Goal: Task Accomplishment & Management: Manage account settings

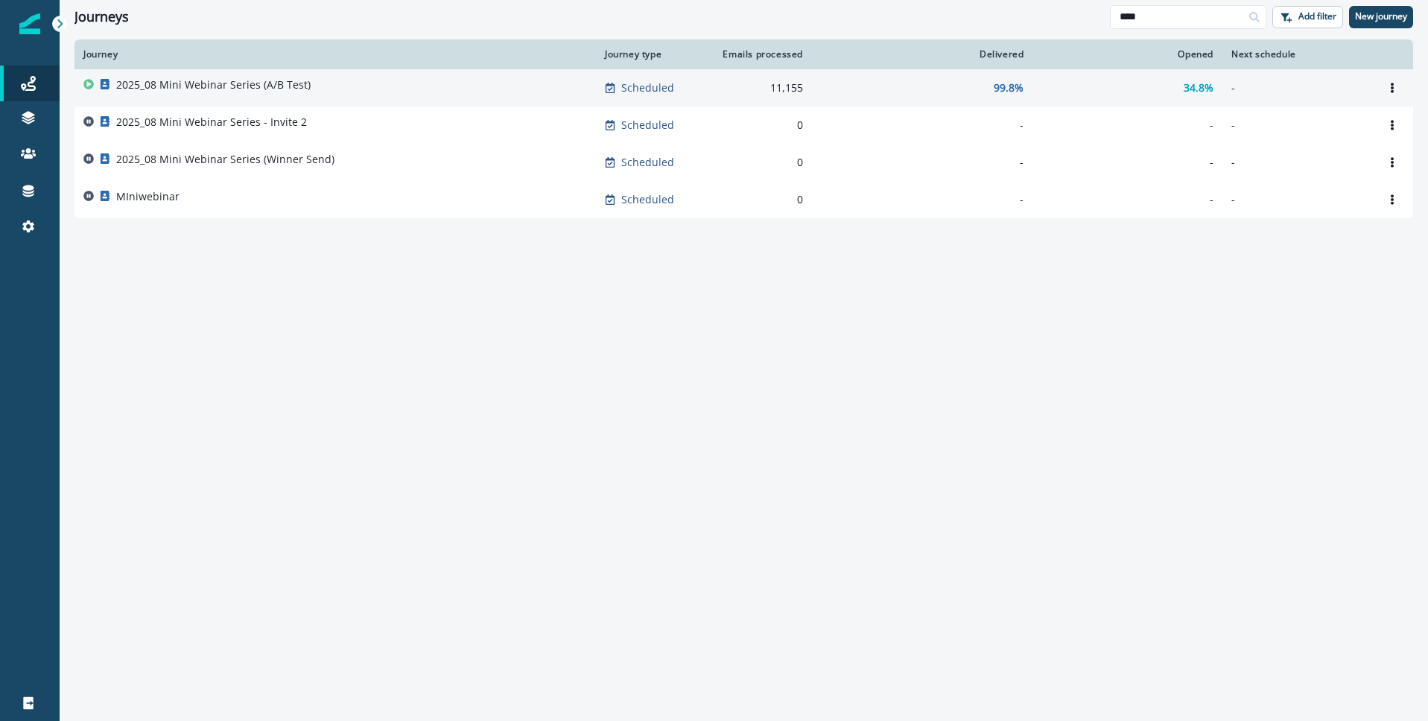
click at [208, 79] on p "2025_08 Mini Webinar Series (A/B Test)" at bounding box center [213, 84] width 194 height 15
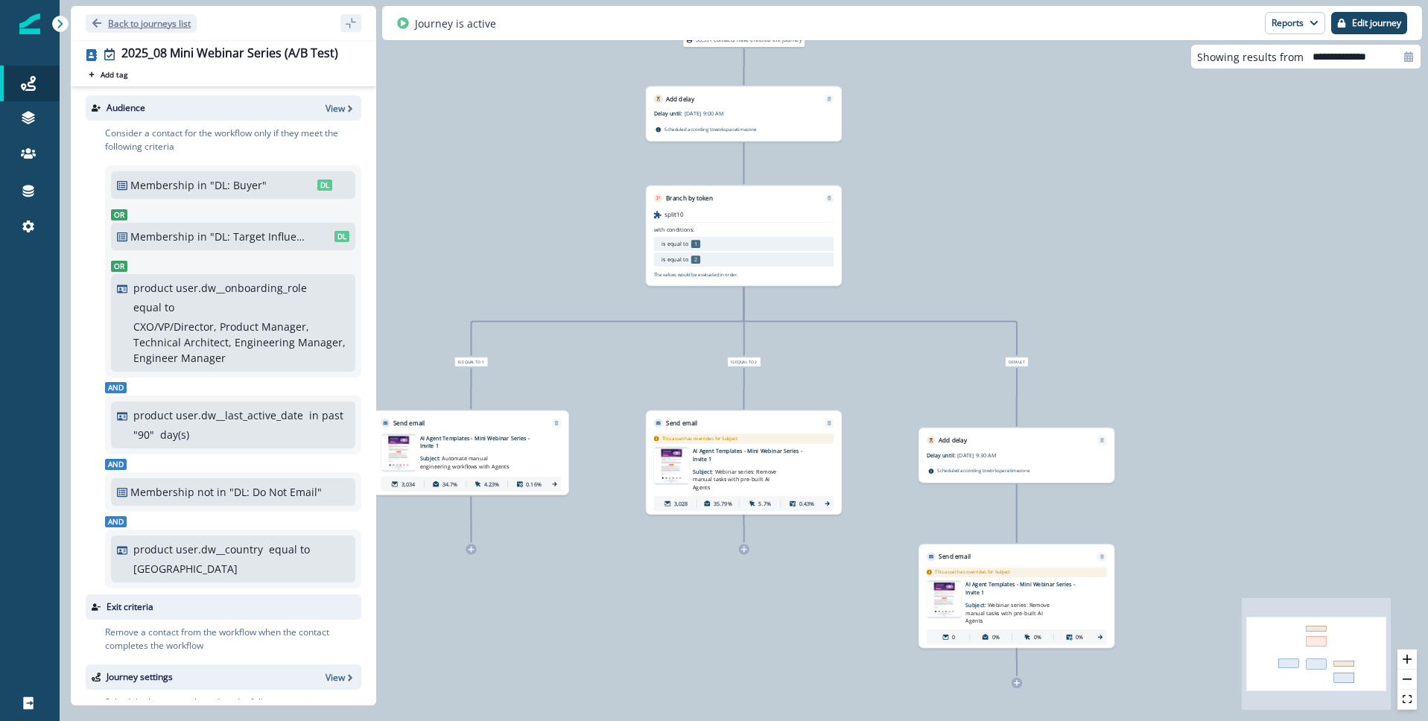
click at [95, 25] on icon "Go back" at bounding box center [96, 23] width 9 height 9
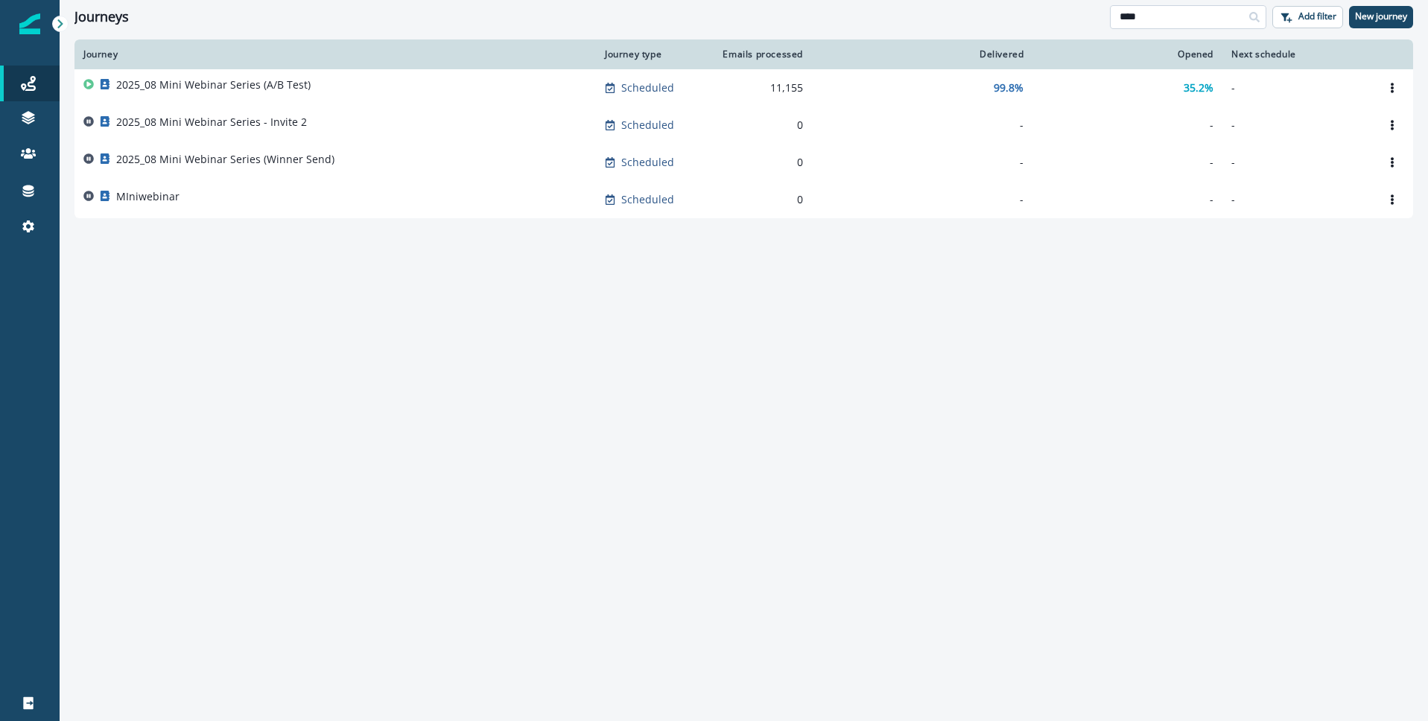
click at [1208, 21] on input "****" at bounding box center [1188, 17] width 156 height 24
type input "***"
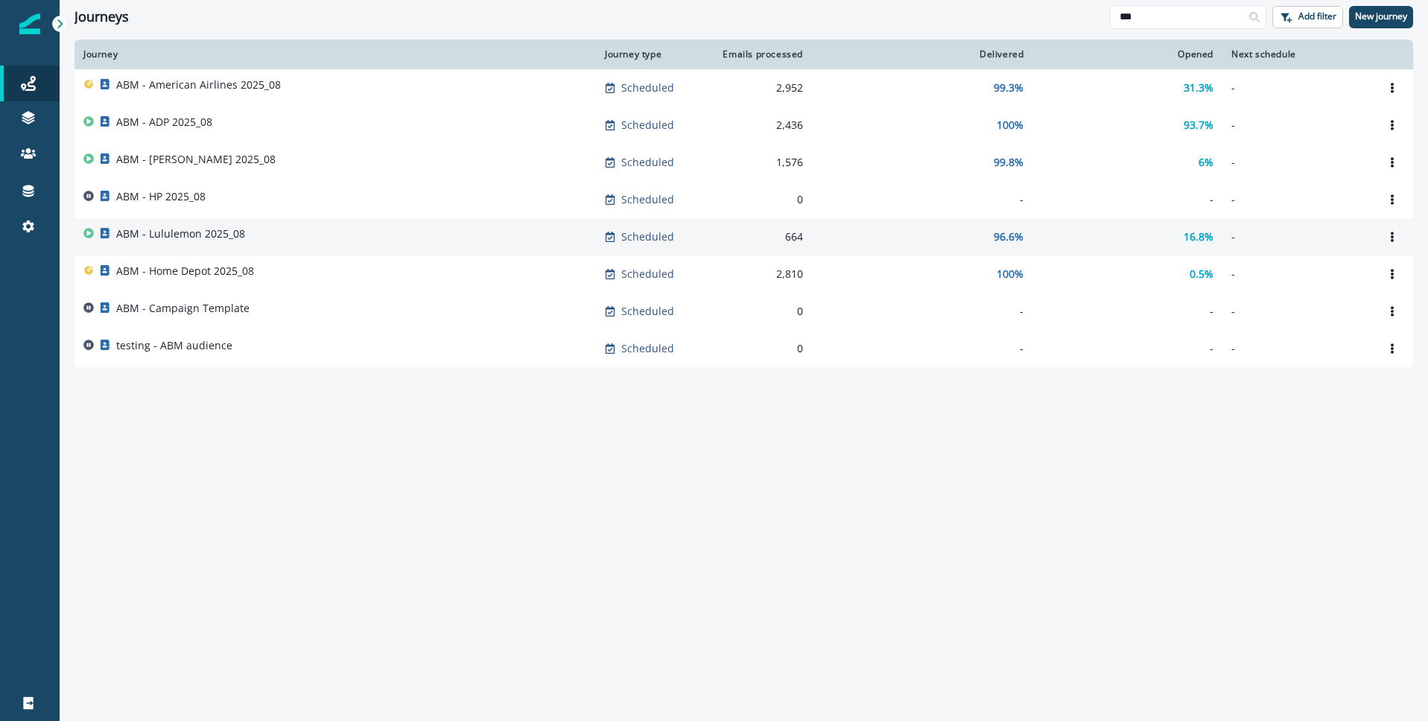
click at [178, 230] on p "ABM - Lululemon 2025_08" at bounding box center [180, 233] width 129 height 15
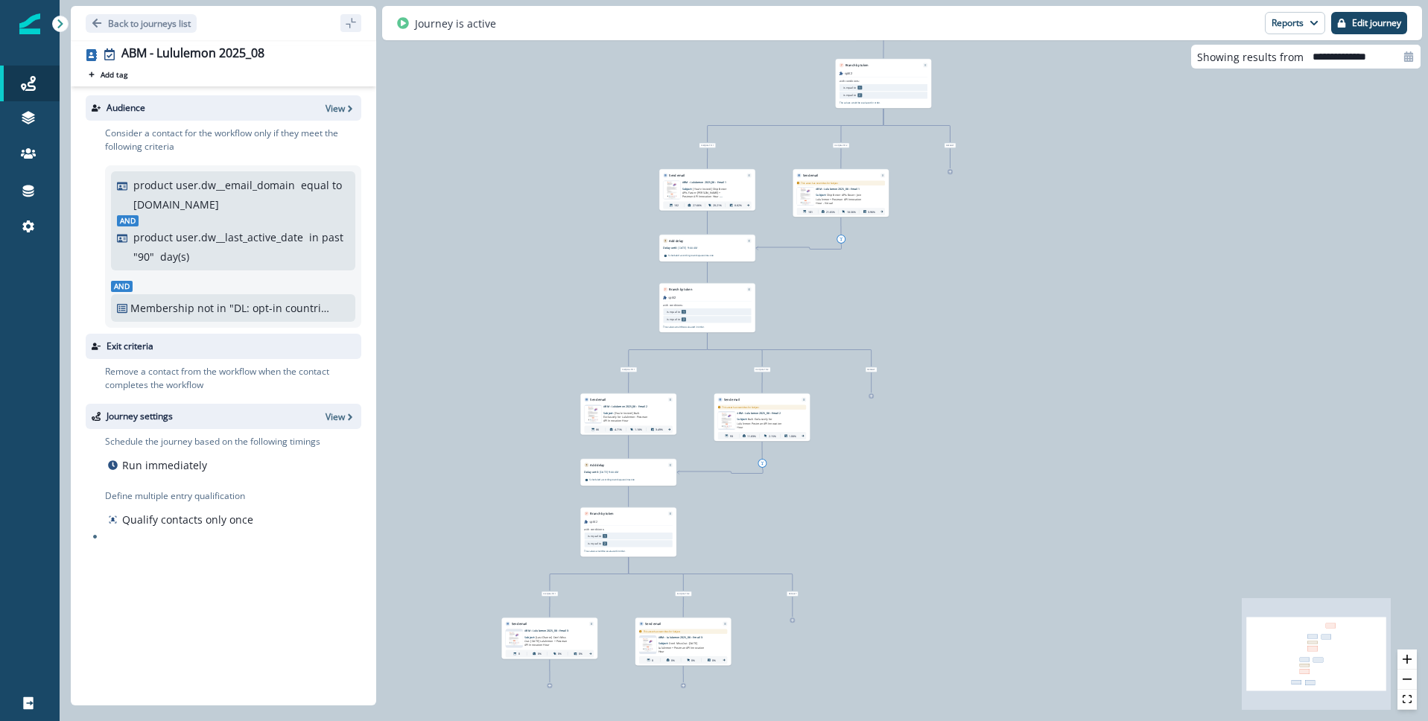
click at [567, 638] on span "[Last Chance] Don’t Miss Out: [DATE] Lululemon + Postman API Innovation Hour" at bounding box center [545, 640] width 42 height 11
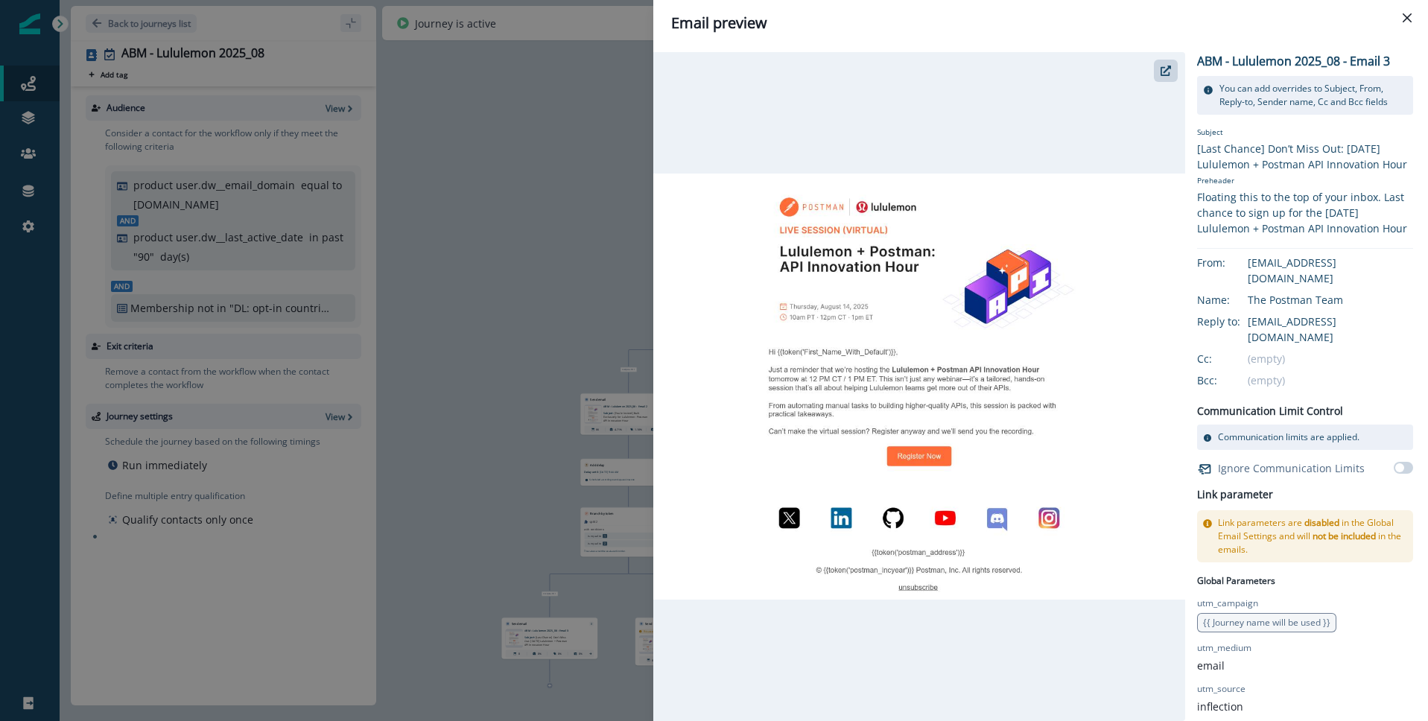
drag, startPoint x: 1029, startPoint y: 289, endPoint x: 1022, endPoint y: 288, distance: 7.6
click at [1028, 289] on img at bounding box center [919, 387] width 532 height 426
drag, startPoint x: 930, startPoint y: 267, endPoint x: 895, endPoint y: 262, distance: 36.1
click at [930, 267] on img at bounding box center [919, 387] width 532 height 426
drag, startPoint x: 859, startPoint y: 255, endPoint x: 848, endPoint y: 243, distance: 16.9
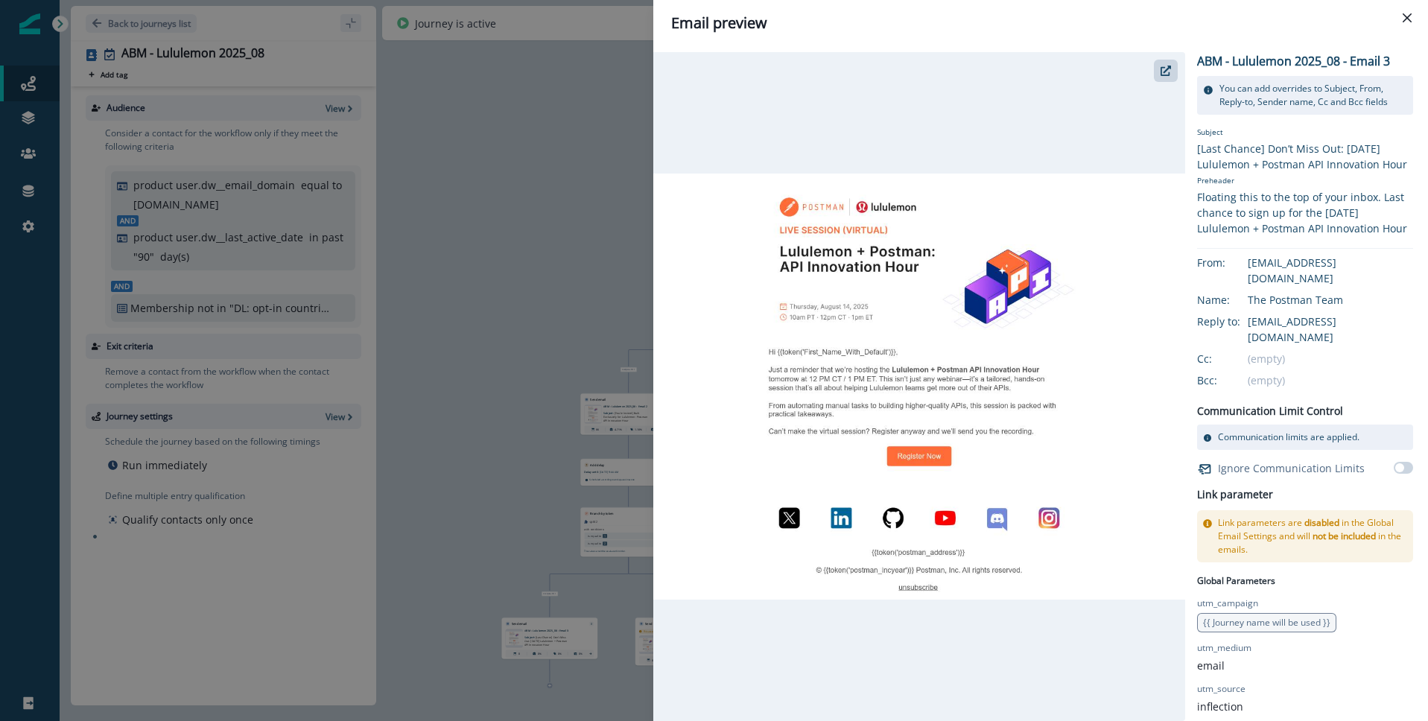
click at [859, 255] on img at bounding box center [919, 387] width 532 height 426
click at [841, 236] on img at bounding box center [919, 387] width 532 height 426
drag, startPoint x: 835, startPoint y: 267, endPoint x: 845, endPoint y: 307, distance: 41.4
click at [835, 267] on img at bounding box center [919, 387] width 532 height 426
click at [914, 452] on img at bounding box center [919, 387] width 532 height 426
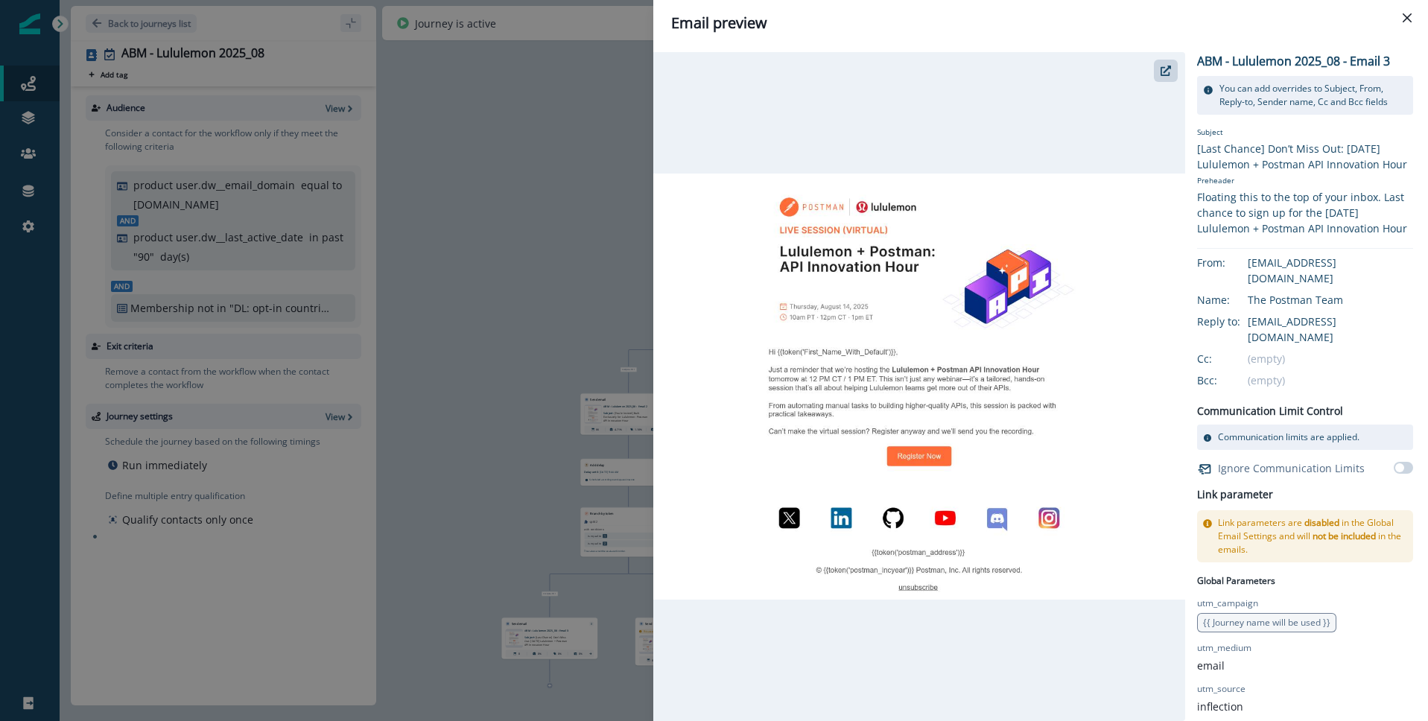
click at [900, 415] on img at bounding box center [919, 387] width 532 height 426
click at [1412, 18] on button "Close" at bounding box center [1407, 18] width 24 height 24
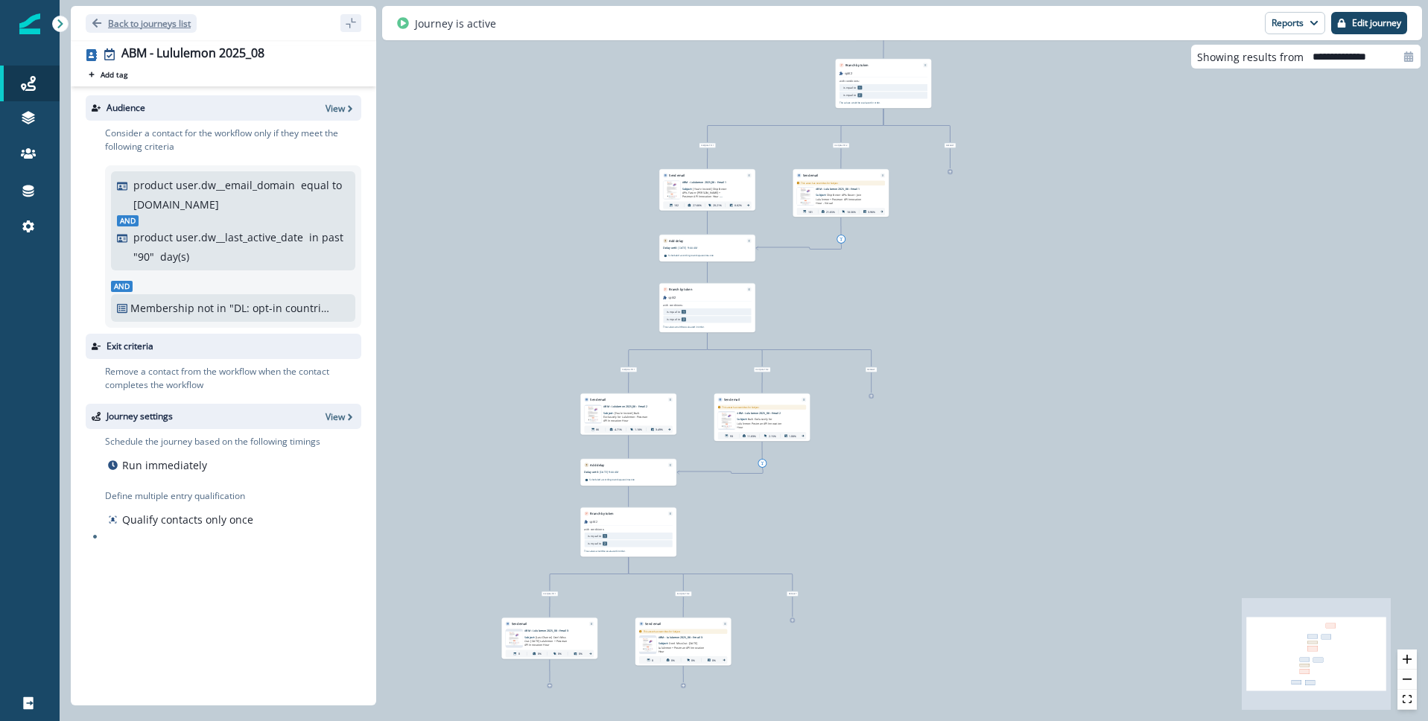
click at [96, 20] on icon "Go back" at bounding box center [96, 23] width 9 height 9
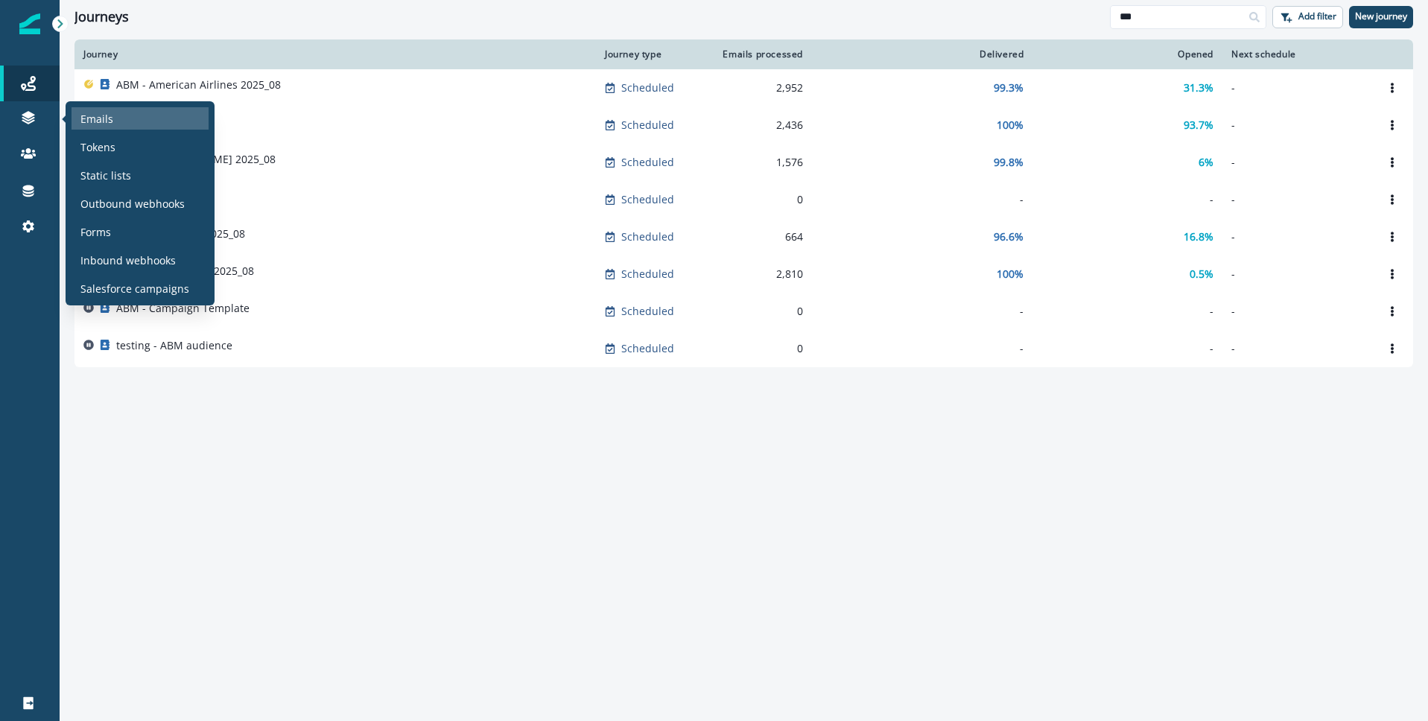
click at [95, 111] on p "Emails" at bounding box center [96, 119] width 33 height 16
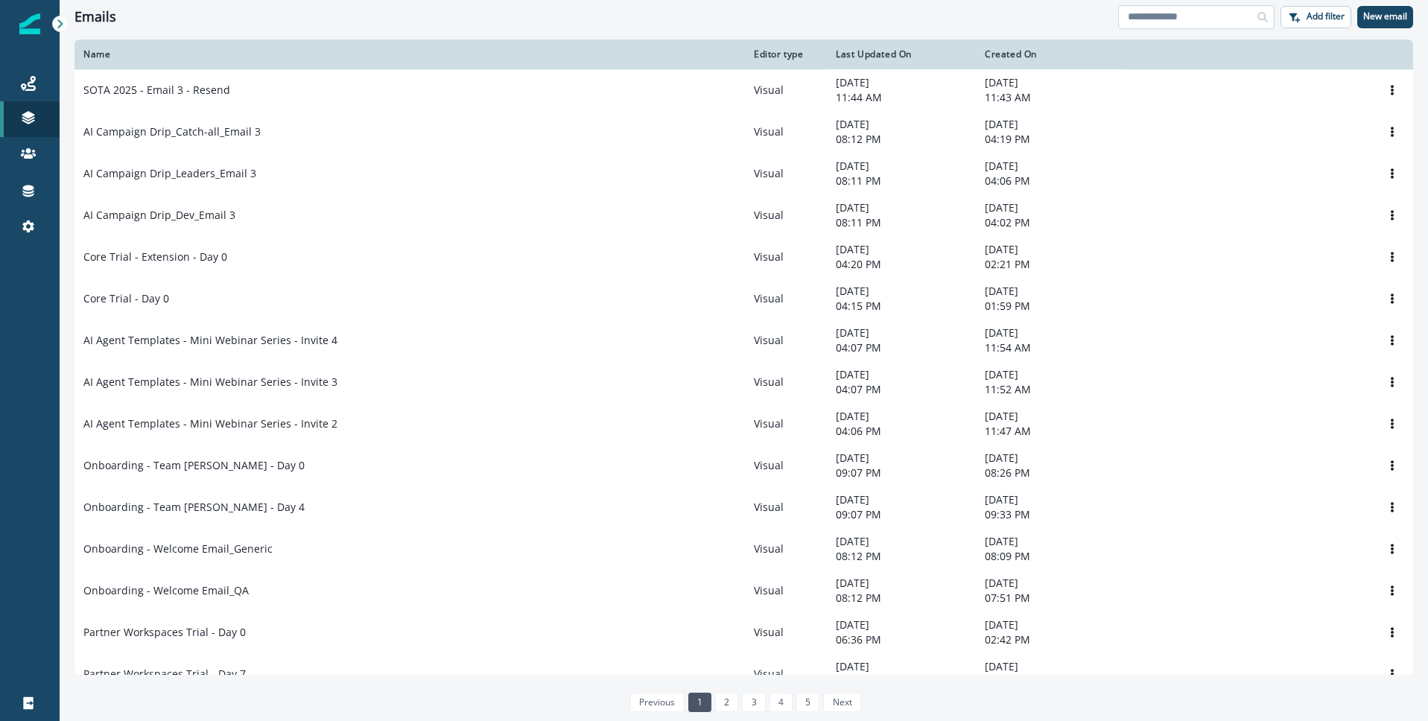
click at [1196, 18] on input at bounding box center [1196, 17] width 156 height 24
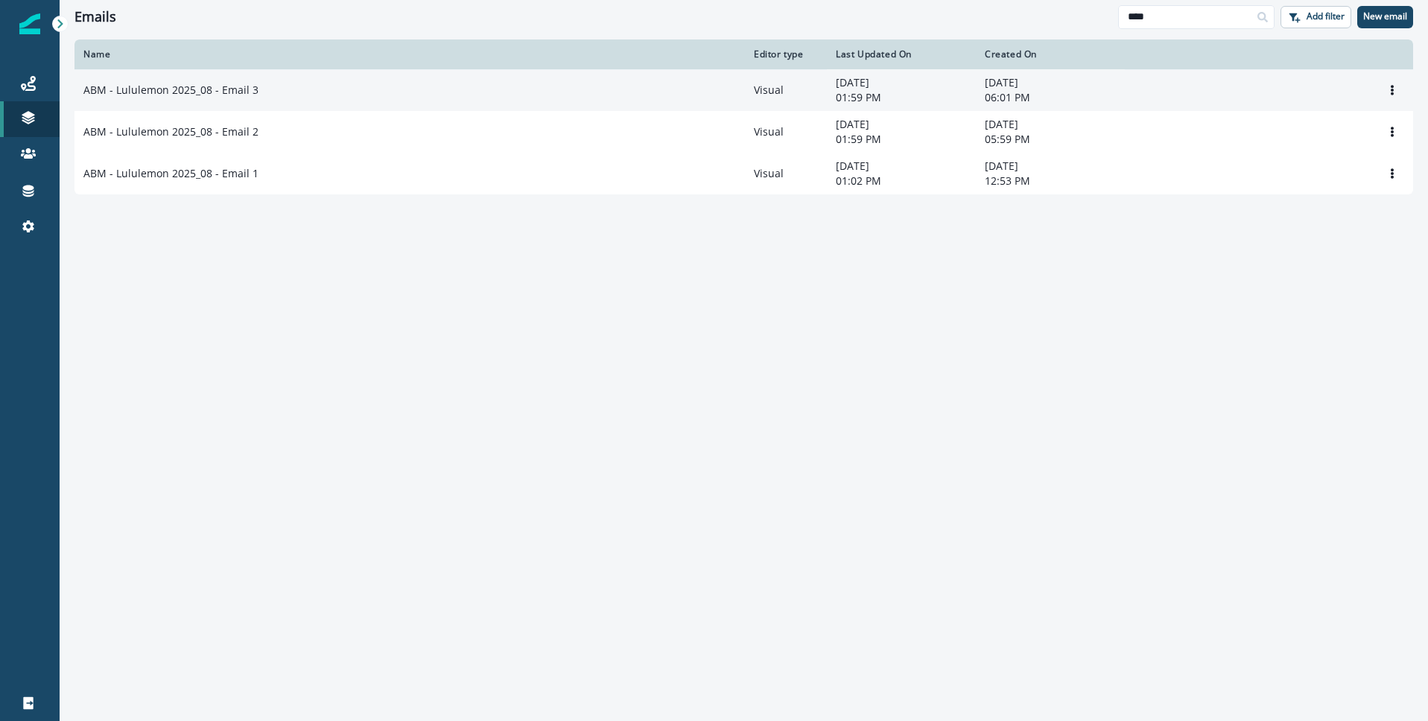
type input "****"
click at [223, 92] on p "ABM - Lululemon 2025_08 - Email 3" at bounding box center [170, 90] width 175 height 15
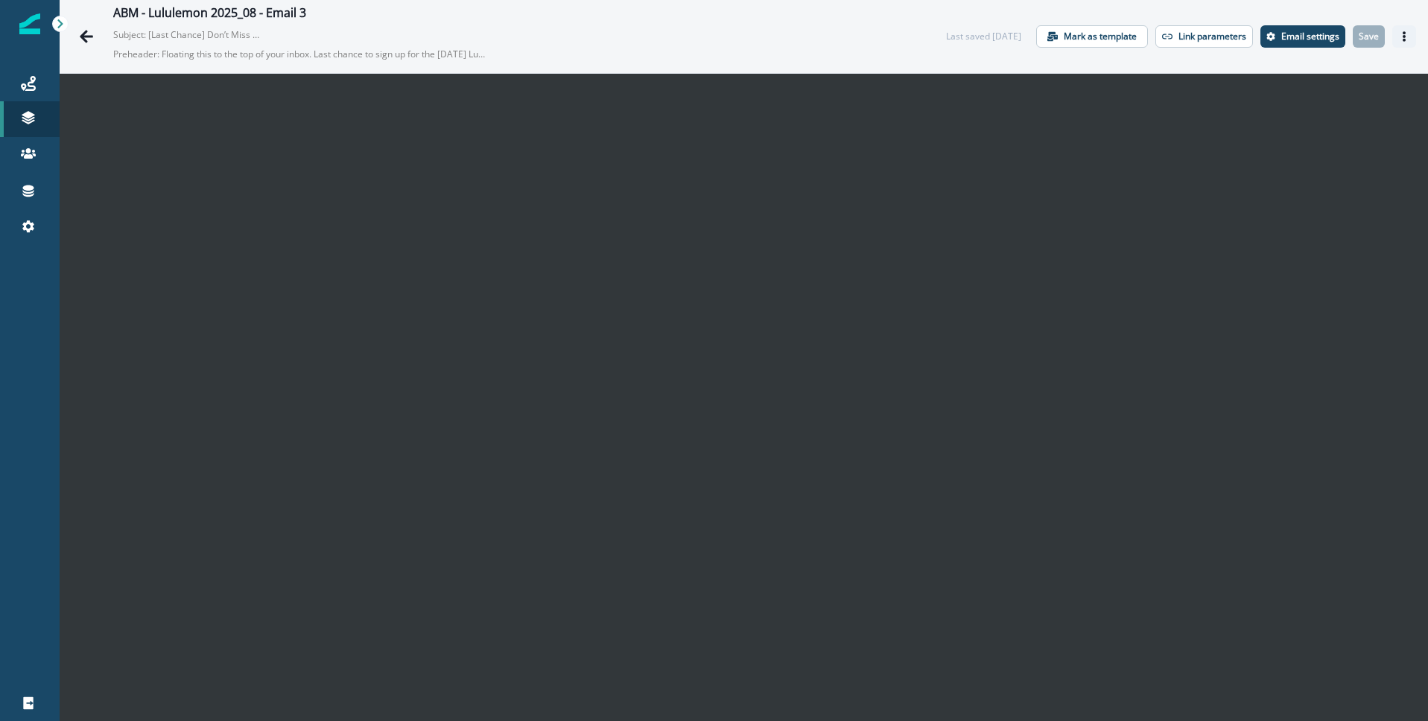
click at [1403, 39] on icon "Actions" at bounding box center [1404, 36] width 3 height 10
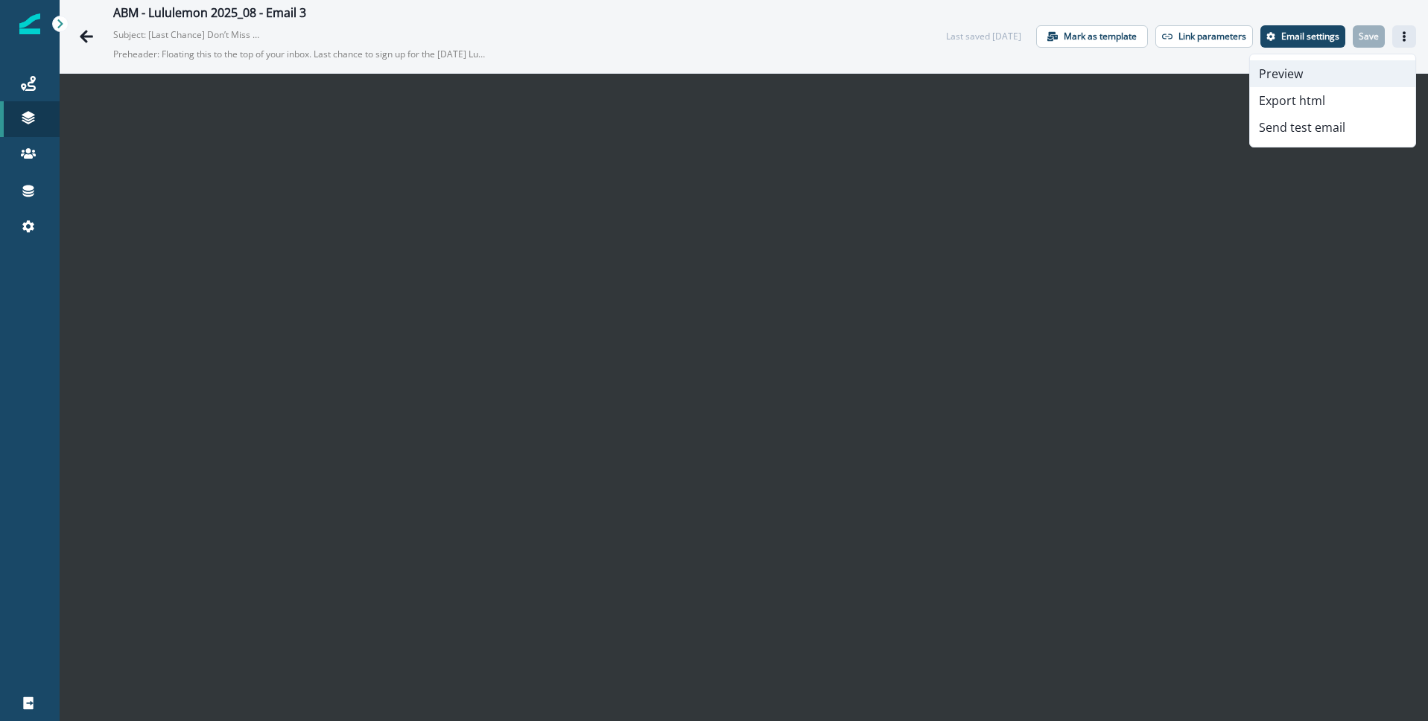
click at [1350, 66] on button "Preview" at bounding box center [1332, 73] width 165 height 27
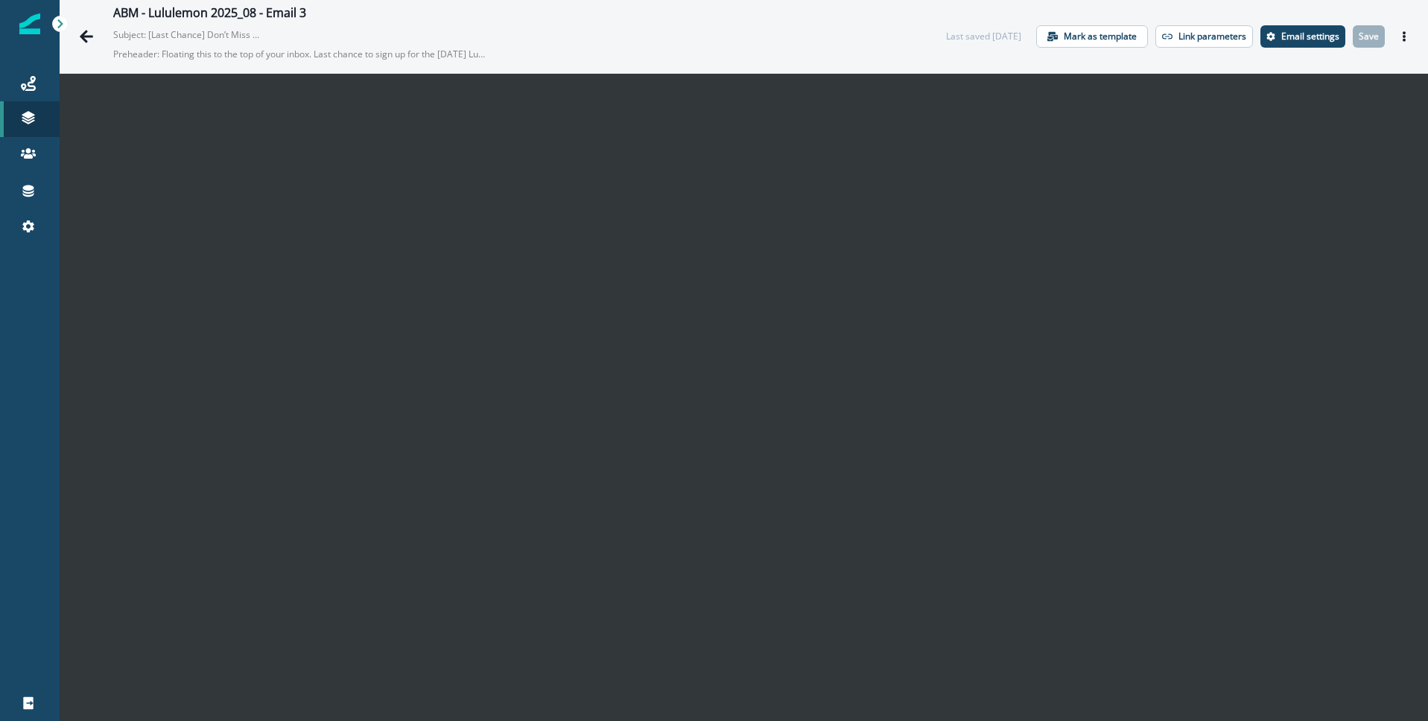
scroll to position [22, 0]
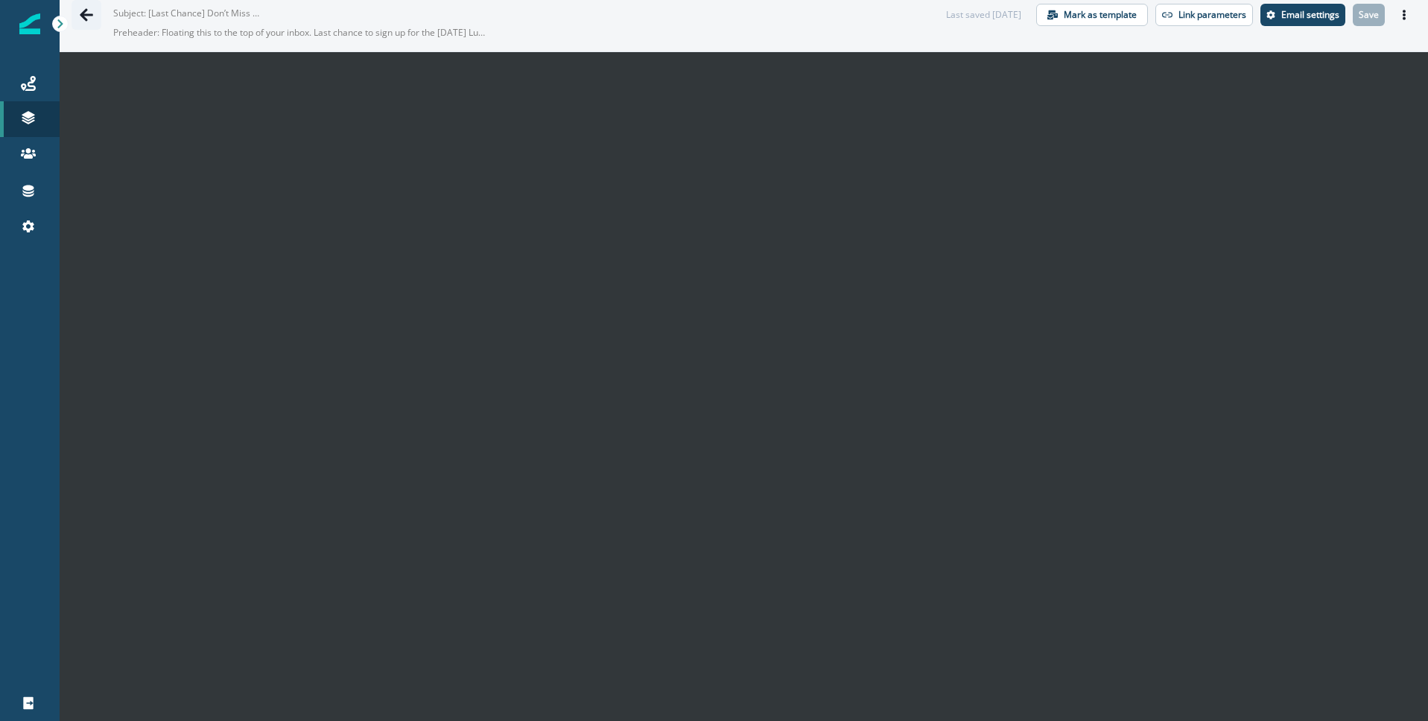
click at [87, 13] on icon "Go back" at bounding box center [86, 14] width 15 height 15
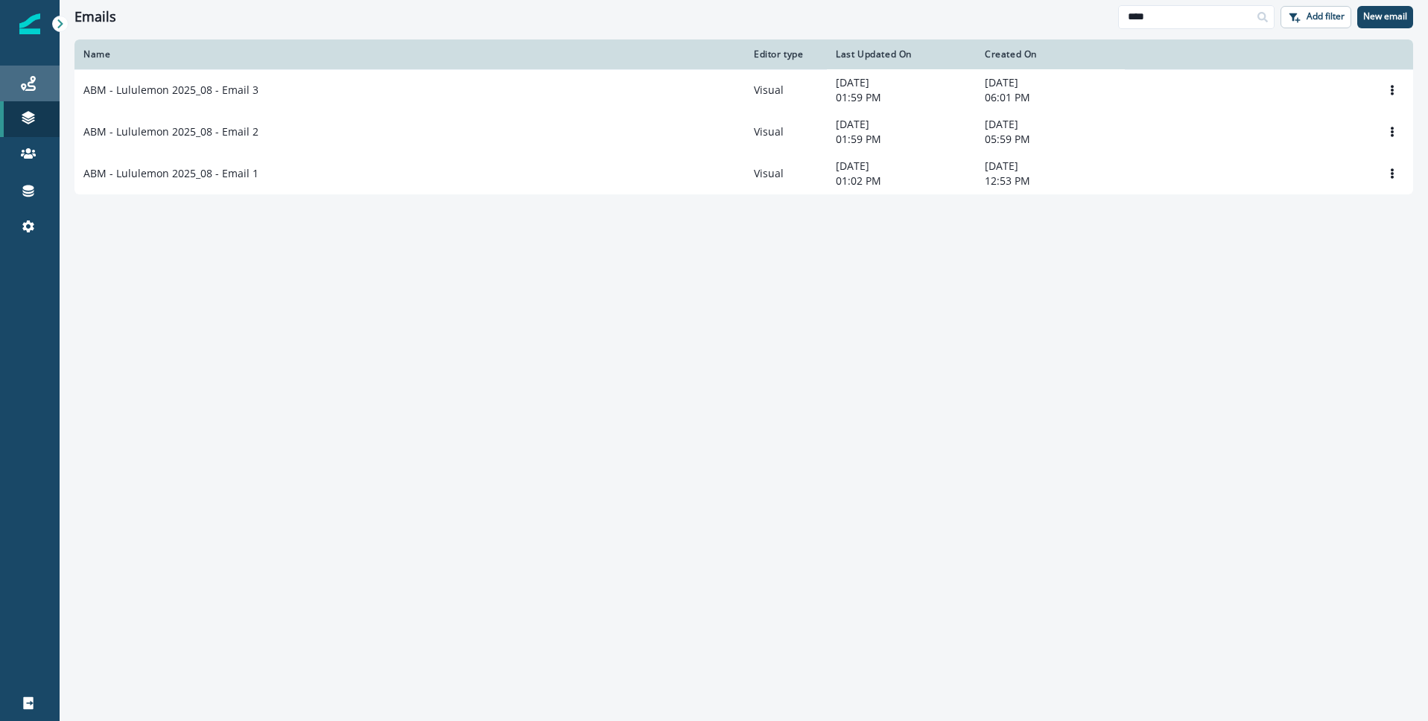
click at [31, 77] on icon at bounding box center [28, 83] width 15 height 15
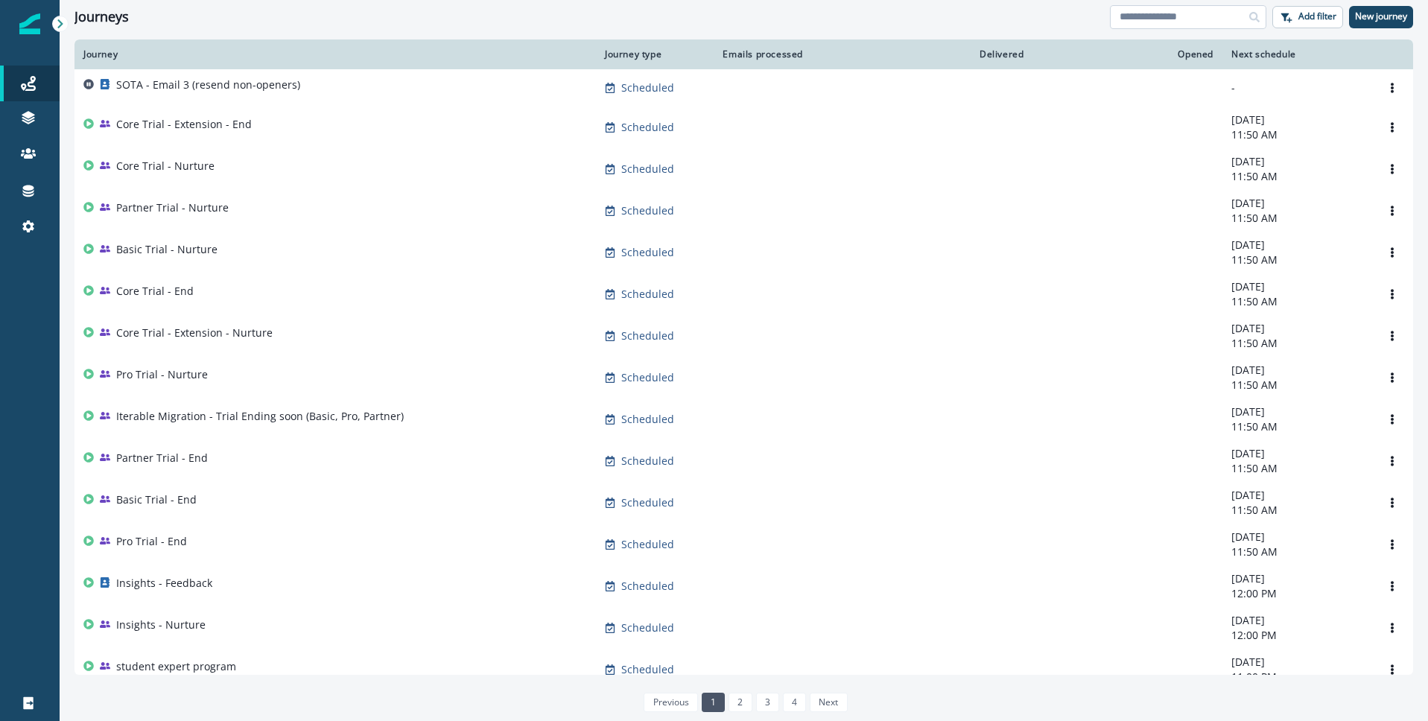
click at [1150, 16] on input at bounding box center [1188, 17] width 156 height 24
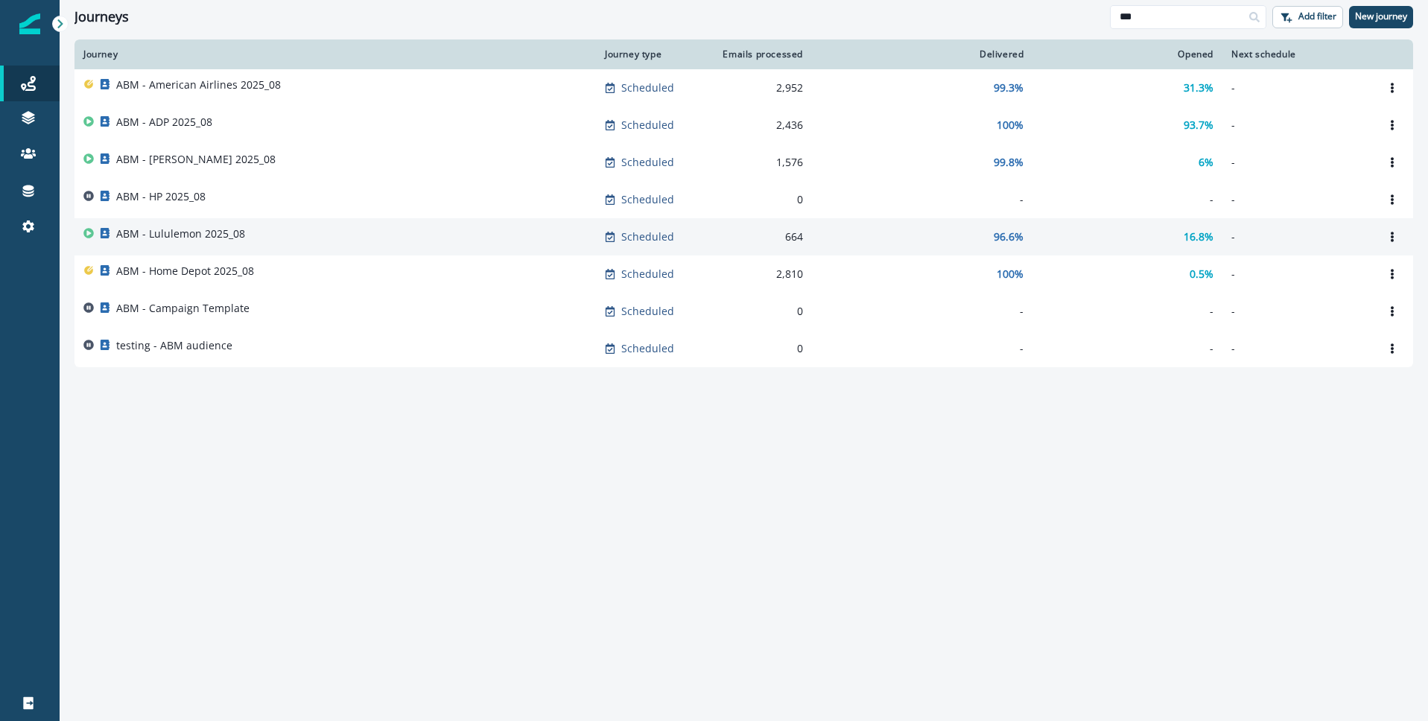
type input "***"
click at [180, 232] on p "ABM - Lululemon 2025_08" at bounding box center [180, 233] width 129 height 15
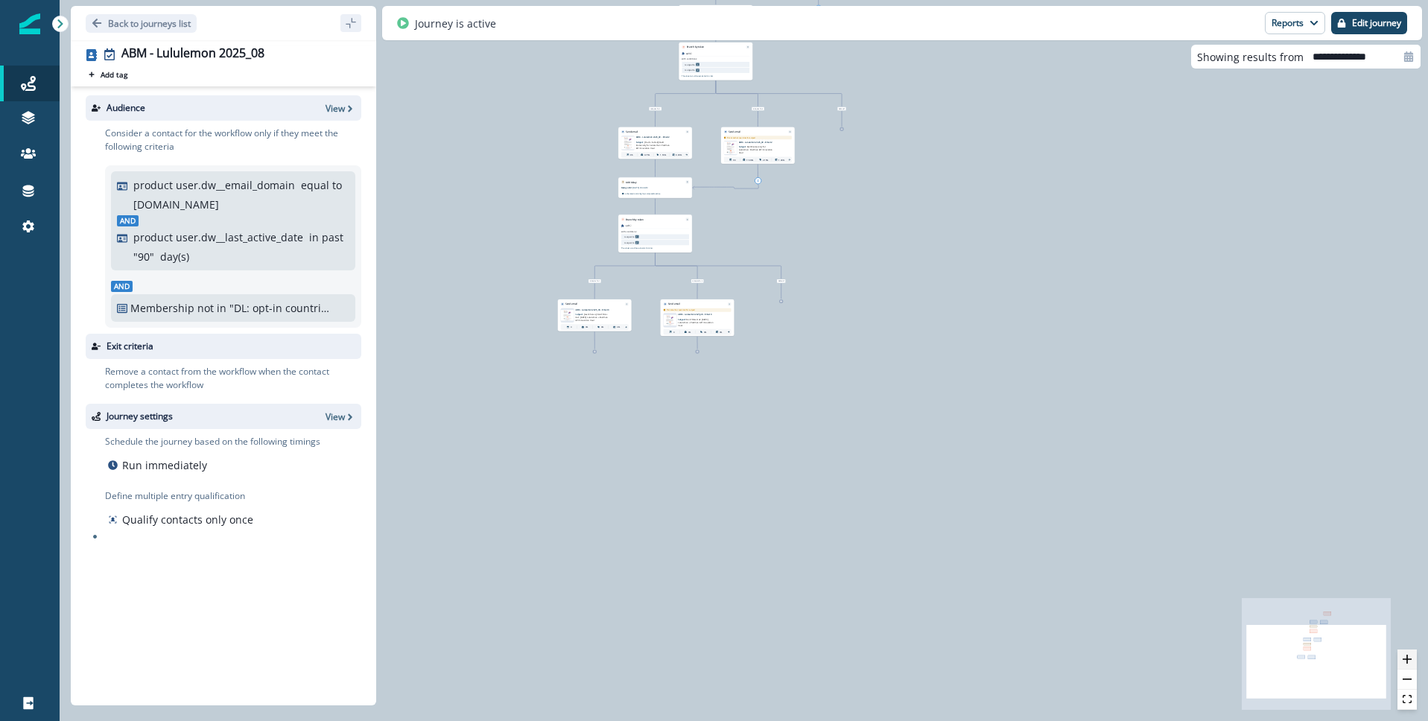
click at [1408, 656] on icon "zoom in" at bounding box center [1407, 659] width 9 height 9
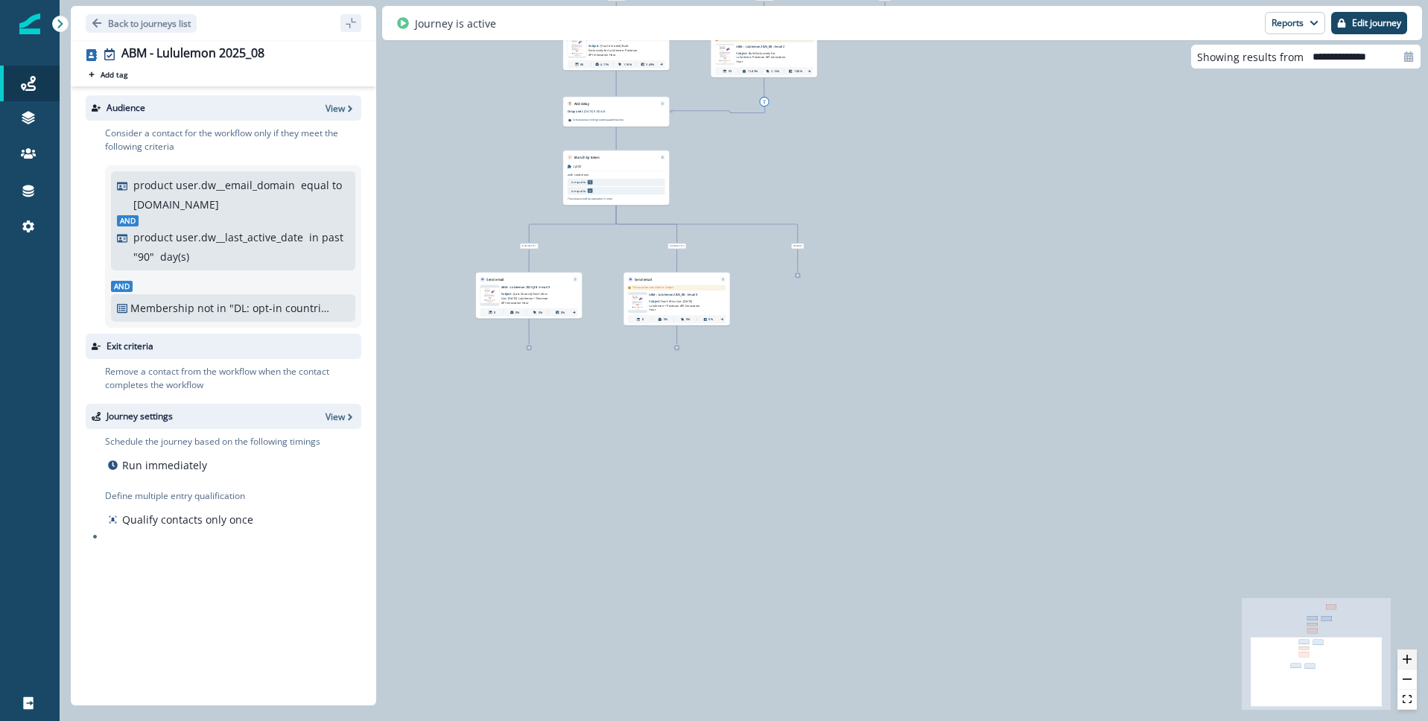
click at [1408, 656] on icon "zoom in" at bounding box center [1407, 659] width 9 height 9
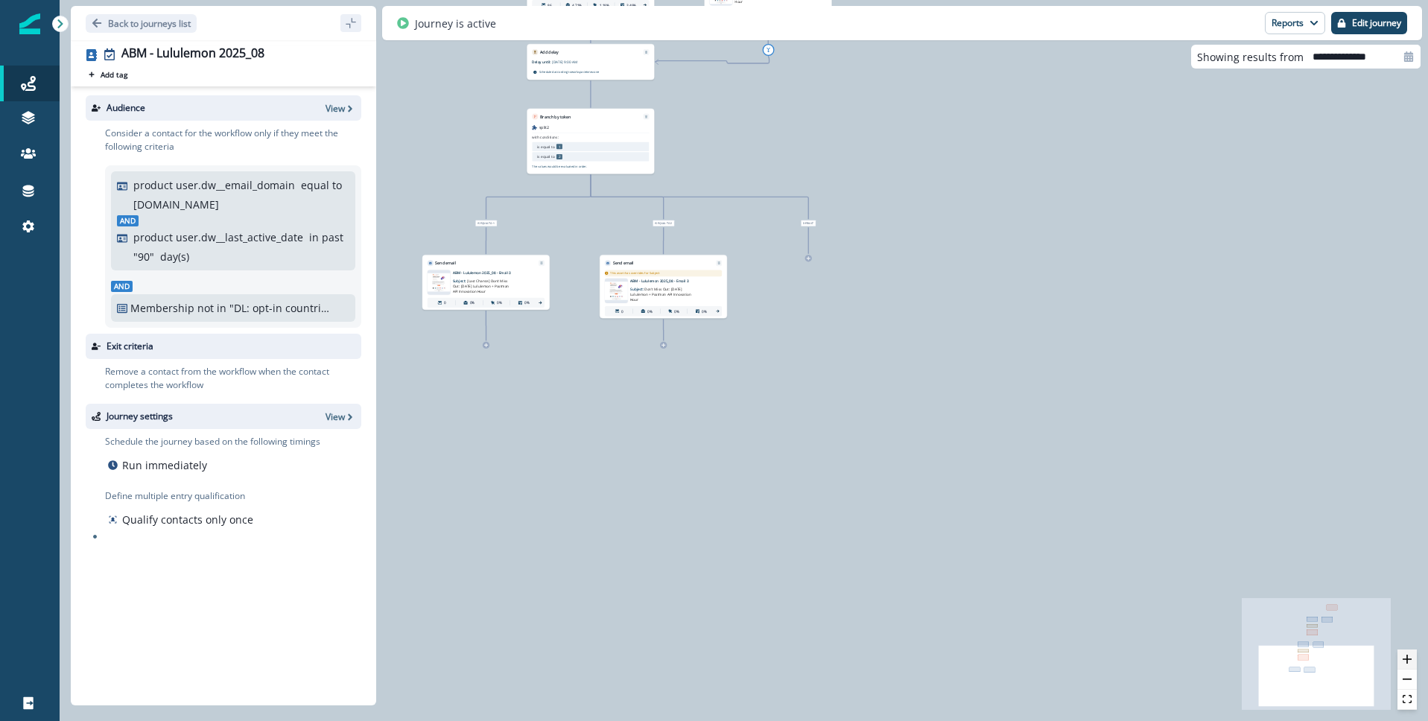
click at [1408, 656] on icon "zoom in" at bounding box center [1407, 659] width 9 height 9
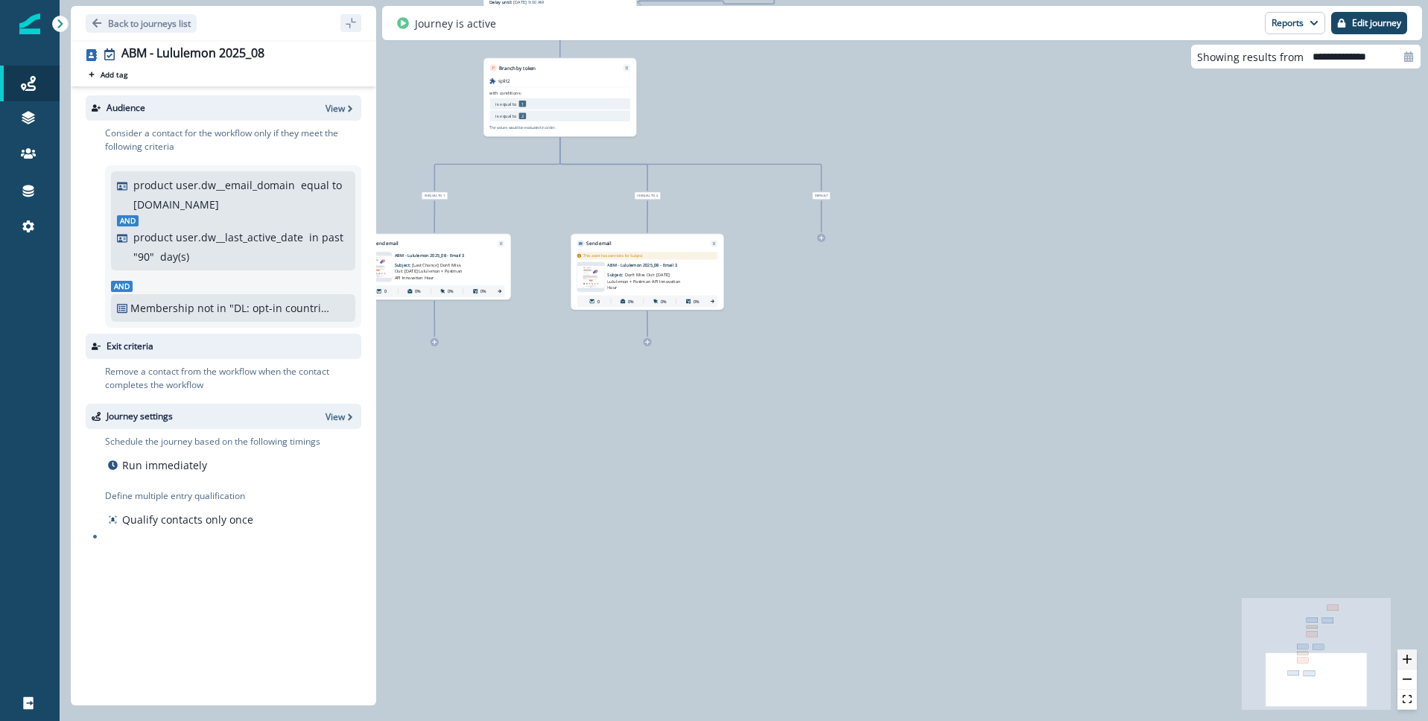
click at [1408, 656] on icon "zoom in" at bounding box center [1407, 659] width 9 height 9
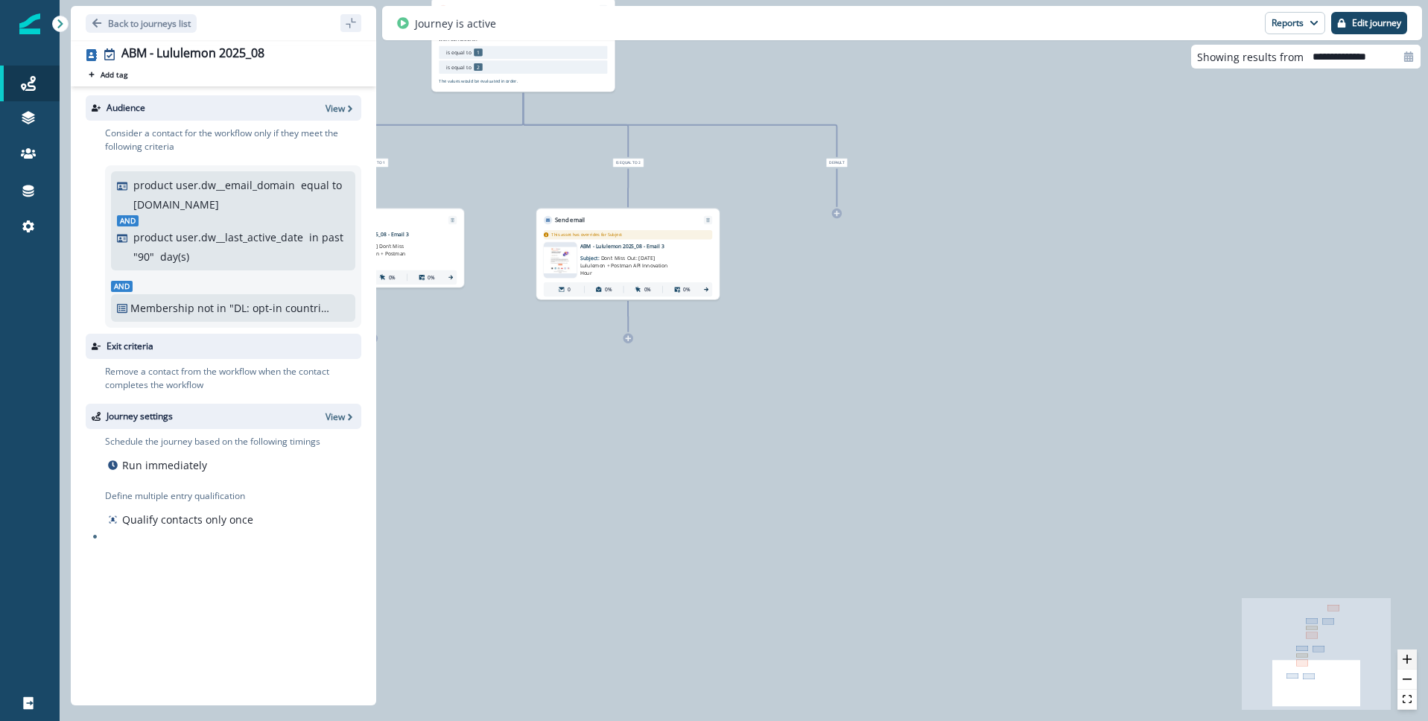
click at [1408, 656] on icon "zoom in" at bounding box center [1407, 659] width 9 height 9
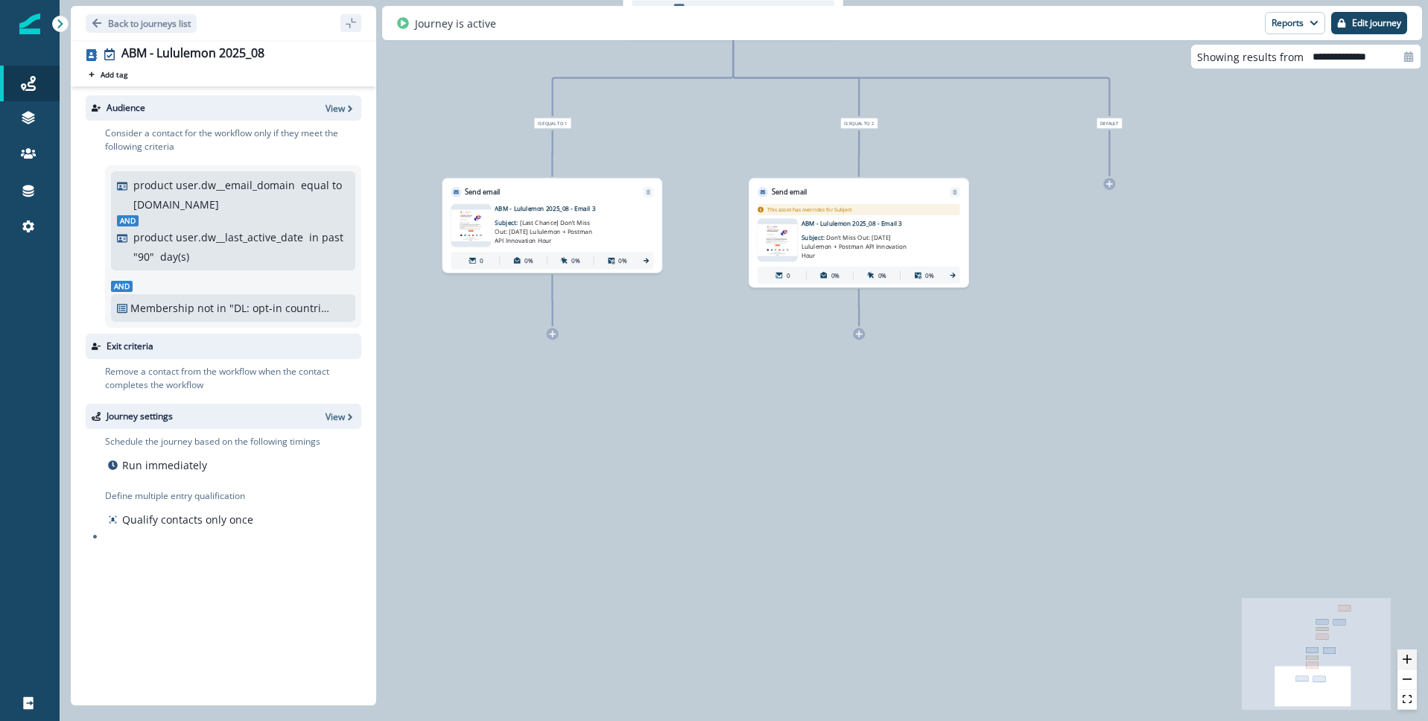
click at [1408, 658] on icon "zoom in" at bounding box center [1407, 659] width 9 height 9
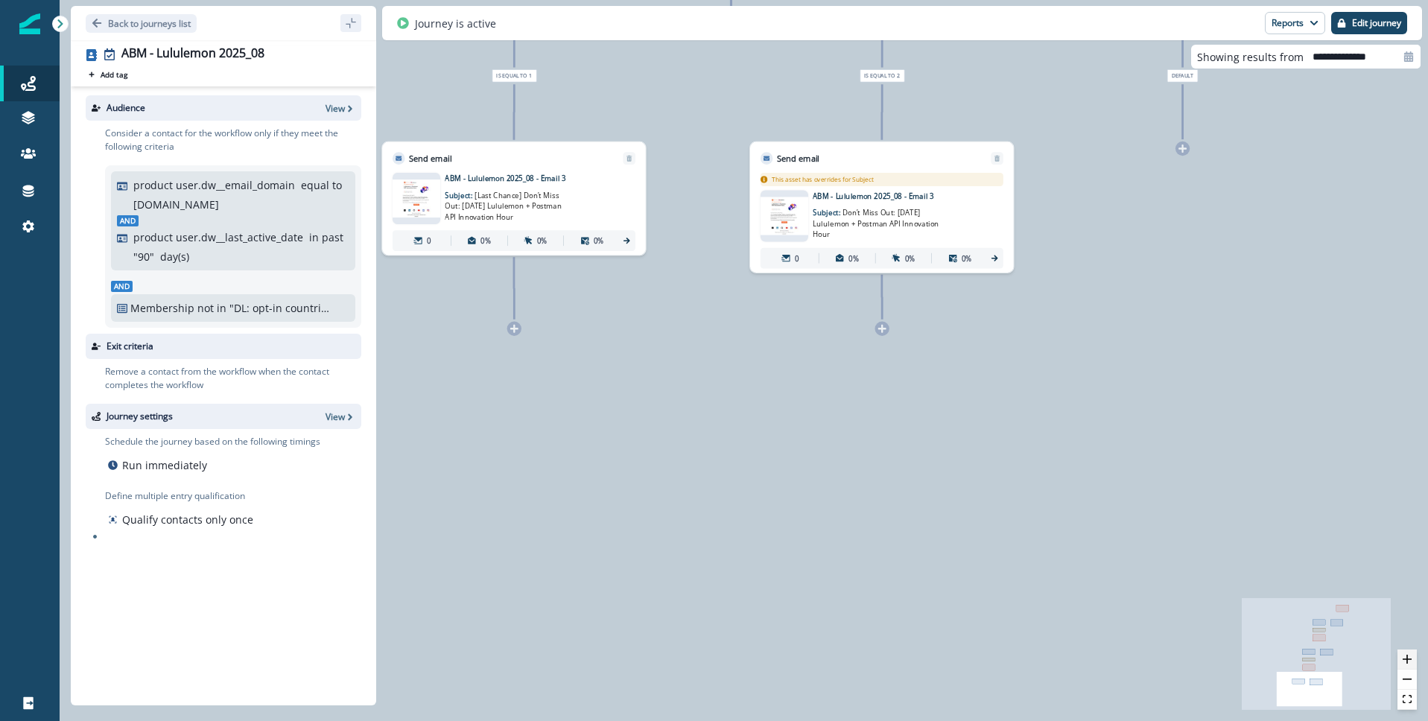
click at [1408, 658] on icon "zoom in" at bounding box center [1407, 659] width 9 height 9
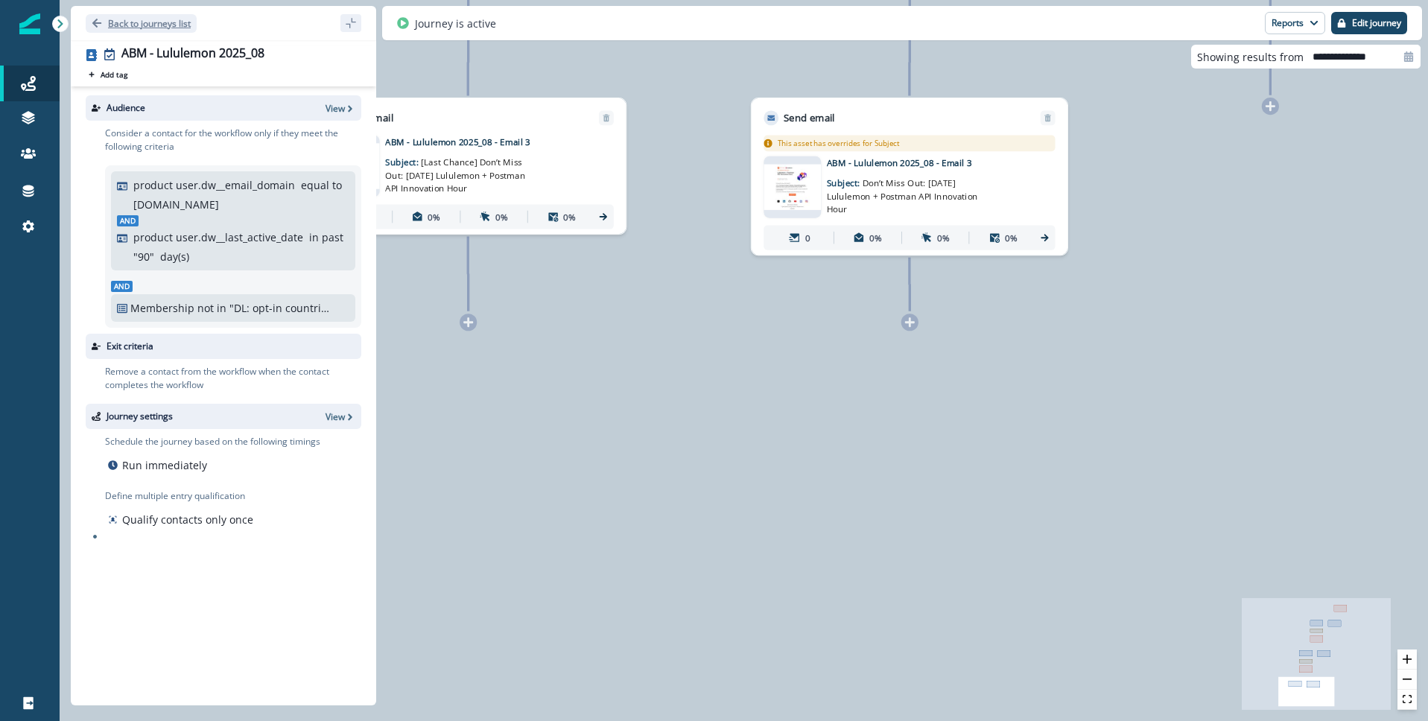
click at [104, 20] on button "Back to journeys list" at bounding box center [141, 23] width 111 height 19
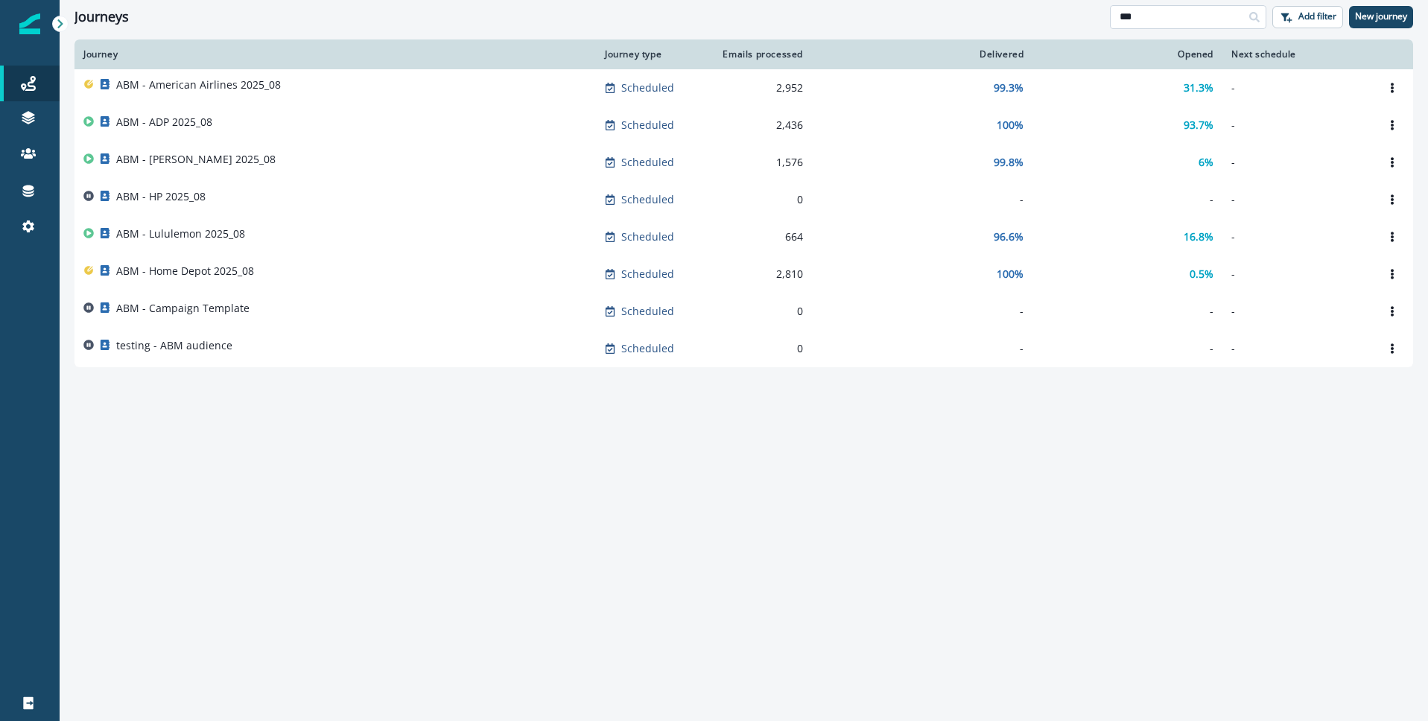
click at [1161, 19] on input "***" at bounding box center [1188, 17] width 156 height 24
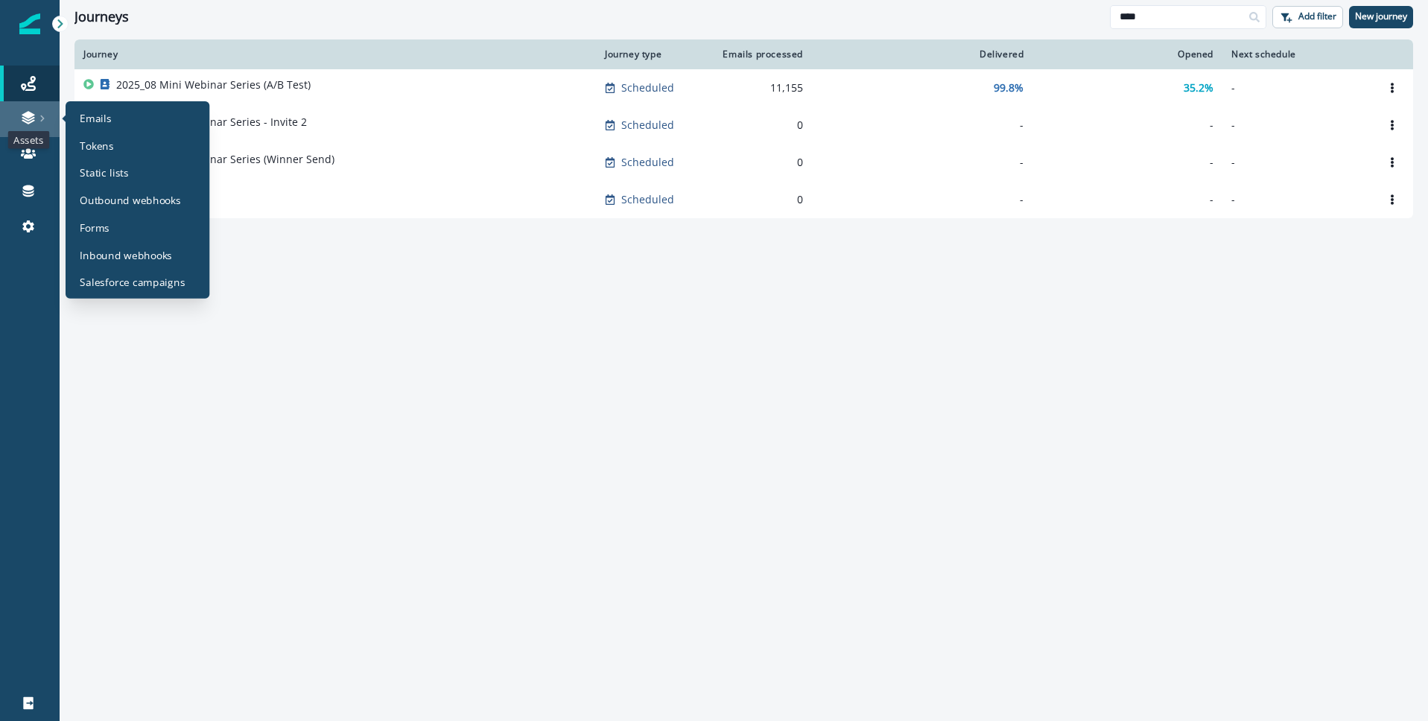
type input "****"
click at [26, 118] on icon at bounding box center [28, 119] width 13 height 4
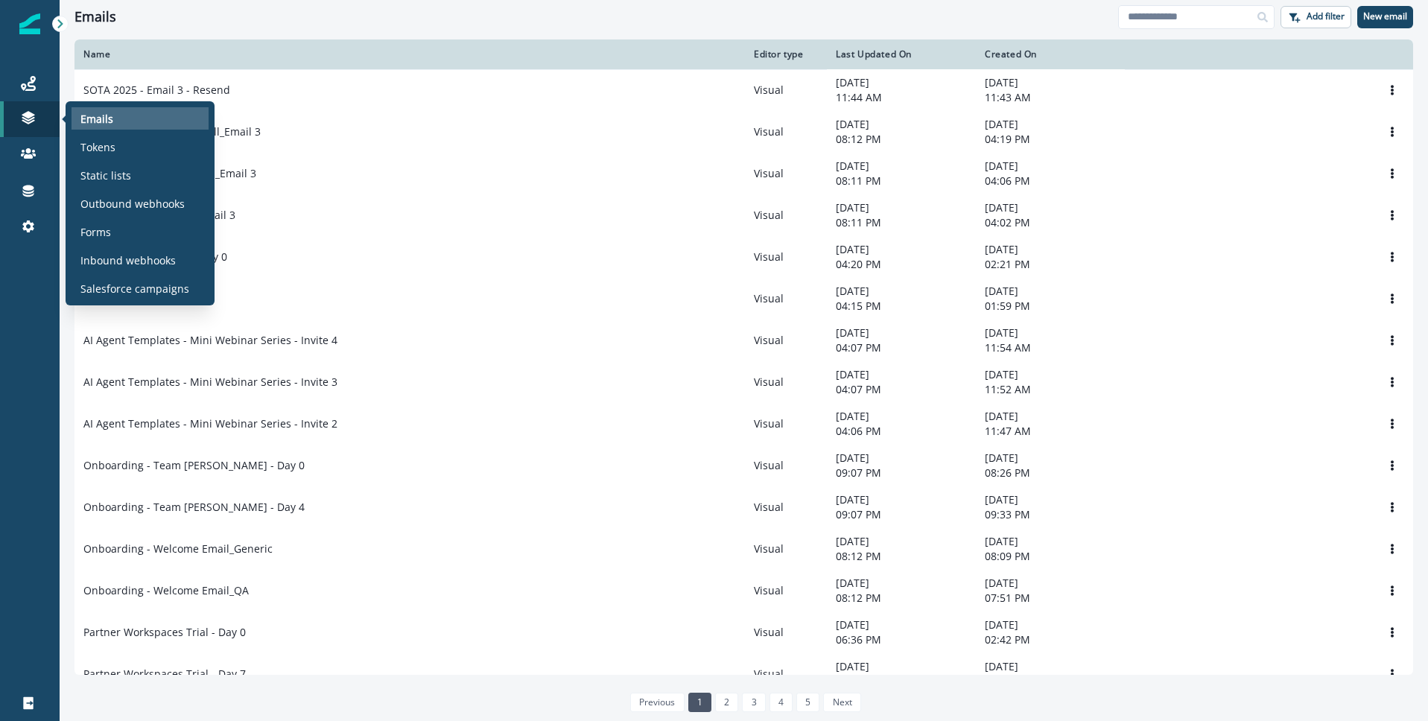
click at [113, 118] on div "Emails" at bounding box center [140, 118] width 137 height 22
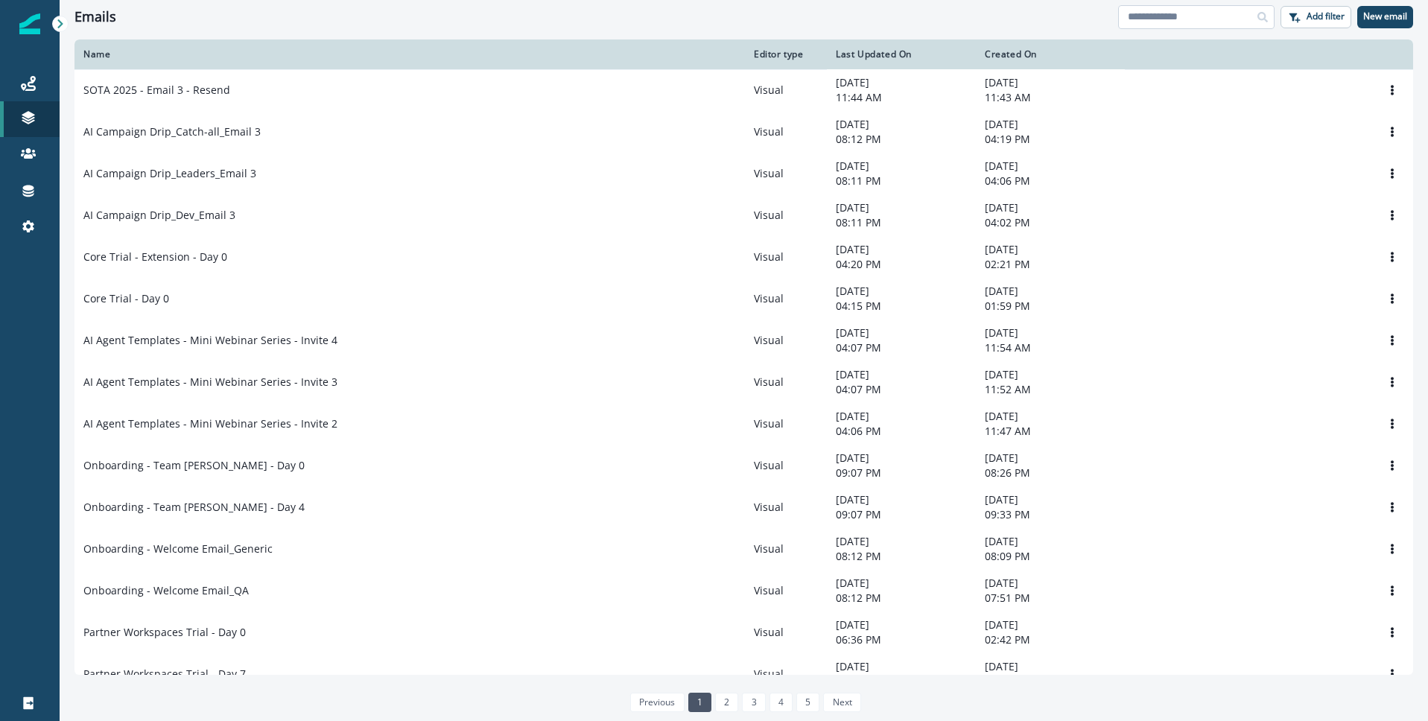
click at [1169, 21] on input at bounding box center [1196, 17] width 156 height 24
type input "****"
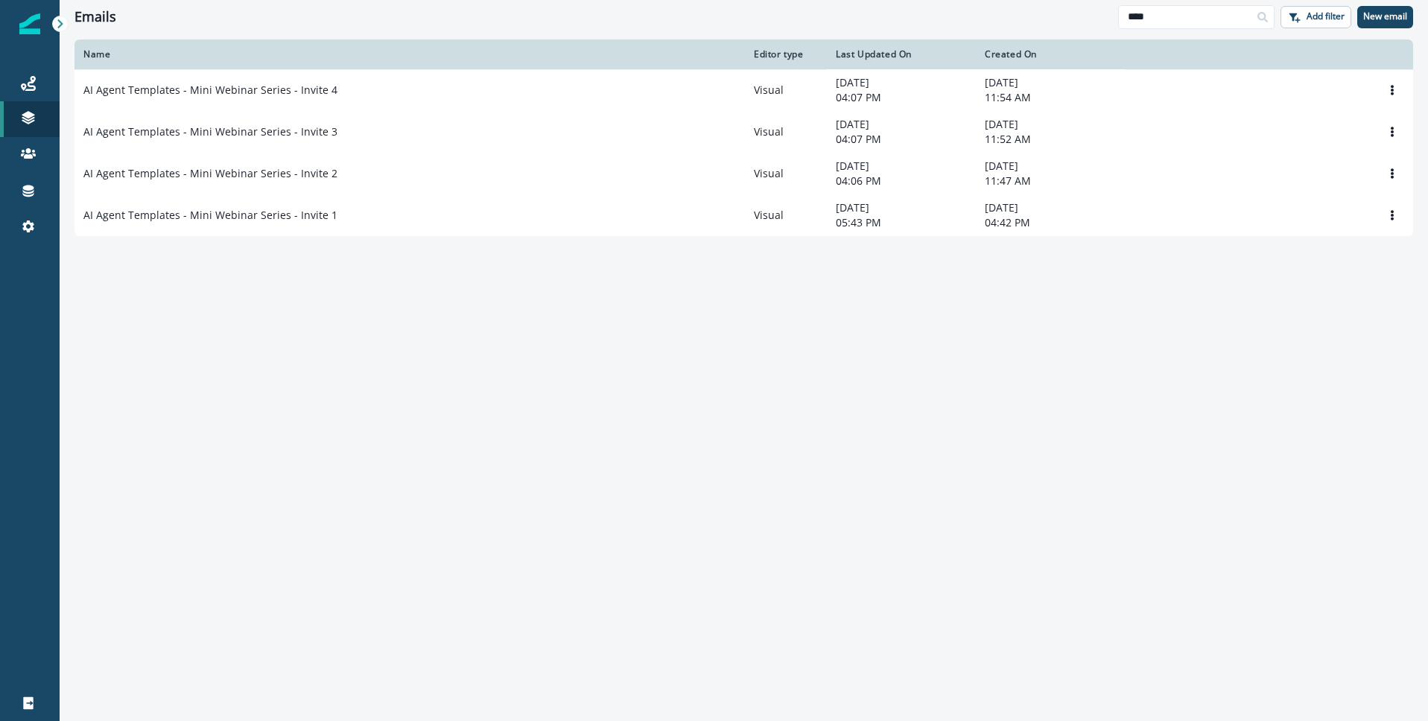
click at [276, 171] on p "AI Agent Templates - Mini Webinar Series - Invite 2" at bounding box center [210, 173] width 254 height 15
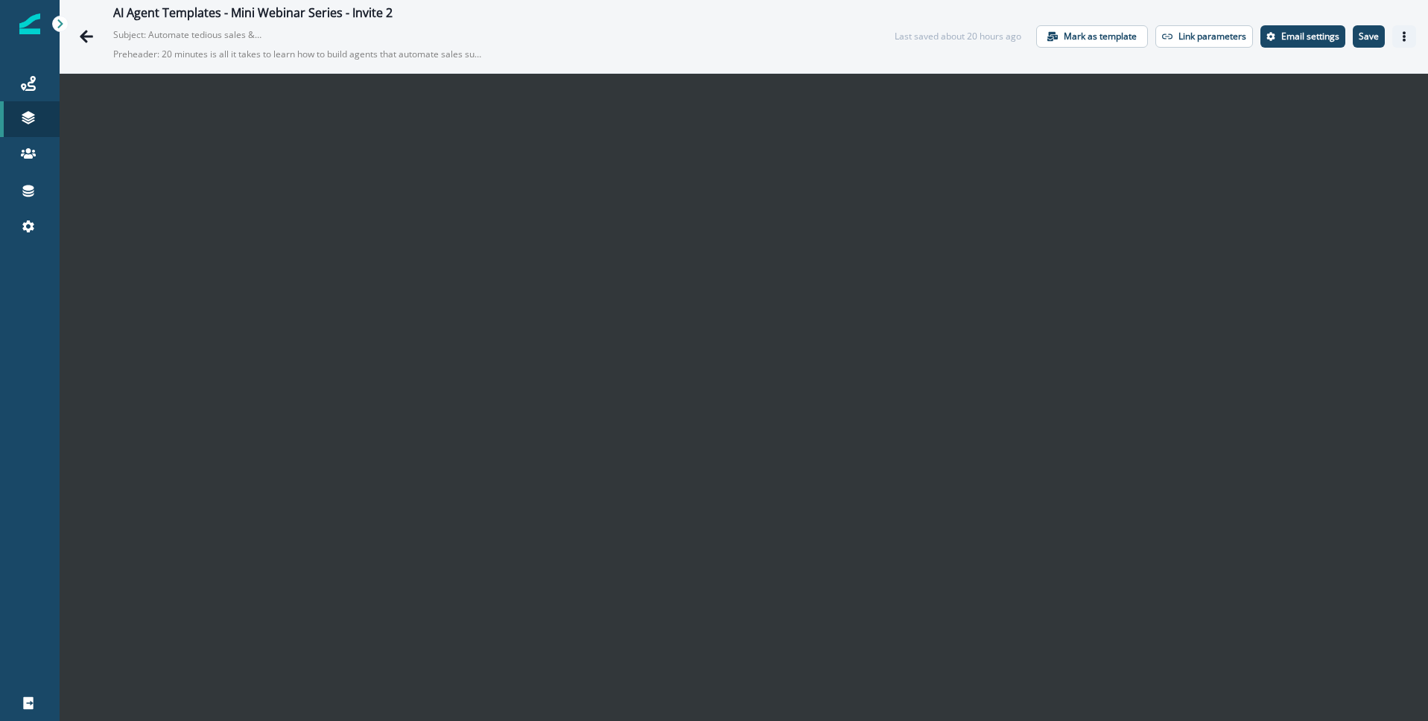
click at [1403, 42] on button "Actions" at bounding box center [1404, 36] width 24 height 22
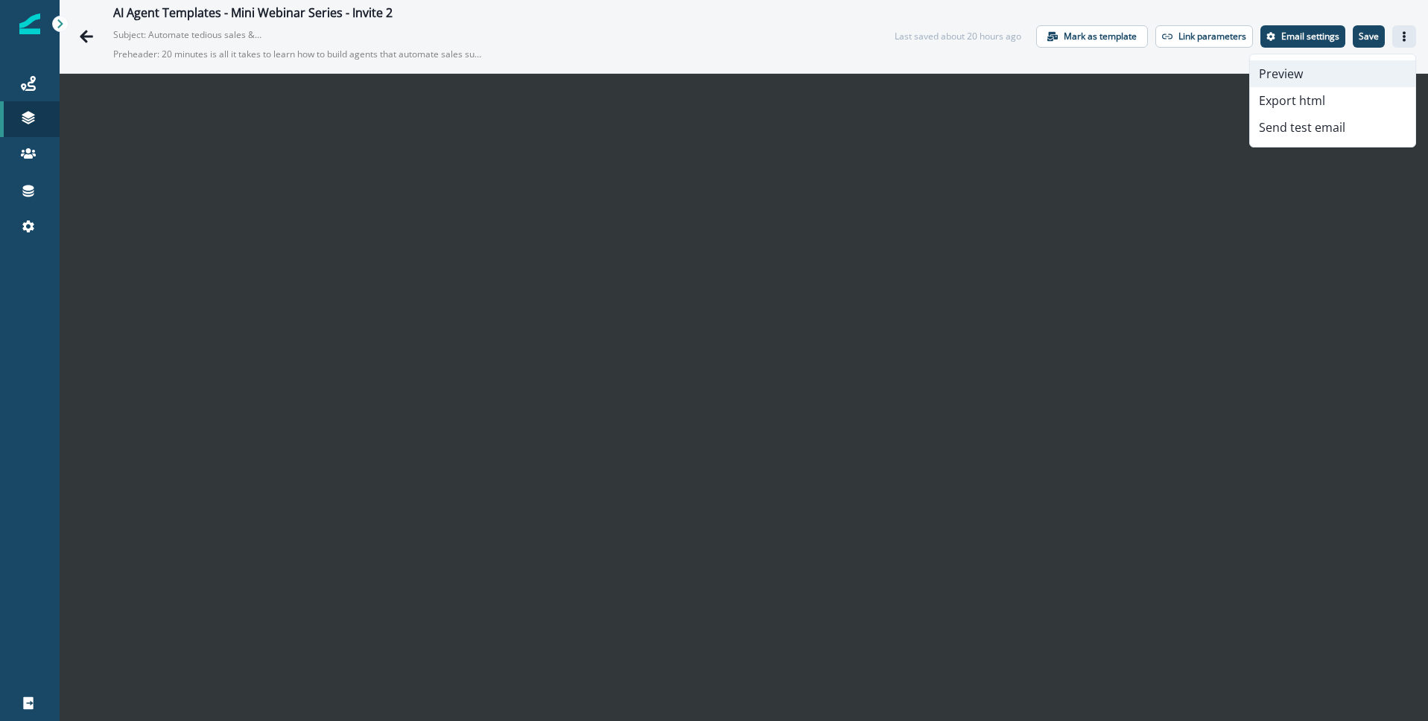
drag, startPoint x: 1337, startPoint y: 77, endPoint x: 1317, endPoint y: 91, distance: 24.2
click at [1337, 77] on button "Preview" at bounding box center [1332, 73] width 165 height 27
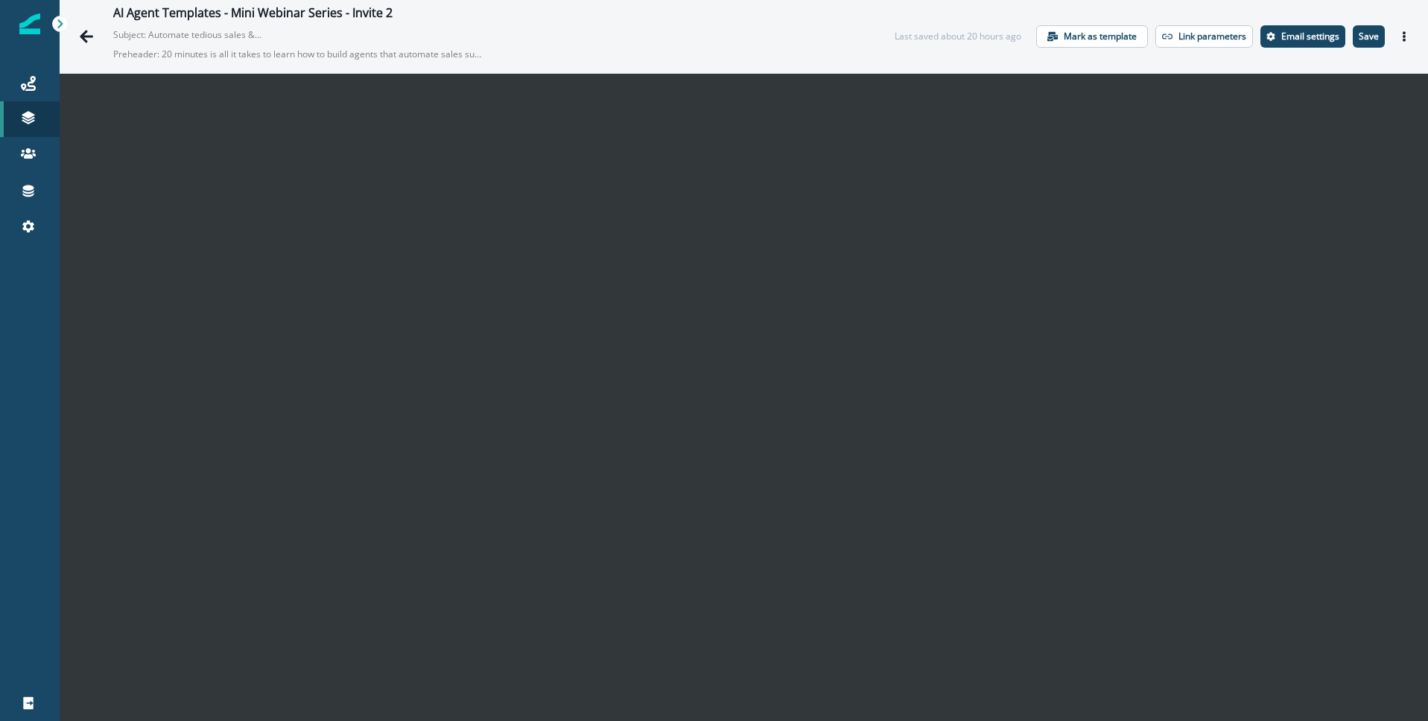
scroll to position [22, 0]
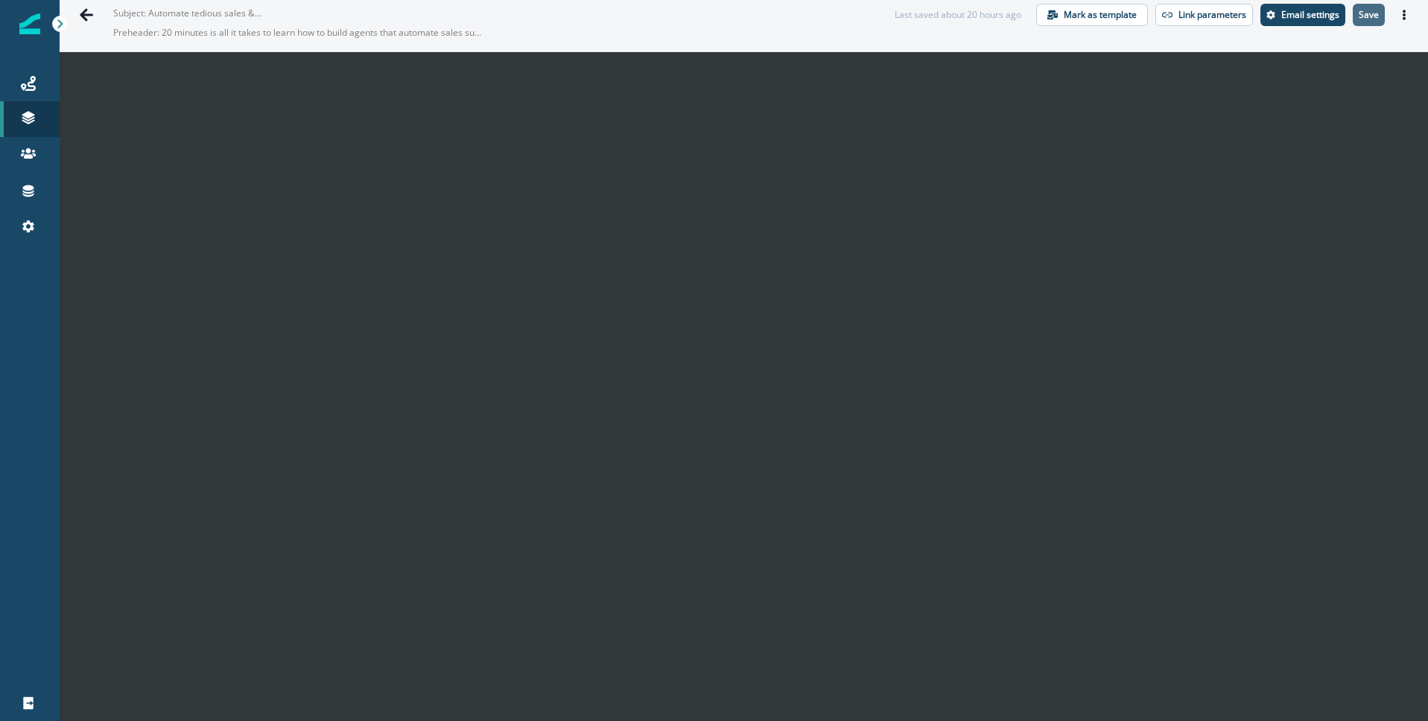
click at [1380, 15] on button "Save" at bounding box center [1369, 15] width 32 height 22
click at [1376, 16] on p "Save" at bounding box center [1369, 15] width 20 height 10
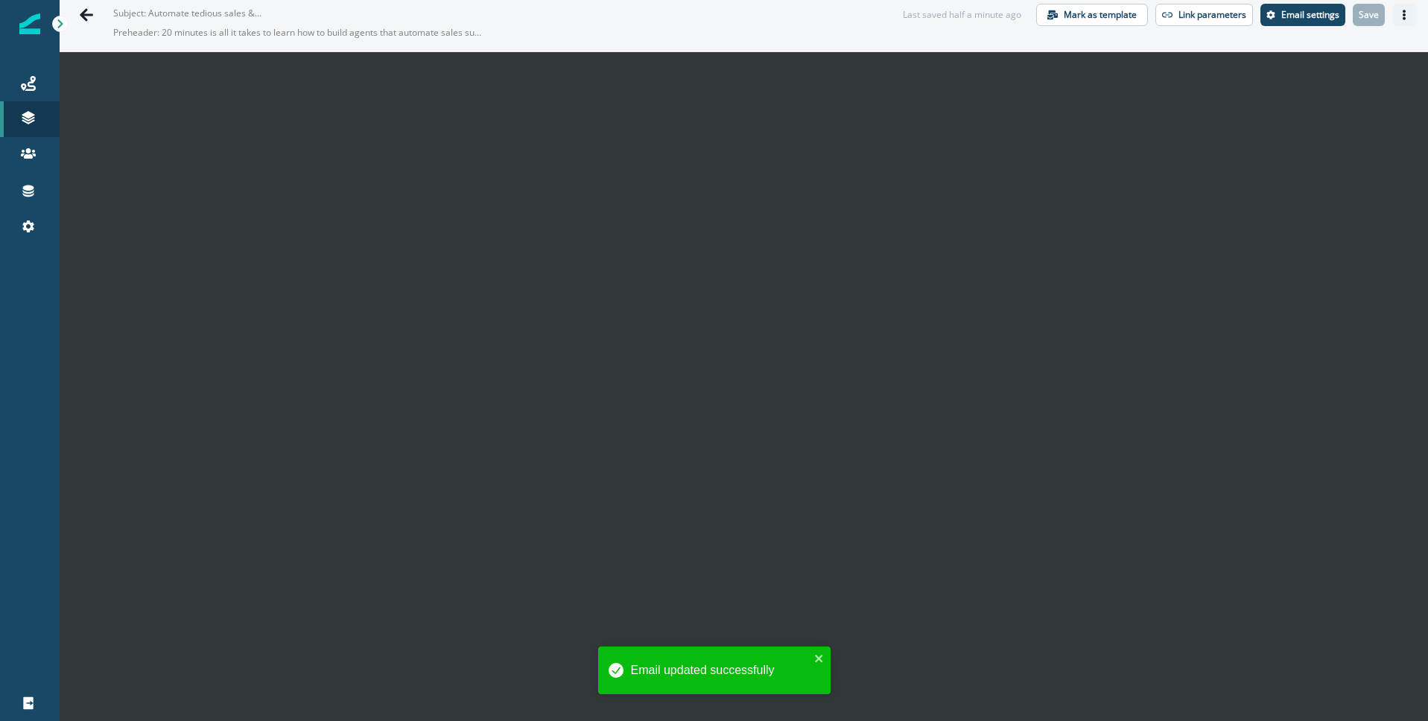
click at [1409, 17] on icon "Actions" at bounding box center [1404, 15] width 10 height 10
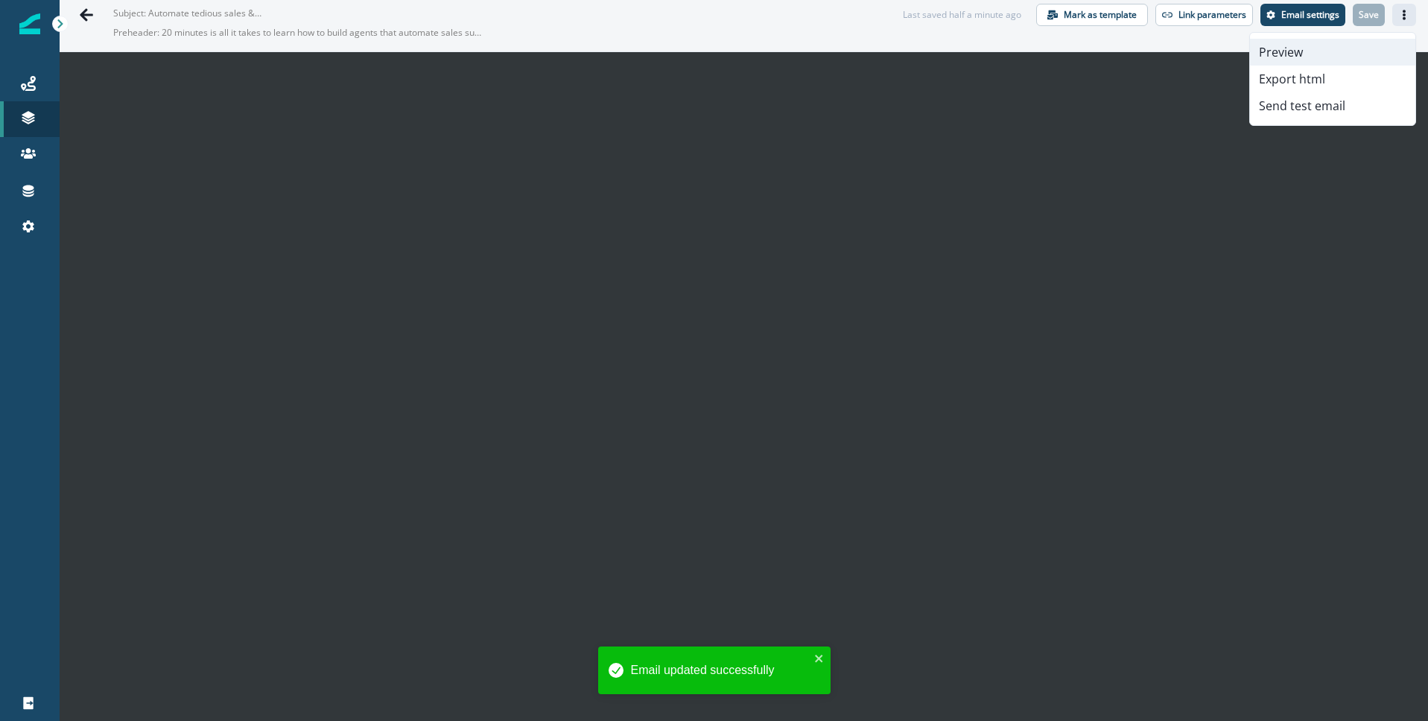
click at [1315, 54] on button "Preview" at bounding box center [1332, 52] width 165 height 27
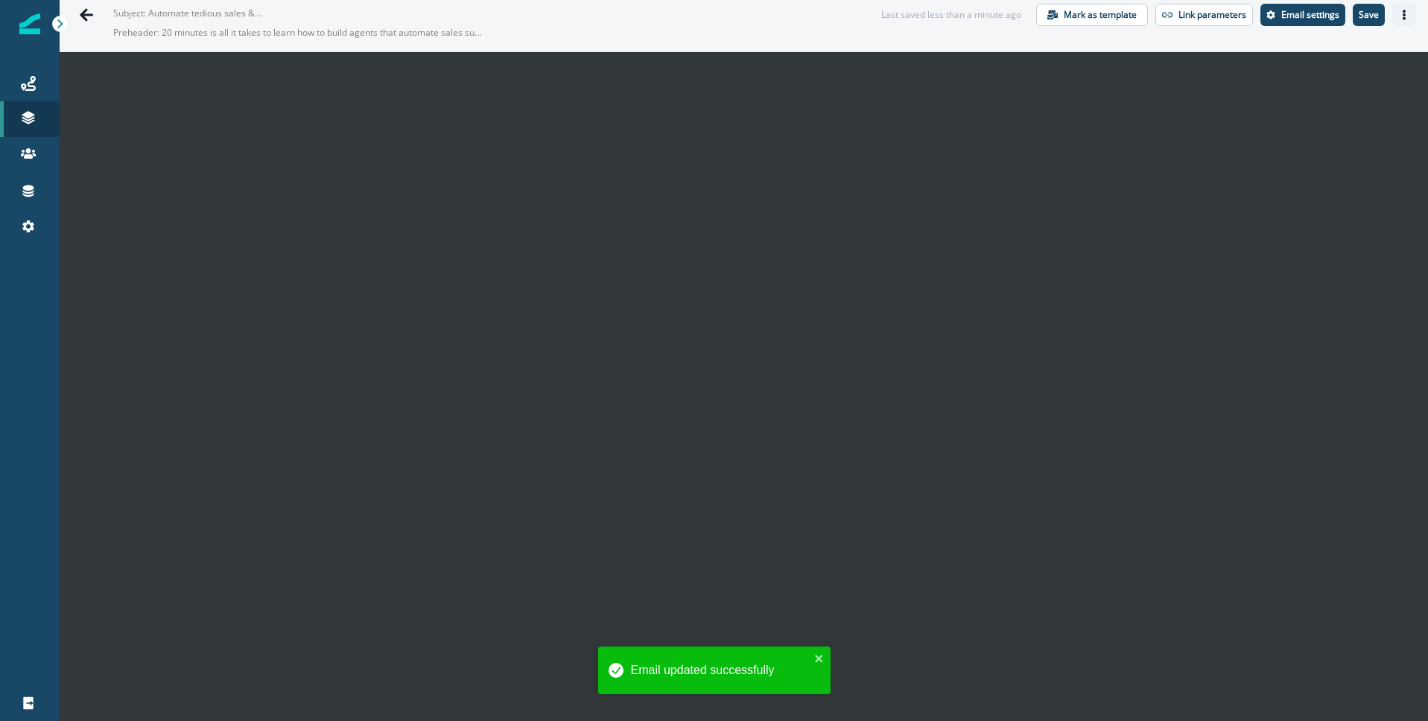
click at [1408, 14] on icon "Actions" at bounding box center [1404, 15] width 10 height 10
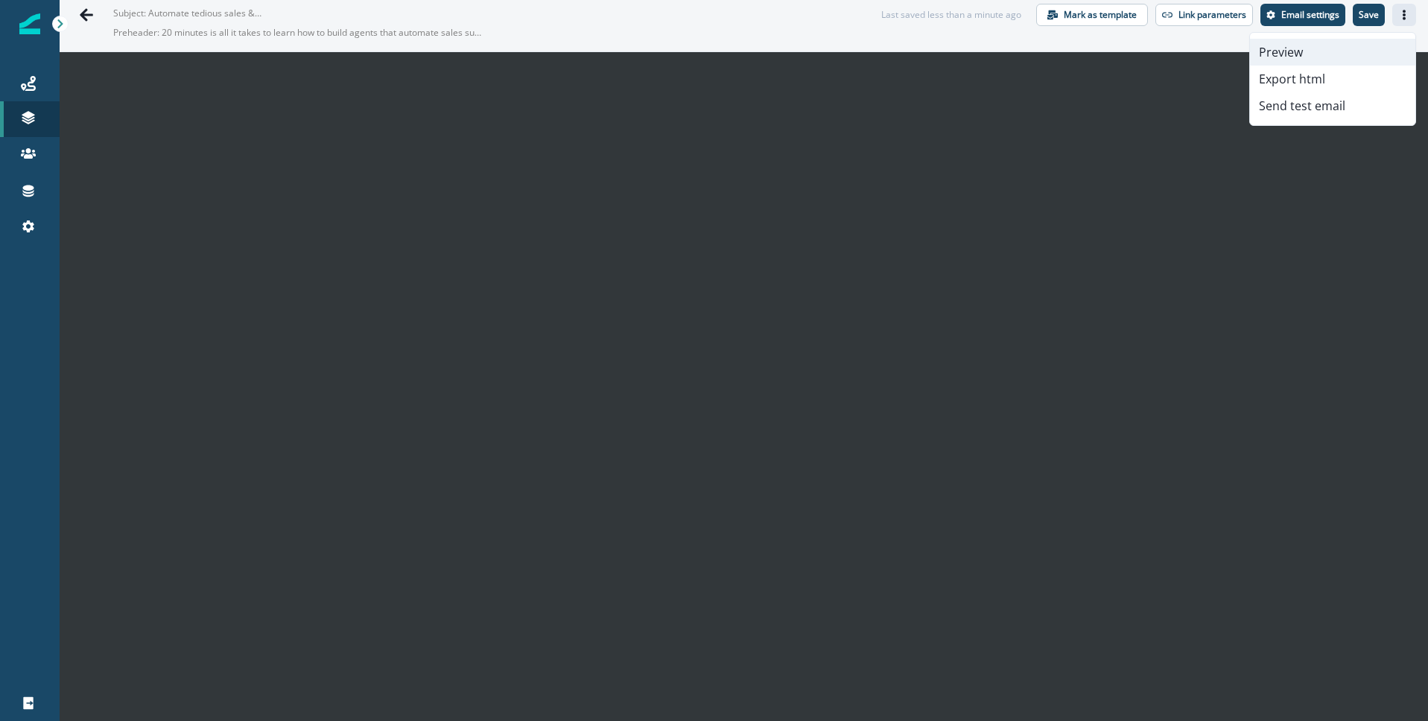
click at [1341, 51] on button "Preview" at bounding box center [1332, 52] width 165 height 27
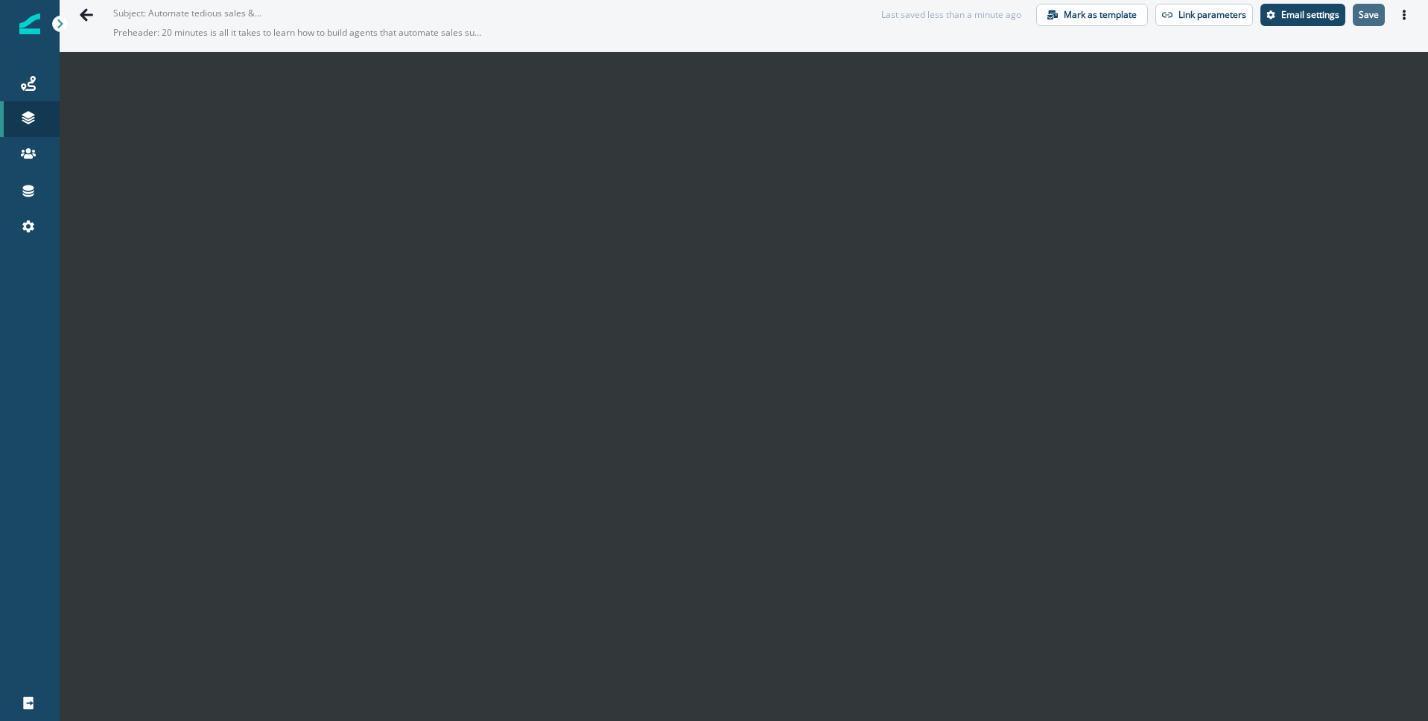
click at [1364, 17] on p "Save" at bounding box center [1369, 15] width 20 height 10
click at [1406, 16] on icon "Actions" at bounding box center [1404, 15] width 10 height 10
click at [1409, 17] on button "Actions" at bounding box center [1404, 15] width 24 height 22
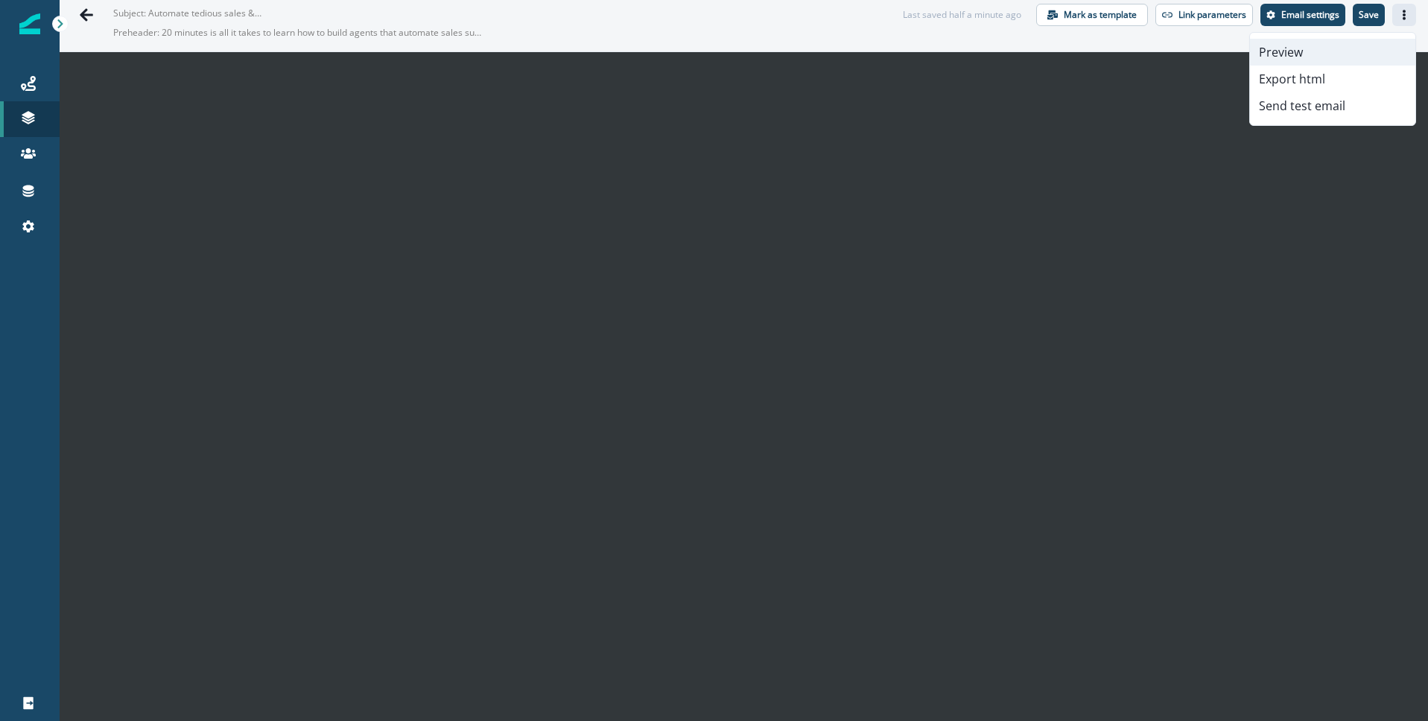
click at [1353, 50] on button "Preview" at bounding box center [1332, 52] width 165 height 27
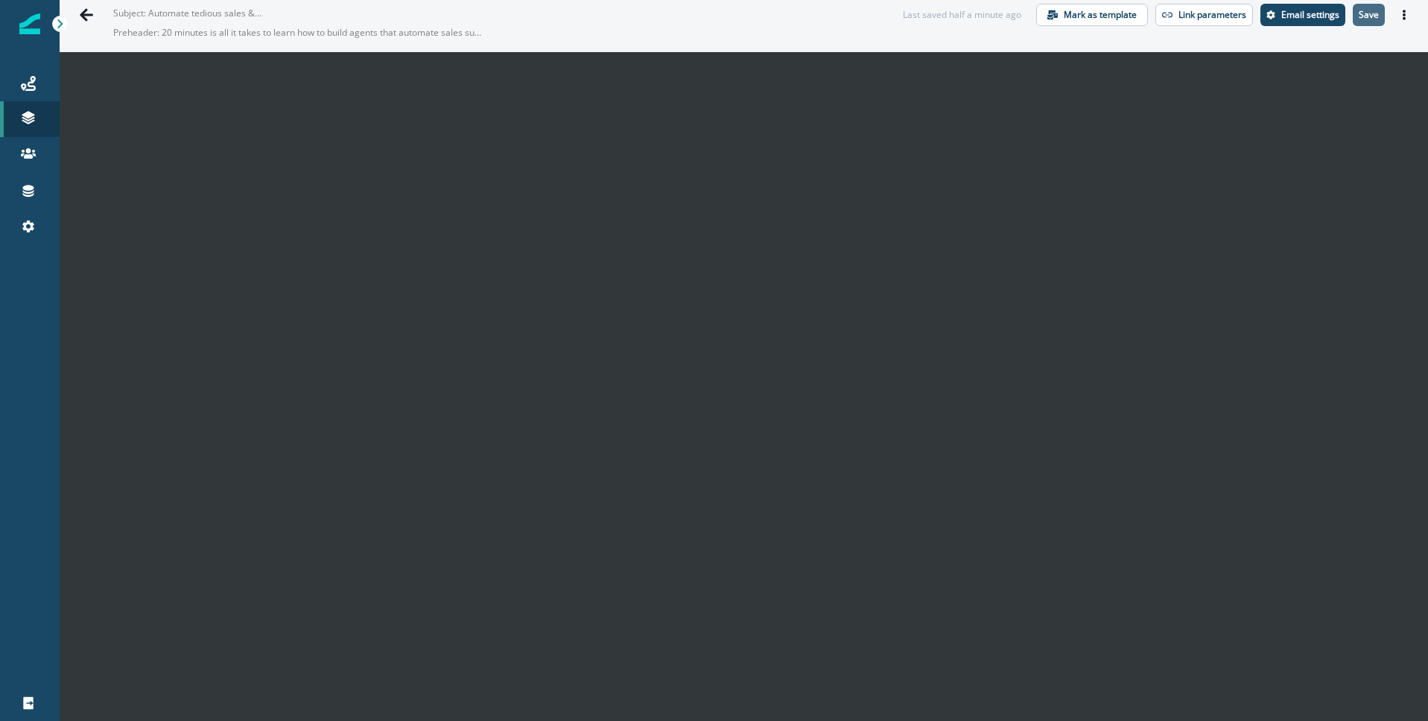
click at [1379, 15] on button "Save" at bounding box center [1369, 15] width 32 height 22
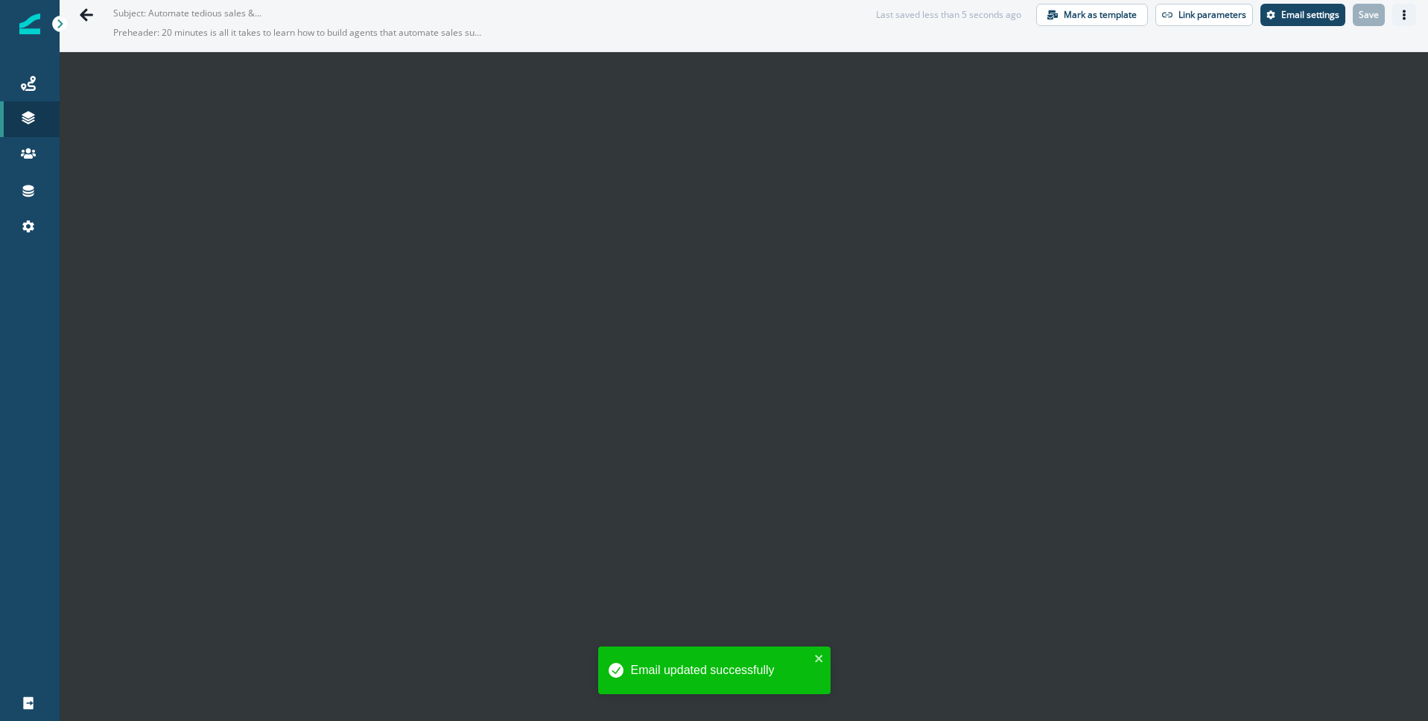
click at [1409, 12] on button "Actions" at bounding box center [1404, 15] width 24 height 22
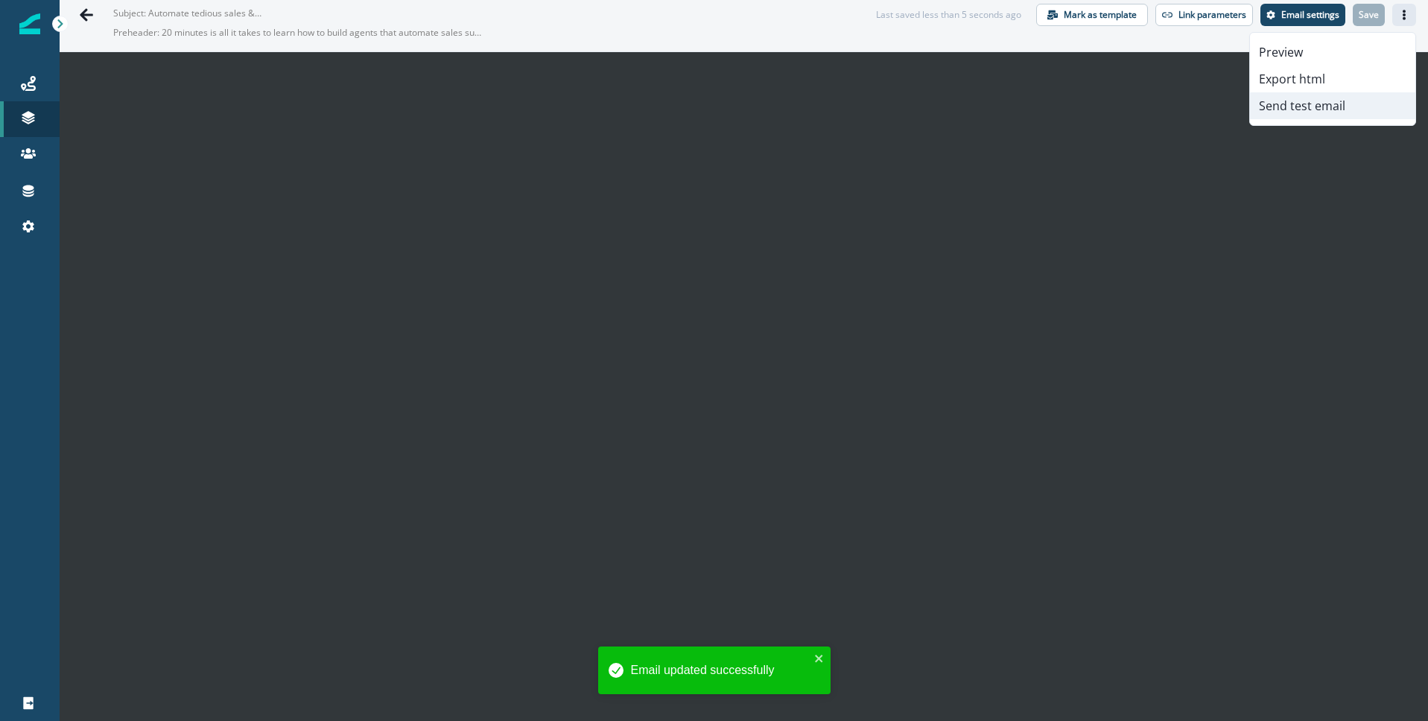
click at [1301, 107] on button "Send test email" at bounding box center [1332, 105] width 165 height 27
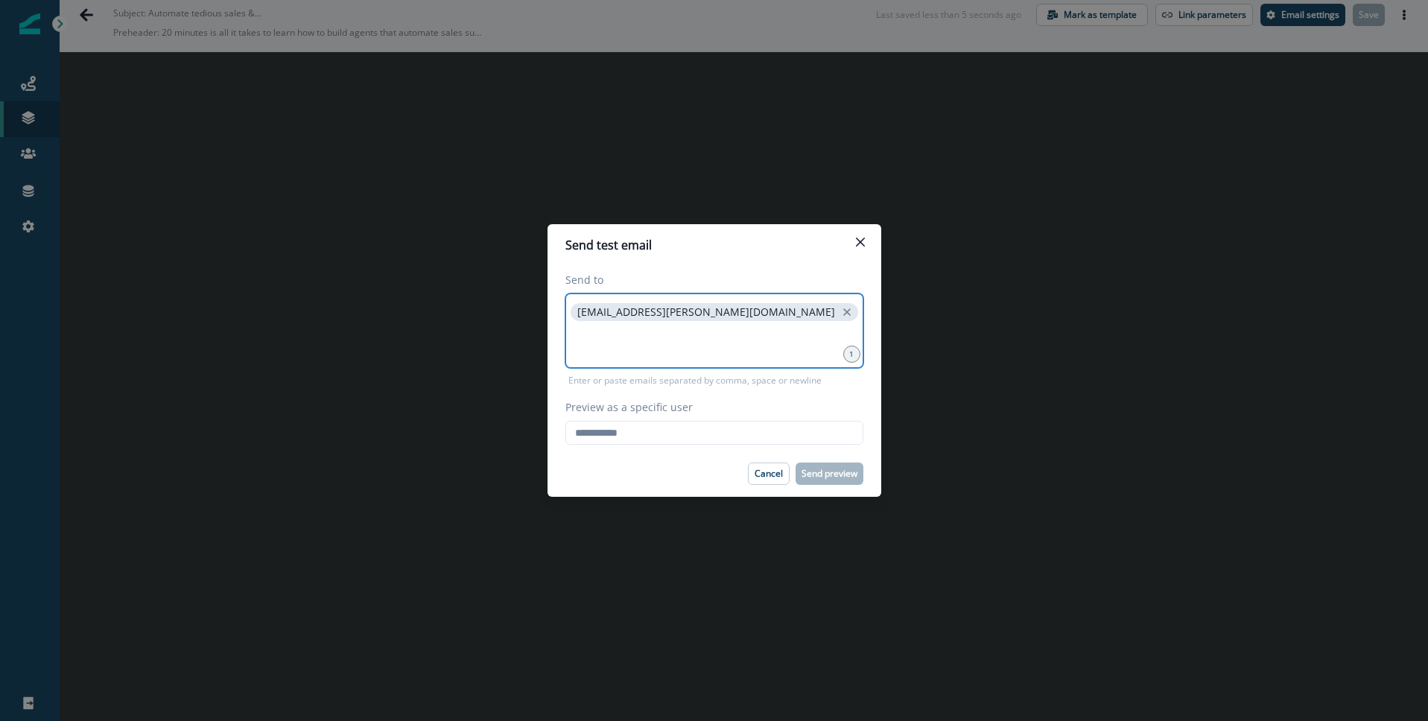
drag, startPoint x: 743, startPoint y: 309, endPoint x: 710, endPoint y: 310, distance: 32.8
click at [840, 309] on icon "close" at bounding box center [846, 311] width 13 height 13
click at [658, 317] on input at bounding box center [714, 312] width 293 height 30
click at [618, 437] on input "Preview as a specific user" at bounding box center [714, 433] width 298 height 24
click at [699, 437] on input "Preview as a specific user" at bounding box center [714, 433] width 298 height 24
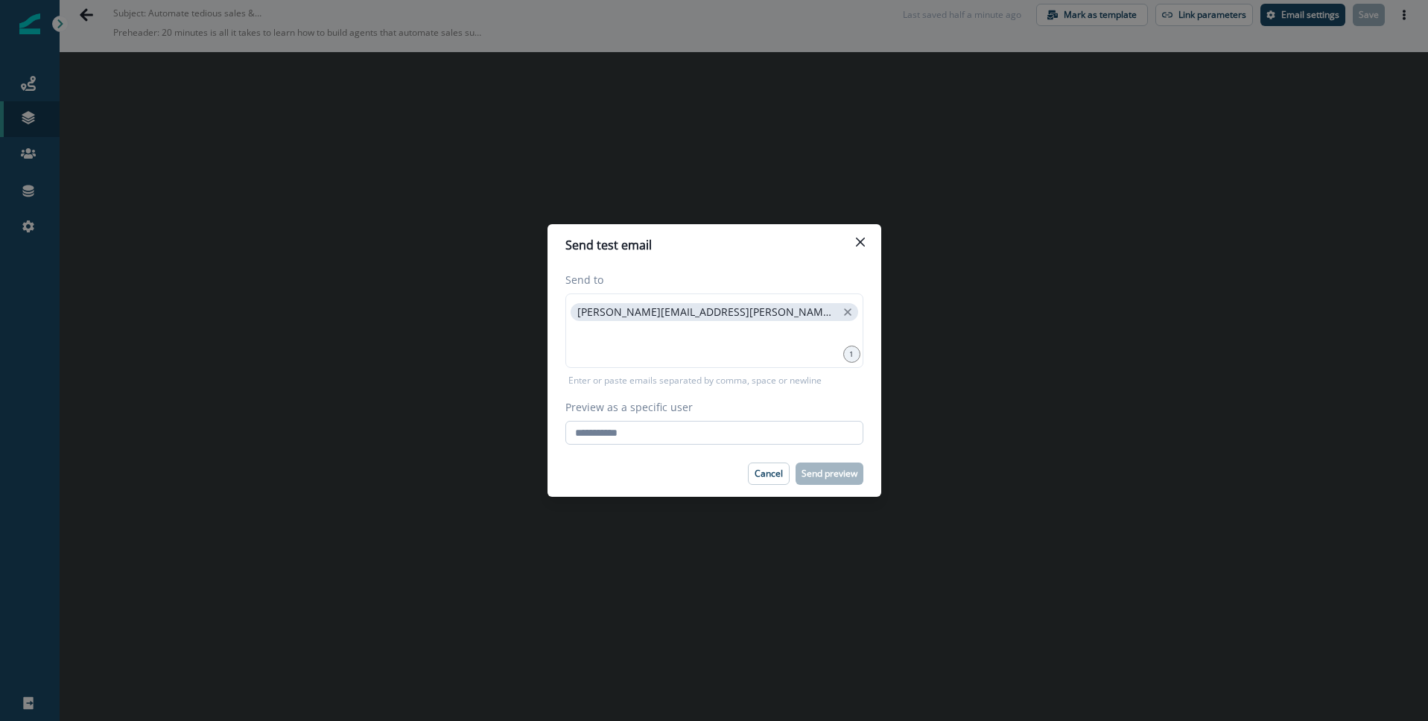
click at [758, 436] on input "Preview as a specific user" at bounding box center [714, 433] width 298 height 24
click at [707, 432] on input "Preview as a specific user" at bounding box center [714, 433] width 298 height 24
drag, startPoint x: 666, startPoint y: 436, endPoint x: 677, endPoint y: 404, distance: 33.9
click at [666, 436] on input "Preview as a specific user" at bounding box center [714, 433] width 298 height 24
click at [689, 349] on input at bounding box center [714, 343] width 293 height 30
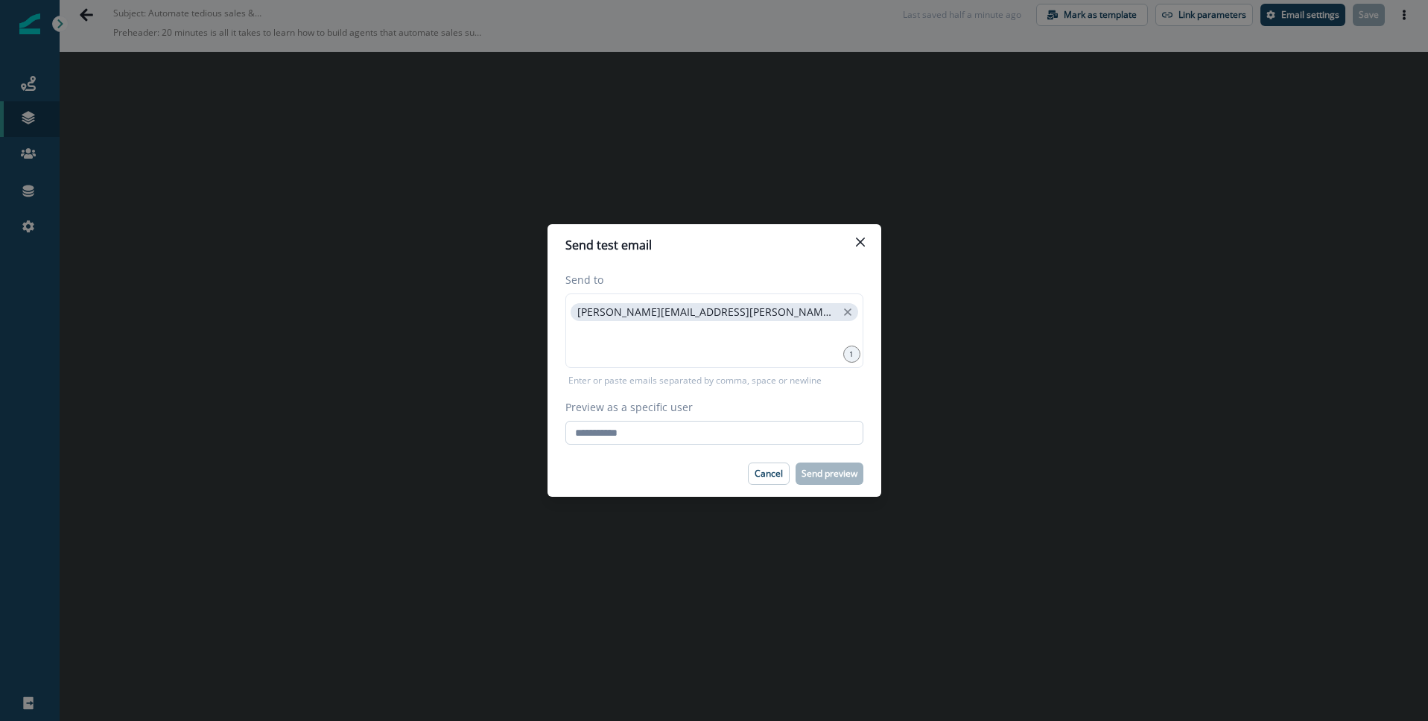
click at [629, 435] on input "Preview as a specific user" at bounding box center [714, 433] width 298 height 24
type input "**********"
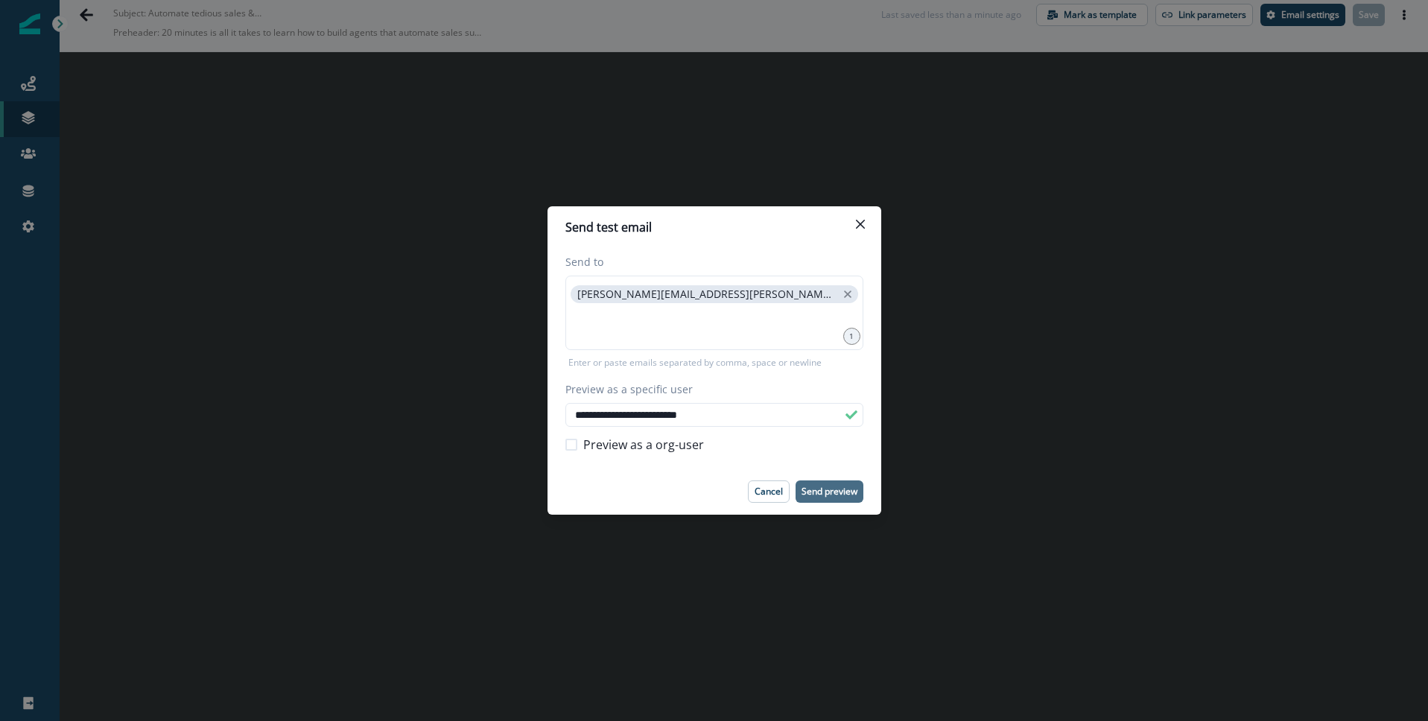
click at [835, 483] on button "Send preview" at bounding box center [830, 491] width 68 height 22
click at [858, 221] on icon "Close" at bounding box center [860, 224] width 9 height 9
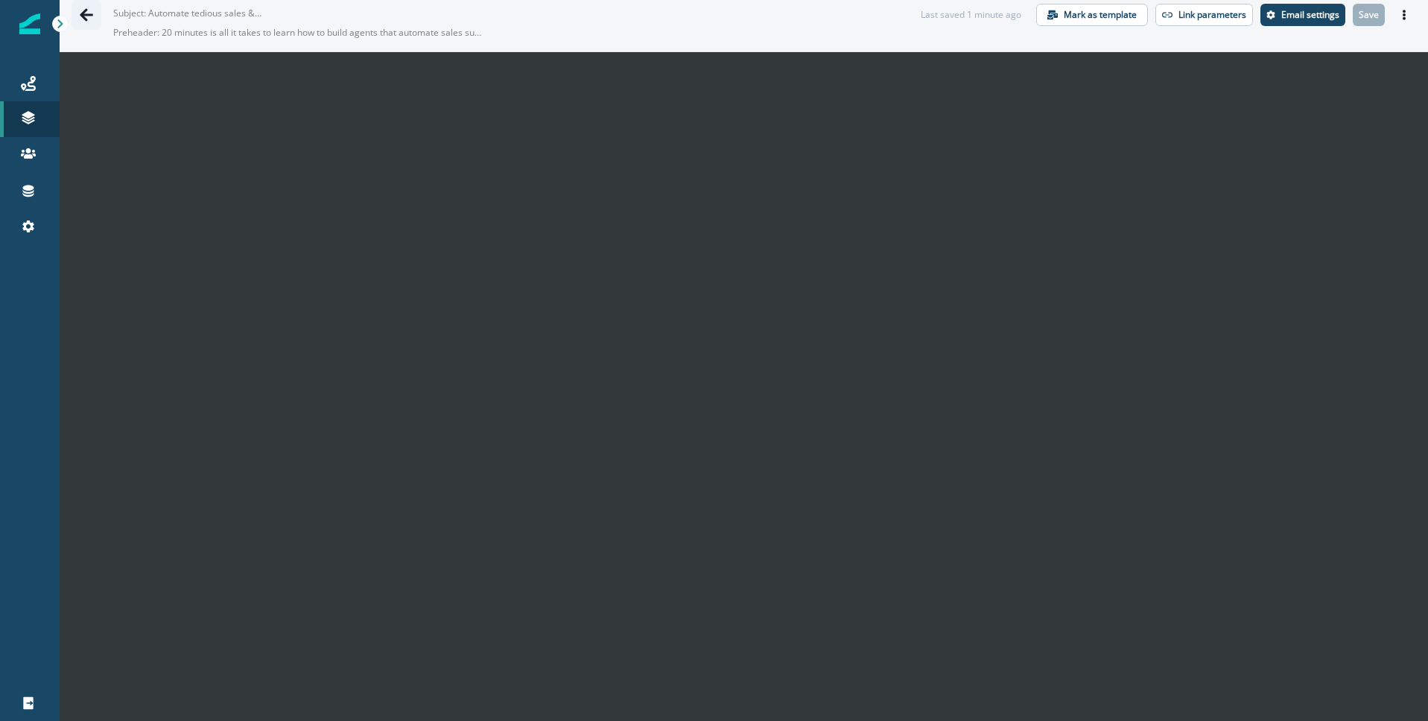
click at [86, 13] on icon "Go back" at bounding box center [86, 14] width 15 height 15
click at [86, 14] on icon "Go back" at bounding box center [86, 14] width 13 height 13
click at [90, 13] on icon "Go back" at bounding box center [86, 14] width 15 height 15
click at [38, 127] on link at bounding box center [30, 119] width 60 height 36
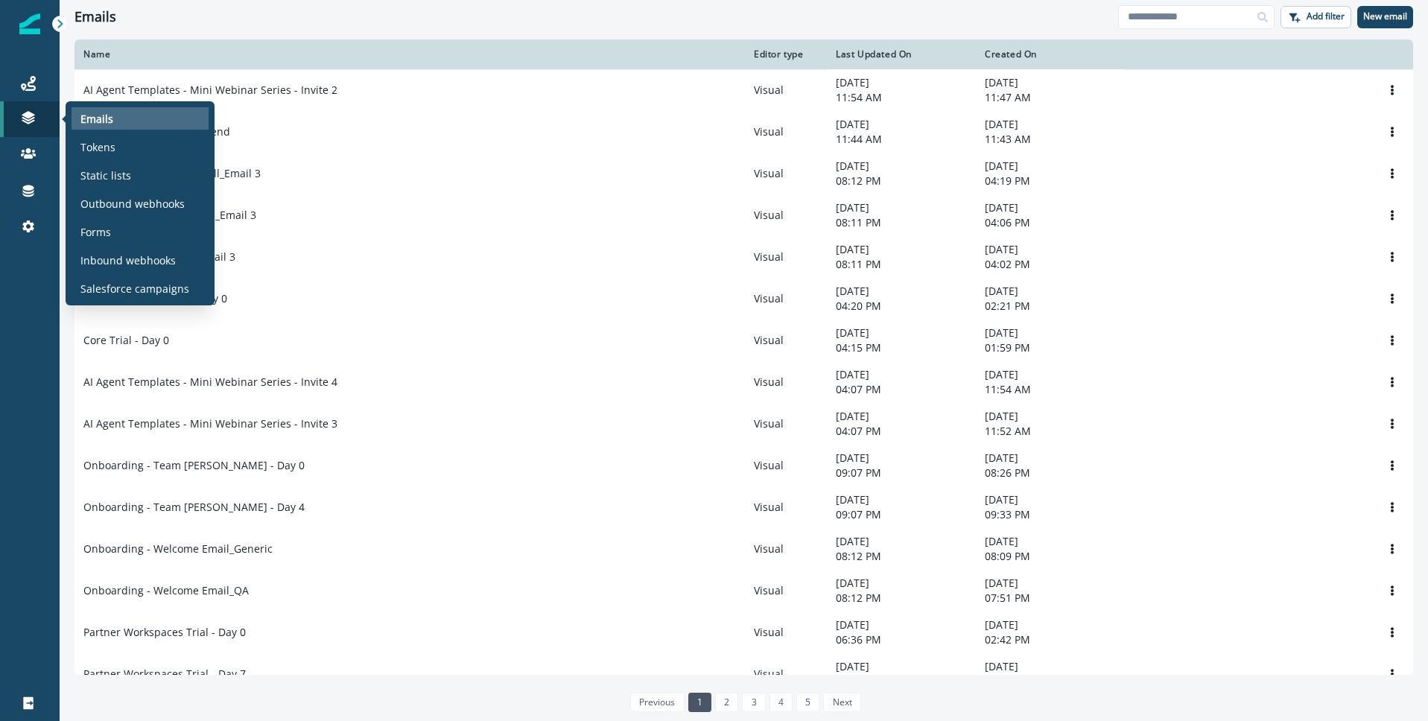
click at [113, 117] on div "Emails" at bounding box center [140, 118] width 137 height 22
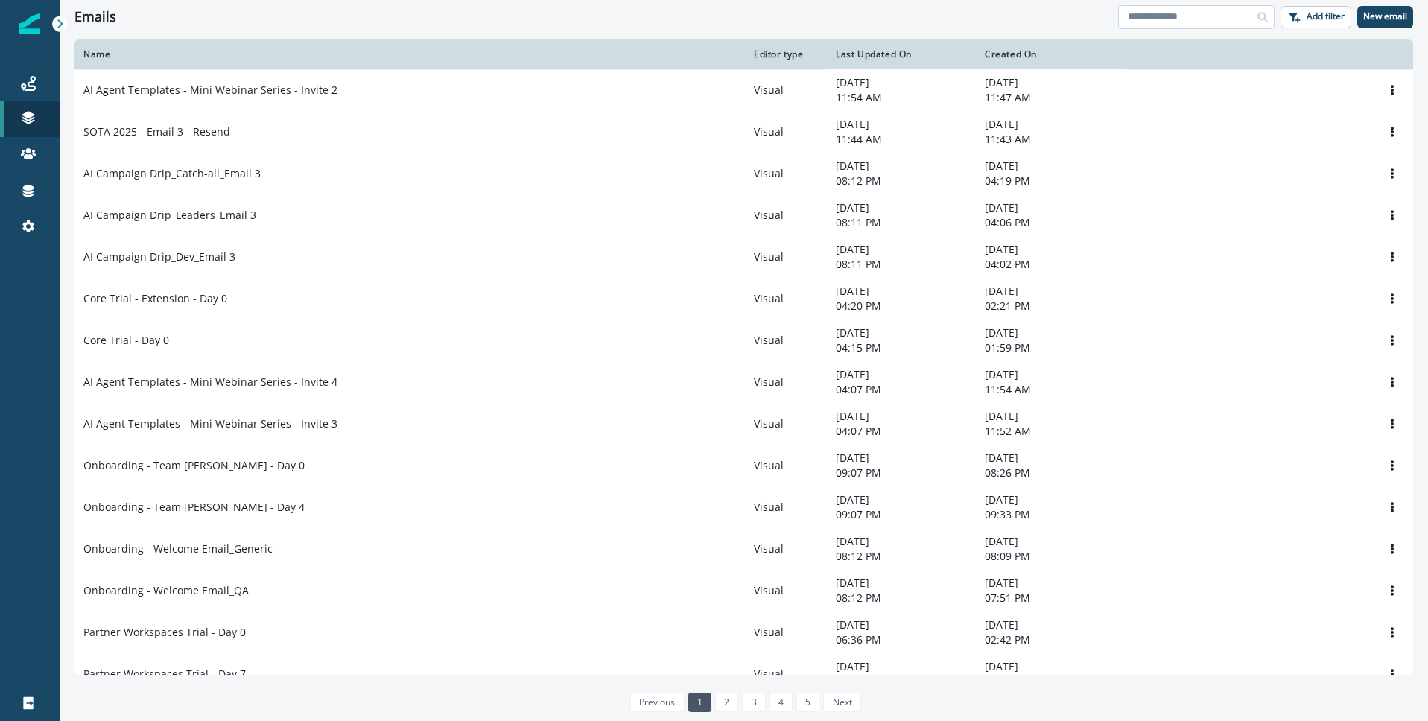
click at [1177, 12] on input at bounding box center [1196, 17] width 156 height 24
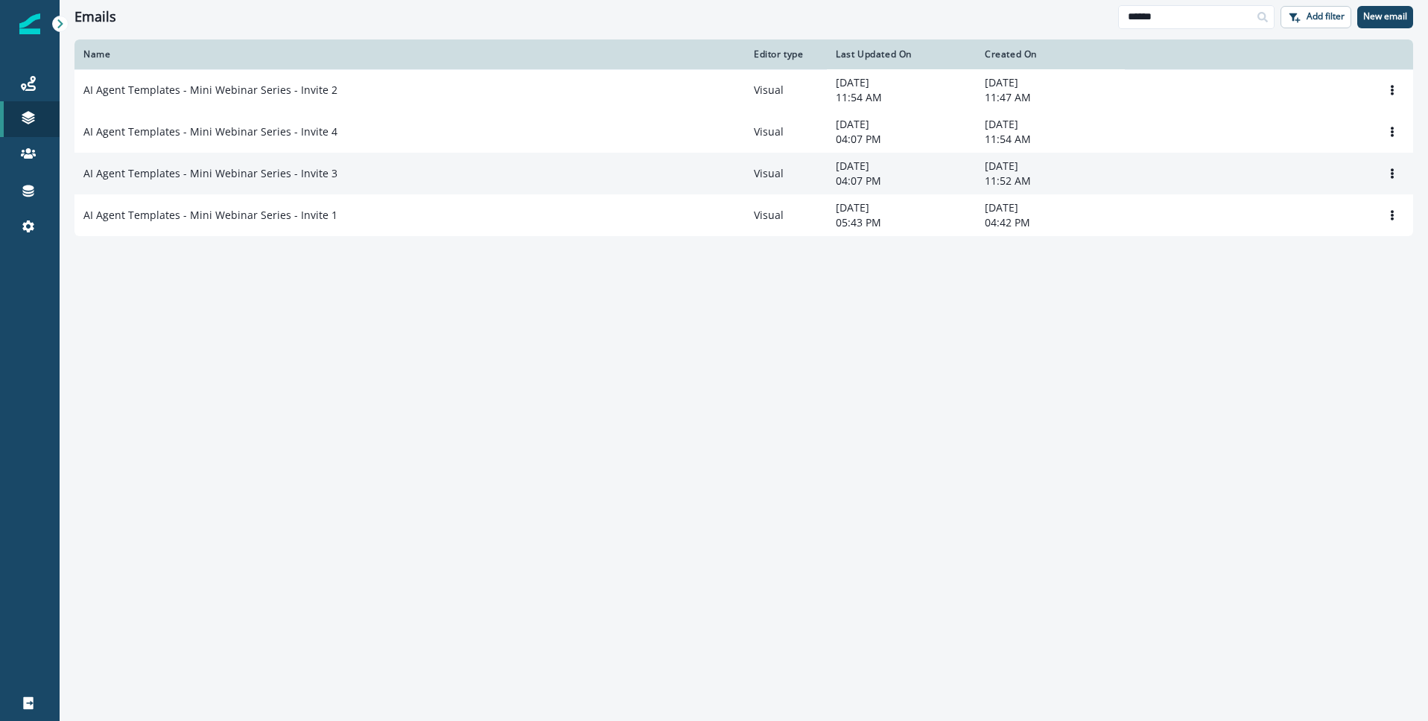
type input "******"
click at [241, 177] on p "AI Agent Templates - Mini Webinar Series - Invite 3" at bounding box center [210, 173] width 254 height 15
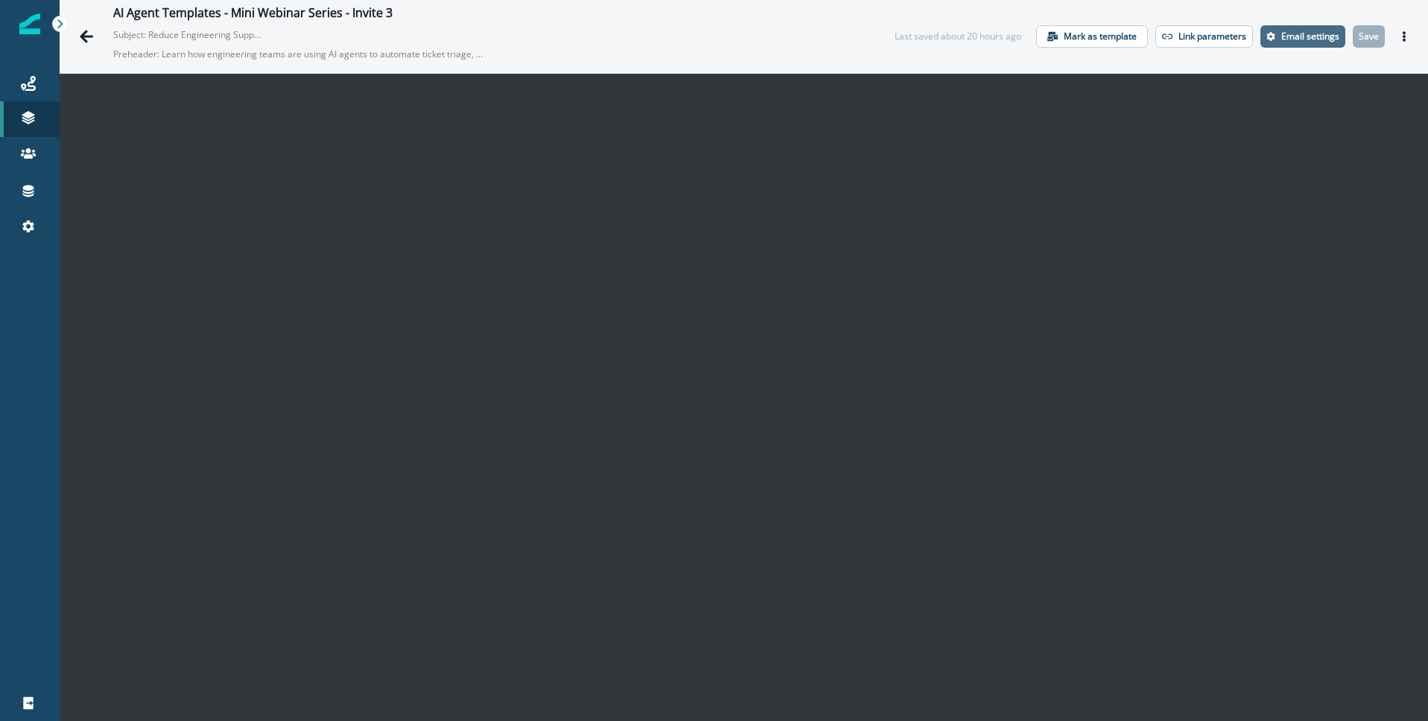
click at [1296, 36] on p "Email settings" at bounding box center [1310, 36] width 58 height 10
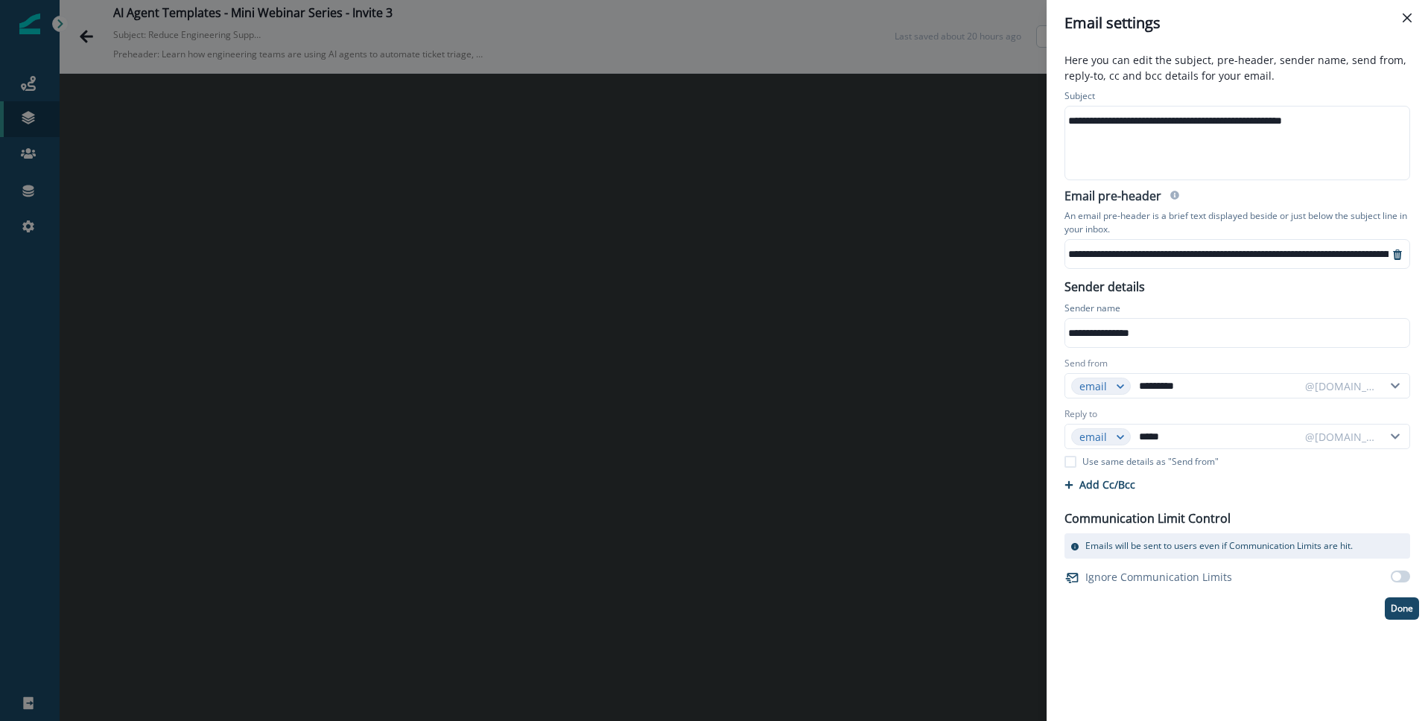
click at [1407, 16] on icon "Close" at bounding box center [1407, 17] width 9 height 9
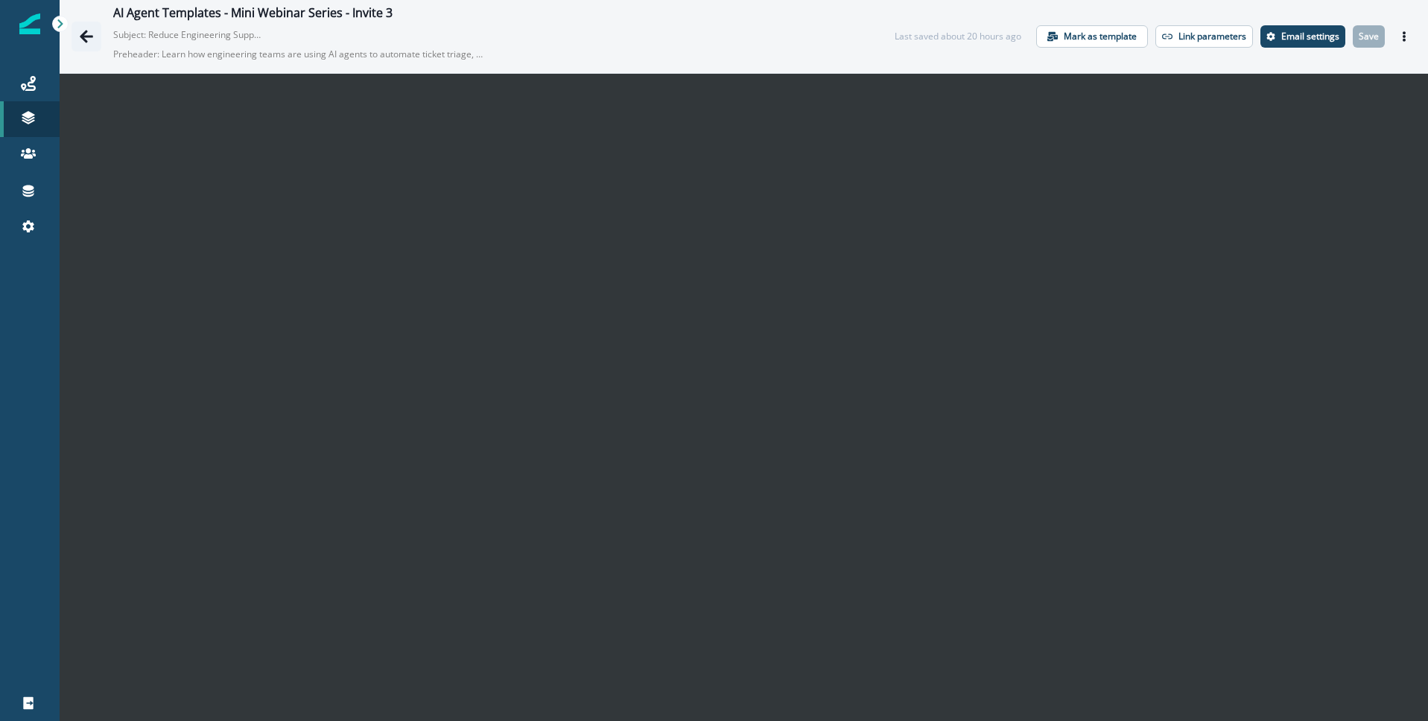
click at [90, 38] on icon "Go back" at bounding box center [86, 36] width 15 height 15
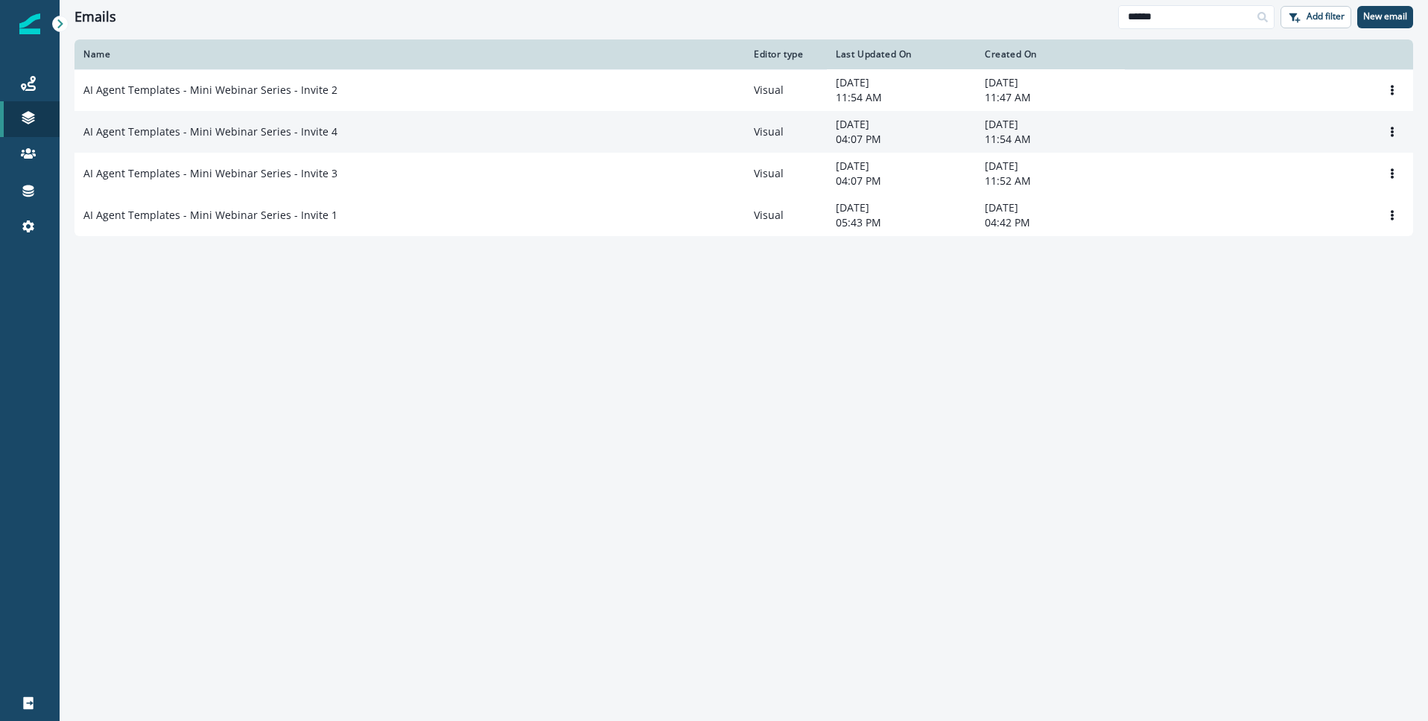
click at [272, 137] on p "AI Agent Templates - Mini Webinar Series - Invite 4" at bounding box center [210, 131] width 254 height 15
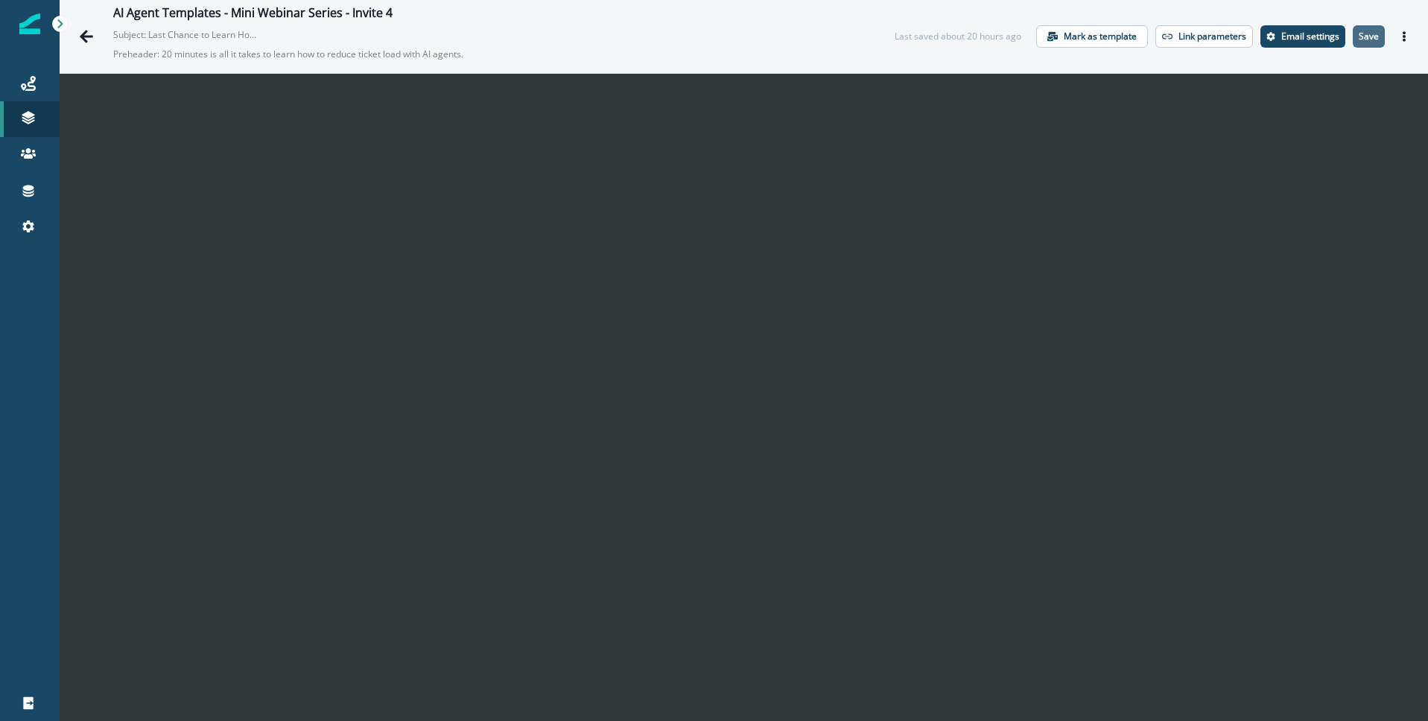
click at [1378, 37] on p "Save" at bounding box center [1369, 36] width 20 height 10
click at [1406, 36] on icon "Actions" at bounding box center [1404, 36] width 10 height 10
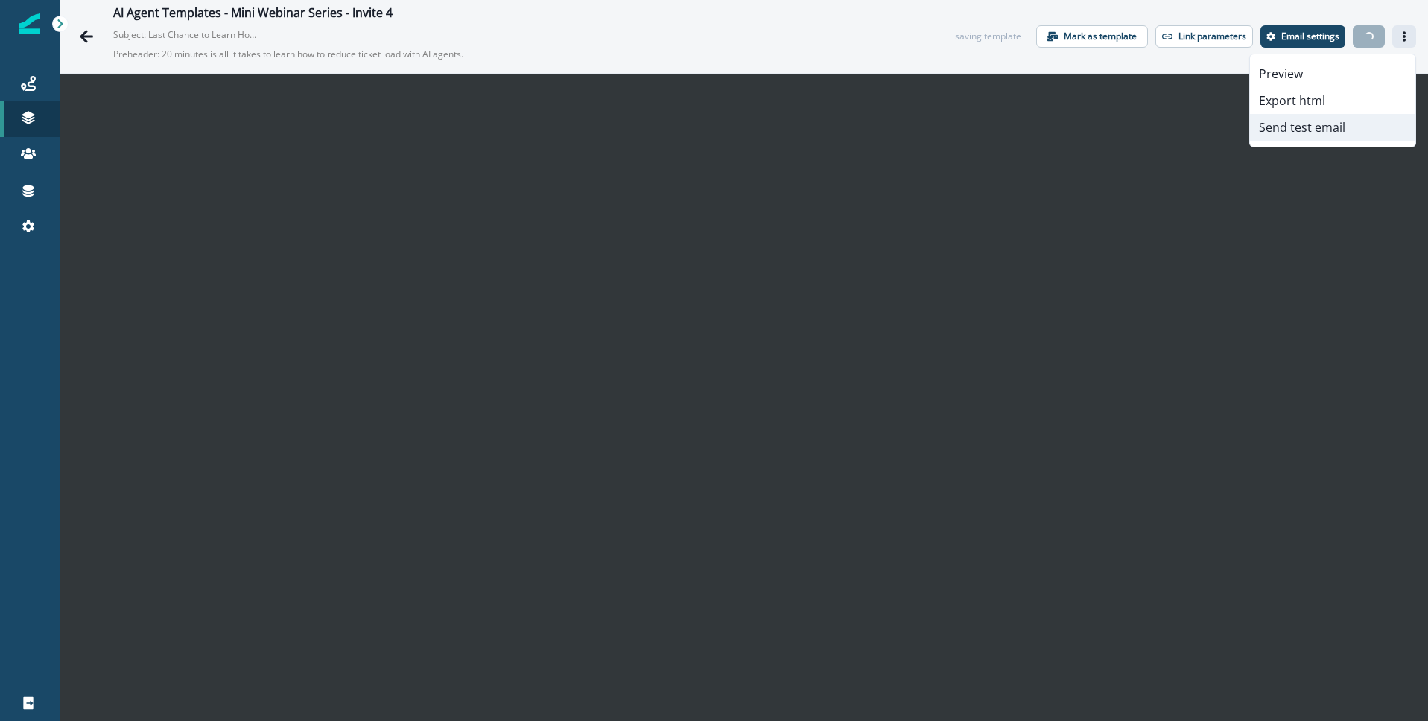
click at [1311, 128] on button "Send test email" at bounding box center [1332, 127] width 165 height 27
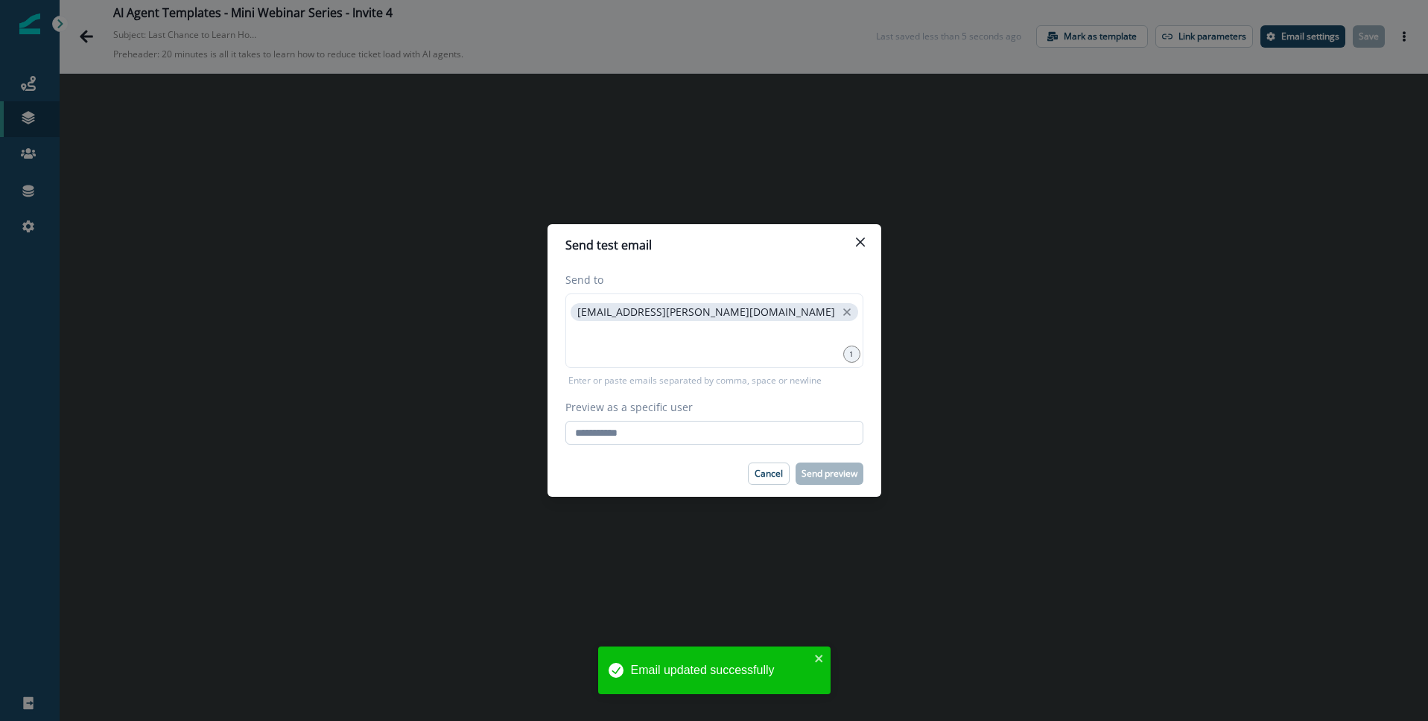
click at [705, 430] on input "Preview as a specific user" at bounding box center [714, 433] width 298 height 24
click at [694, 434] on input "Preview as a specific user" at bounding box center [714, 433] width 298 height 24
type input "**********"
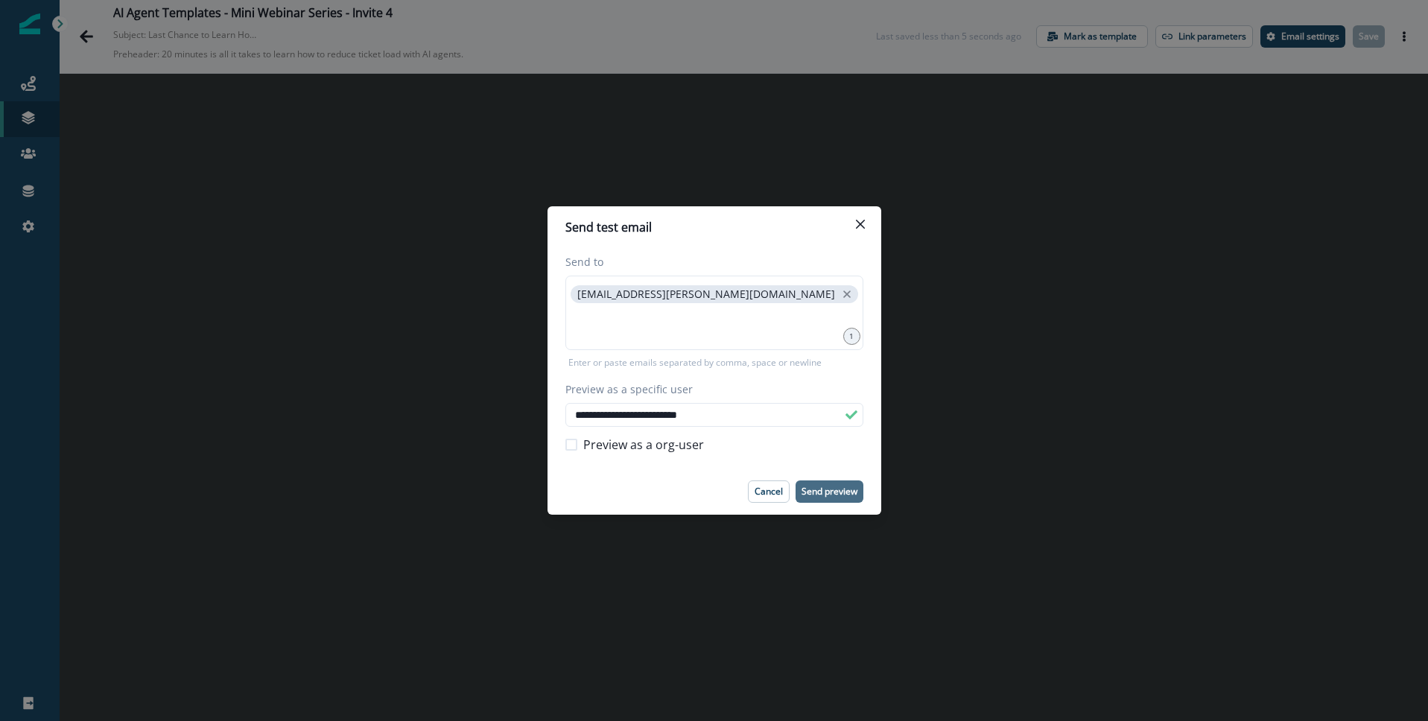
click at [822, 492] on p "Send preview" at bounding box center [829, 491] width 56 height 10
drag, startPoint x: 740, startPoint y: 296, endPoint x: 731, endPoint y: 296, distance: 8.2
click at [840, 296] on icon "close" at bounding box center [846, 294] width 13 height 13
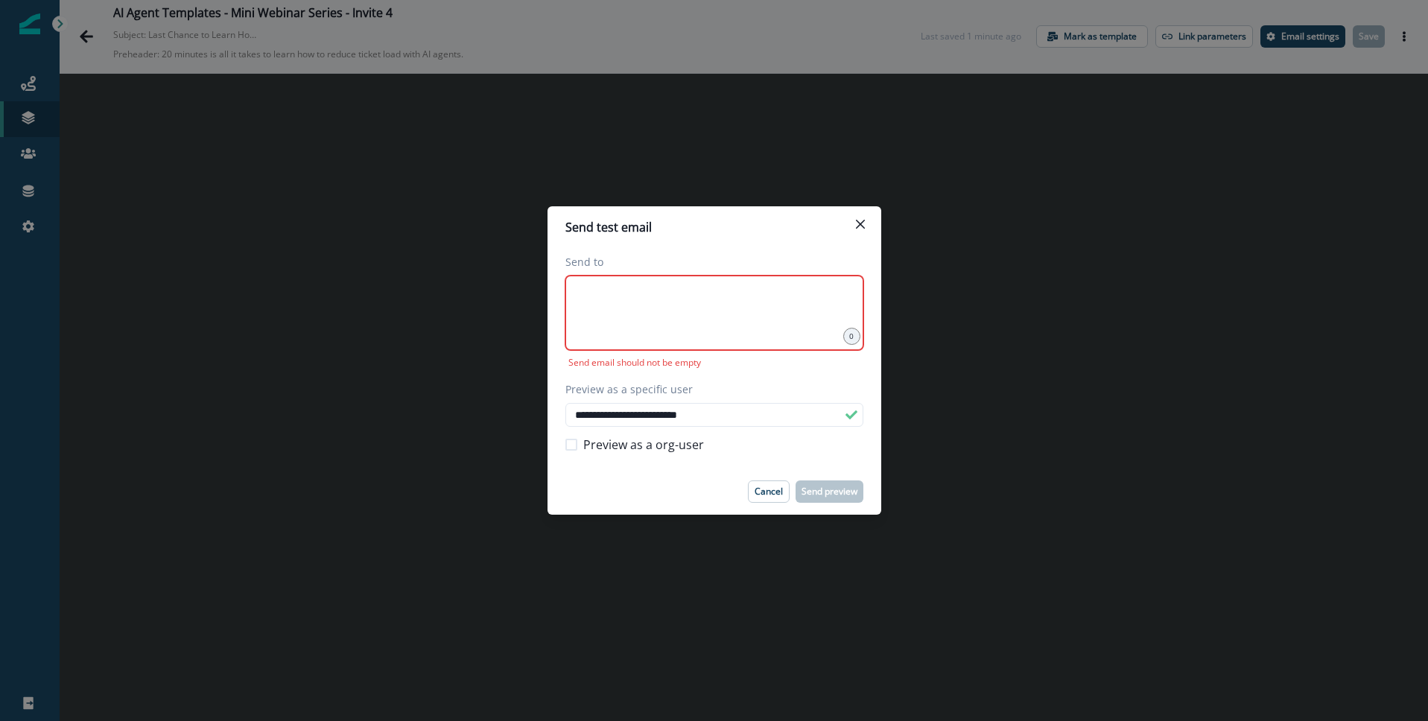
click at [638, 309] on div at bounding box center [714, 313] width 298 height 74
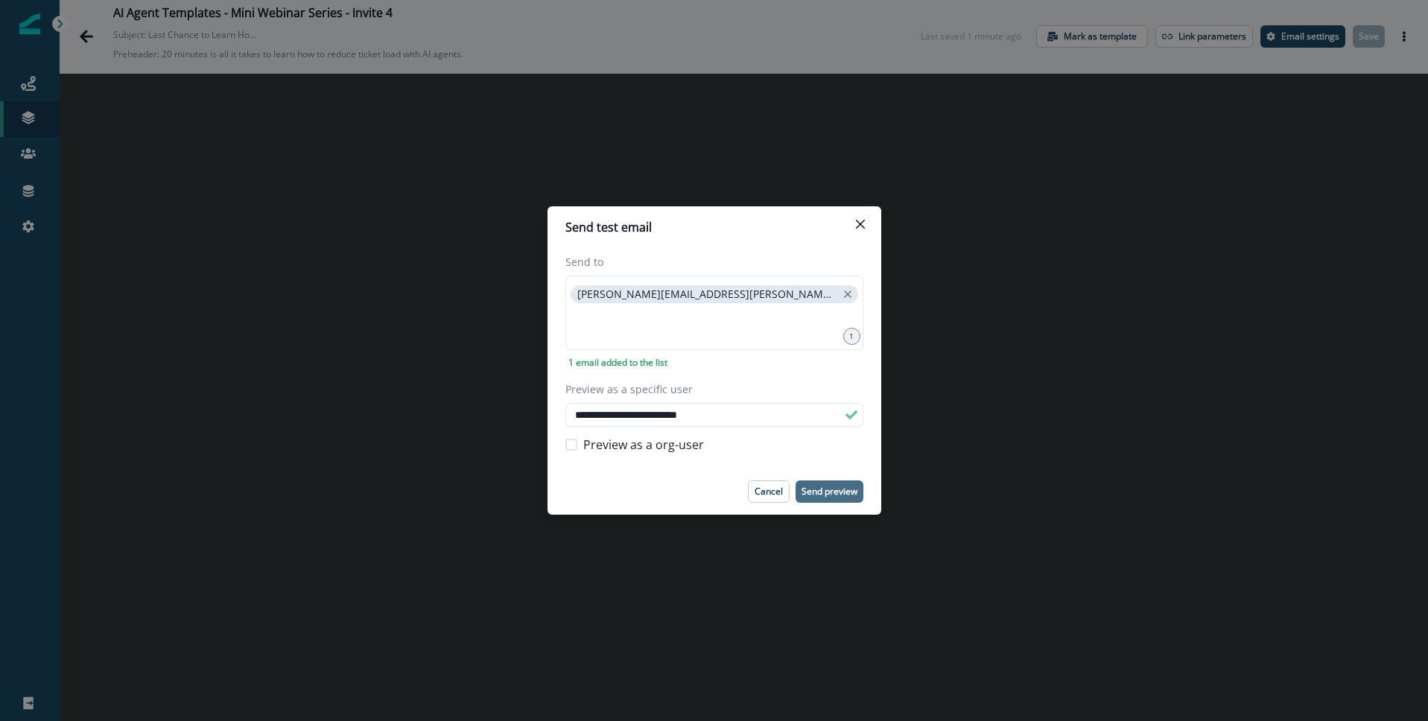
click at [829, 490] on p "Send preview" at bounding box center [829, 491] width 56 height 10
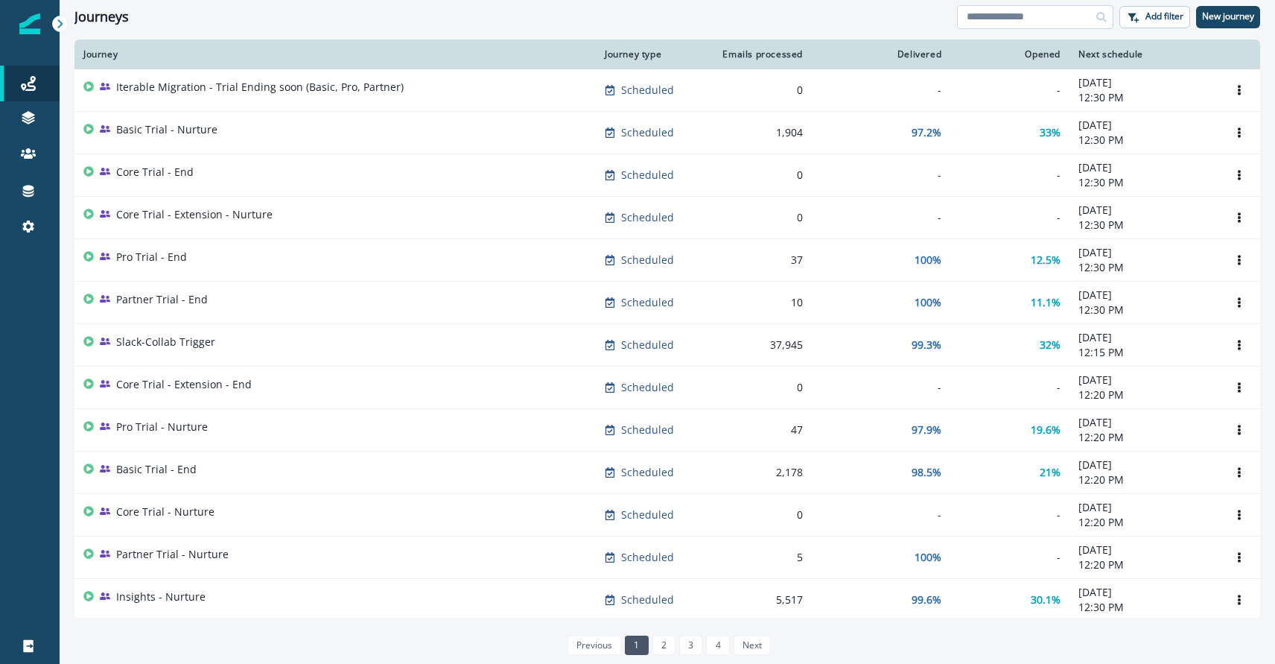
click at [991, 18] on input at bounding box center [1035, 17] width 156 height 24
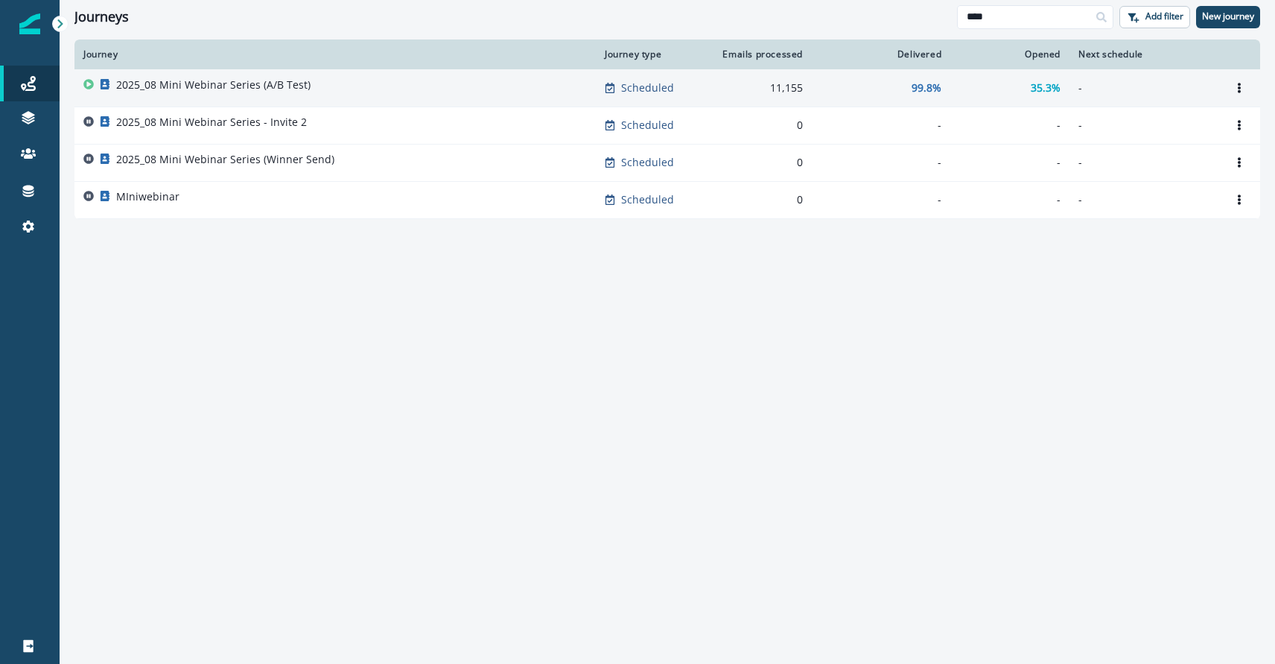
type input "****"
click at [193, 91] on p "2025_08 Mini Webinar Series (A/B Test)" at bounding box center [213, 84] width 194 height 15
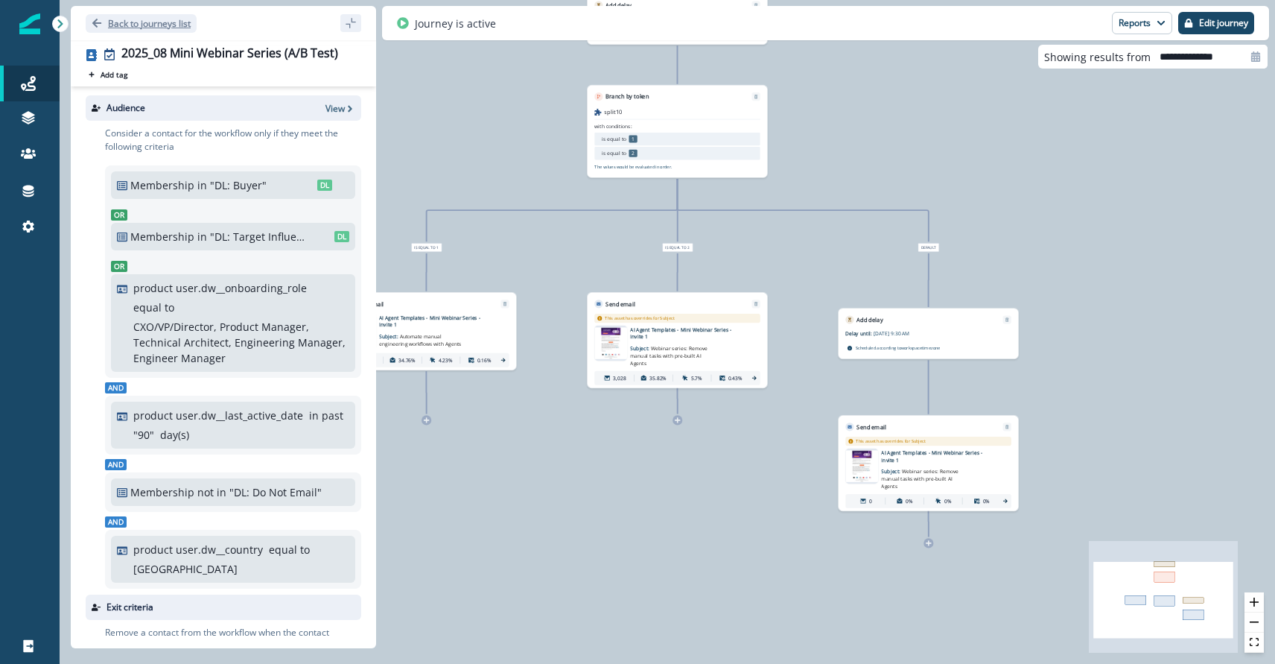
click at [92, 22] on icon "Go back" at bounding box center [97, 23] width 10 height 10
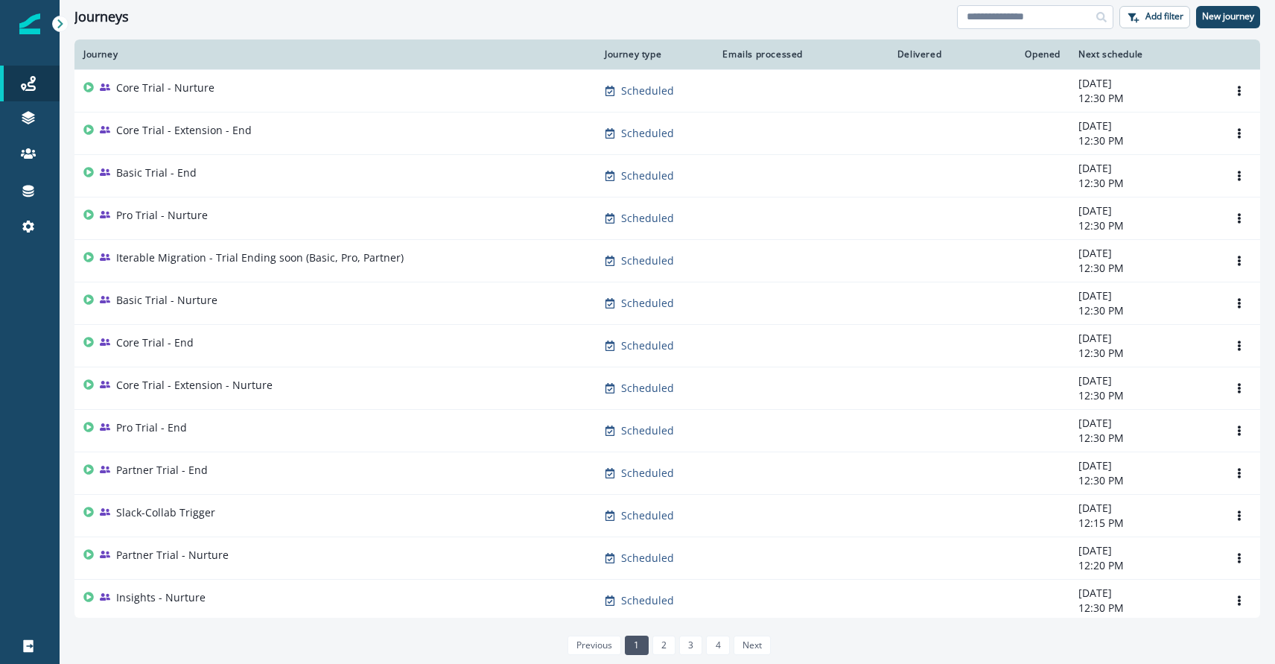
click at [996, 11] on input at bounding box center [1035, 17] width 156 height 24
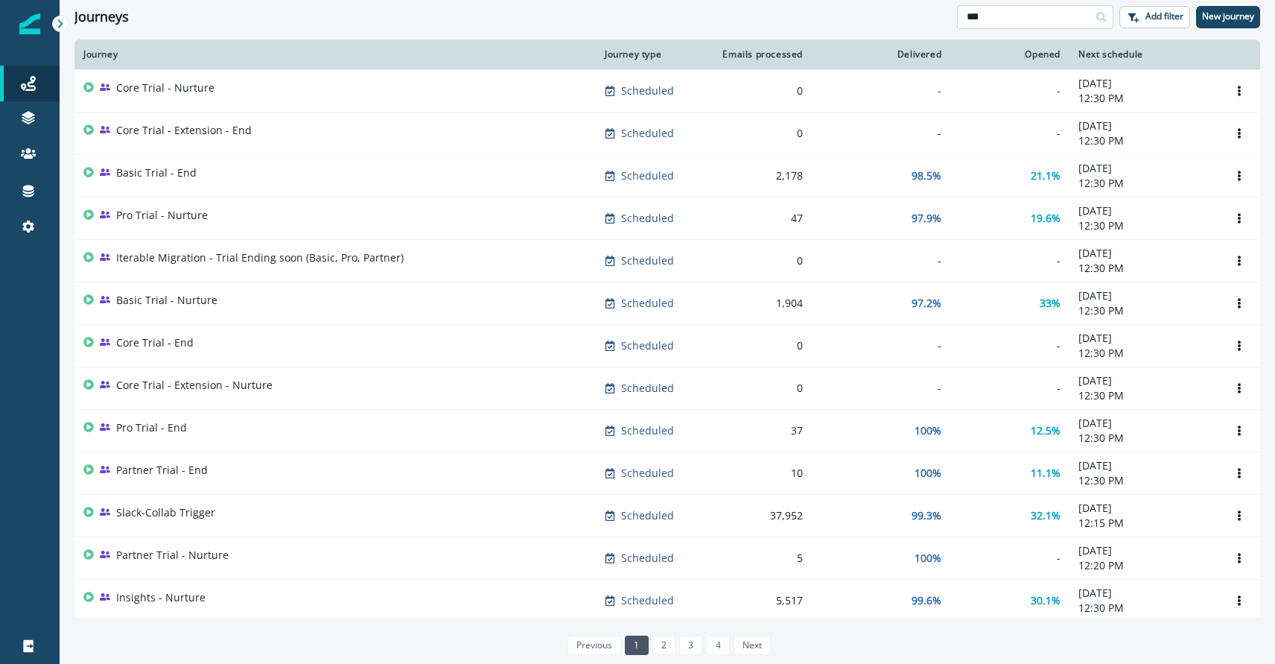
type input "***"
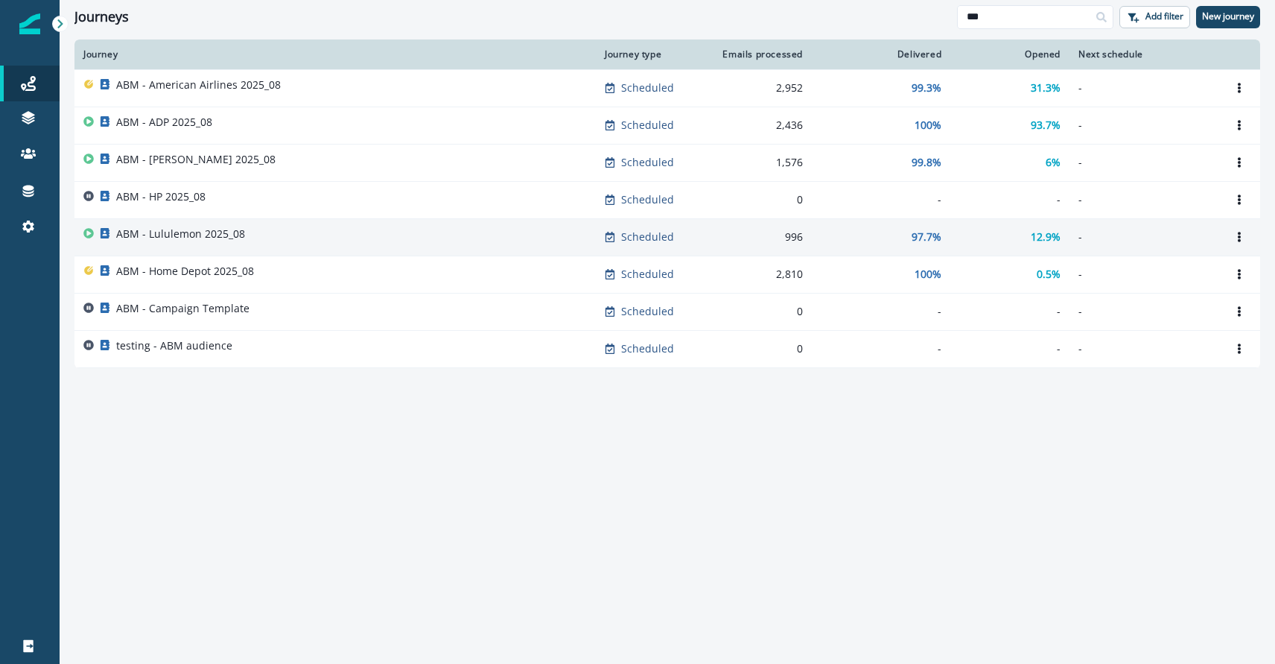
click at [185, 226] on p "ABM - Lululemon 2025_08" at bounding box center [180, 233] width 129 height 15
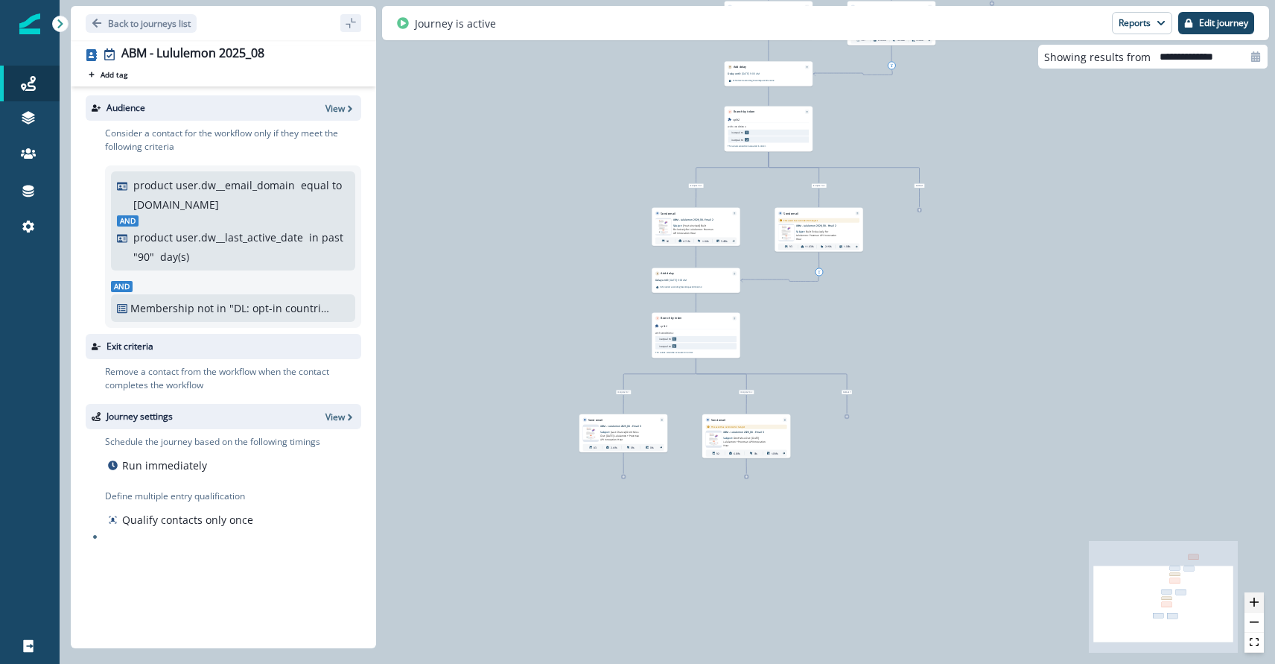
click at [1254, 600] on icon "zoom in" at bounding box center [1254, 601] width 9 height 9
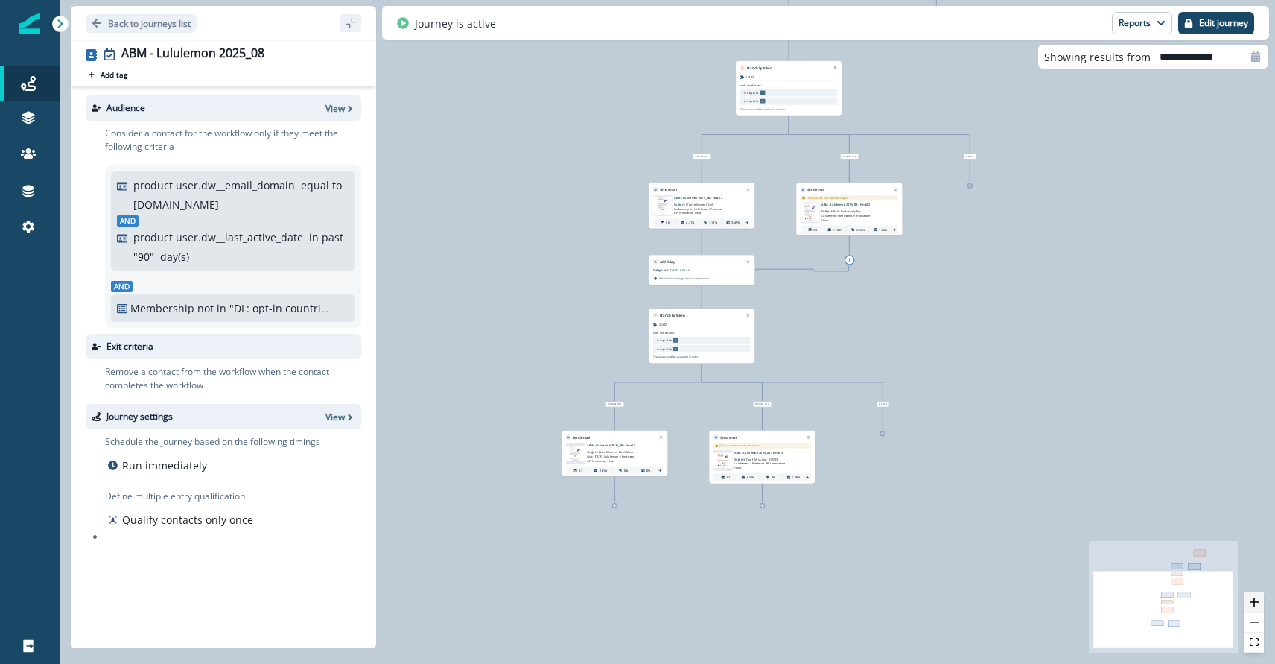
click at [1254, 600] on icon "zoom in" at bounding box center [1254, 601] width 9 height 9
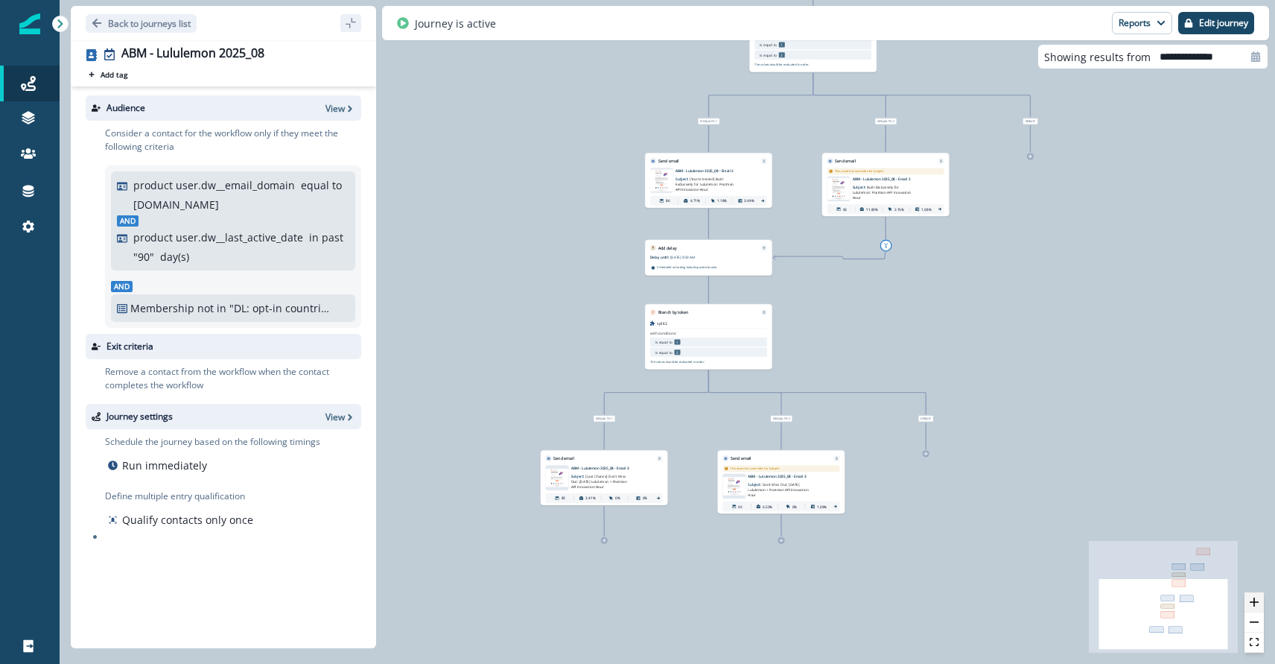
click at [1254, 600] on icon "zoom in" at bounding box center [1254, 601] width 9 height 9
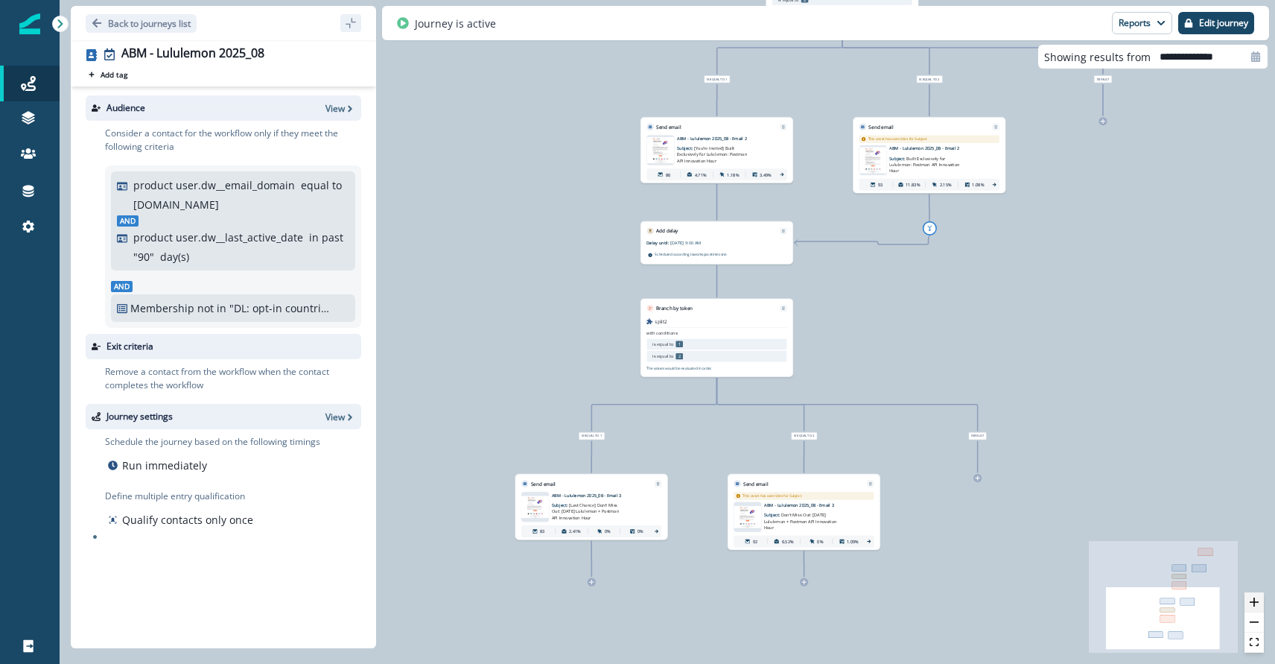
click at [1254, 600] on icon "zoom in" at bounding box center [1254, 601] width 9 height 9
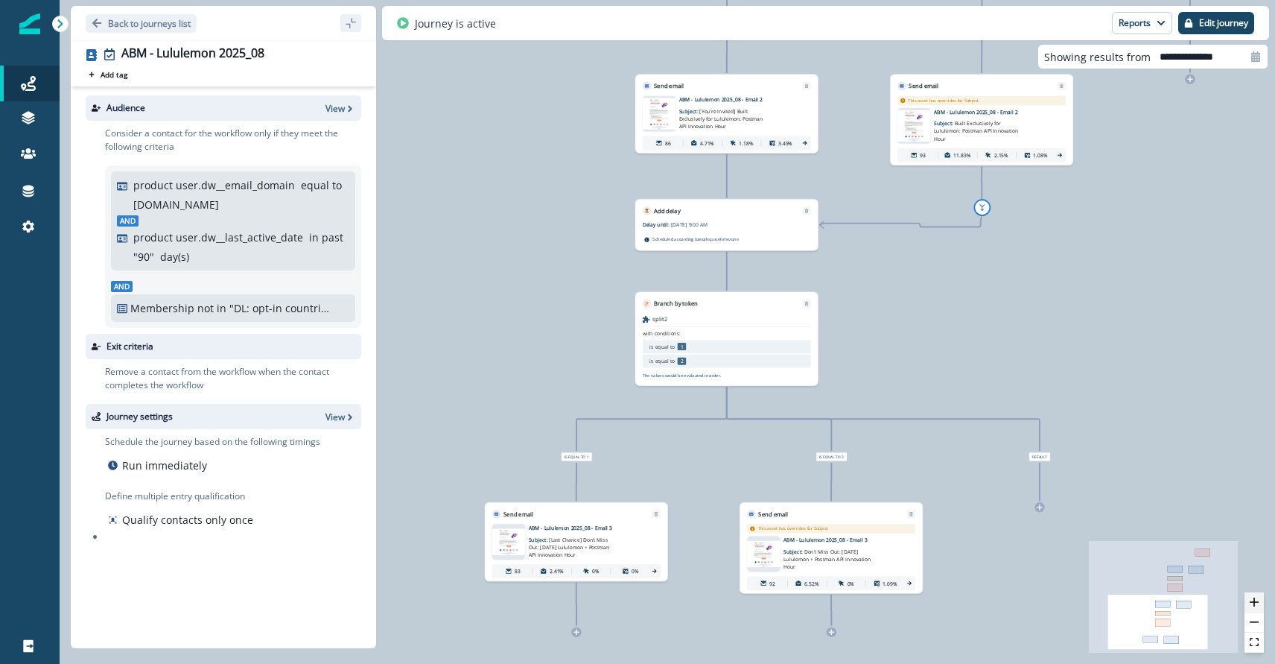
click at [1254, 600] on icon "zoom in" at bounding box center [1254, 601] width 9 height 9
